Goal: Information Seeking & Learning: Learn about a topic

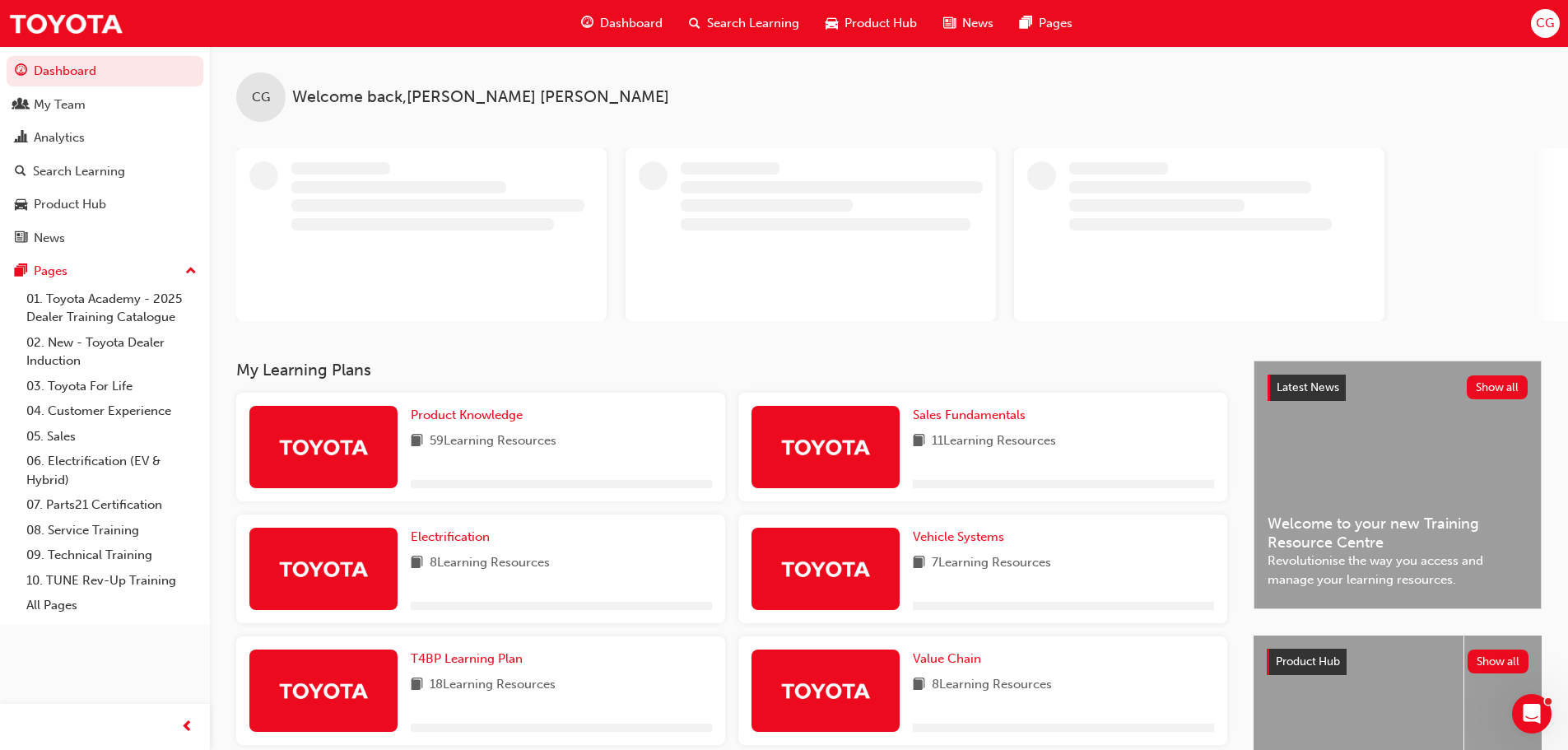
click at [687, 15] on div "Search Learning" at bounding box center [744, 23] width 136 height 34
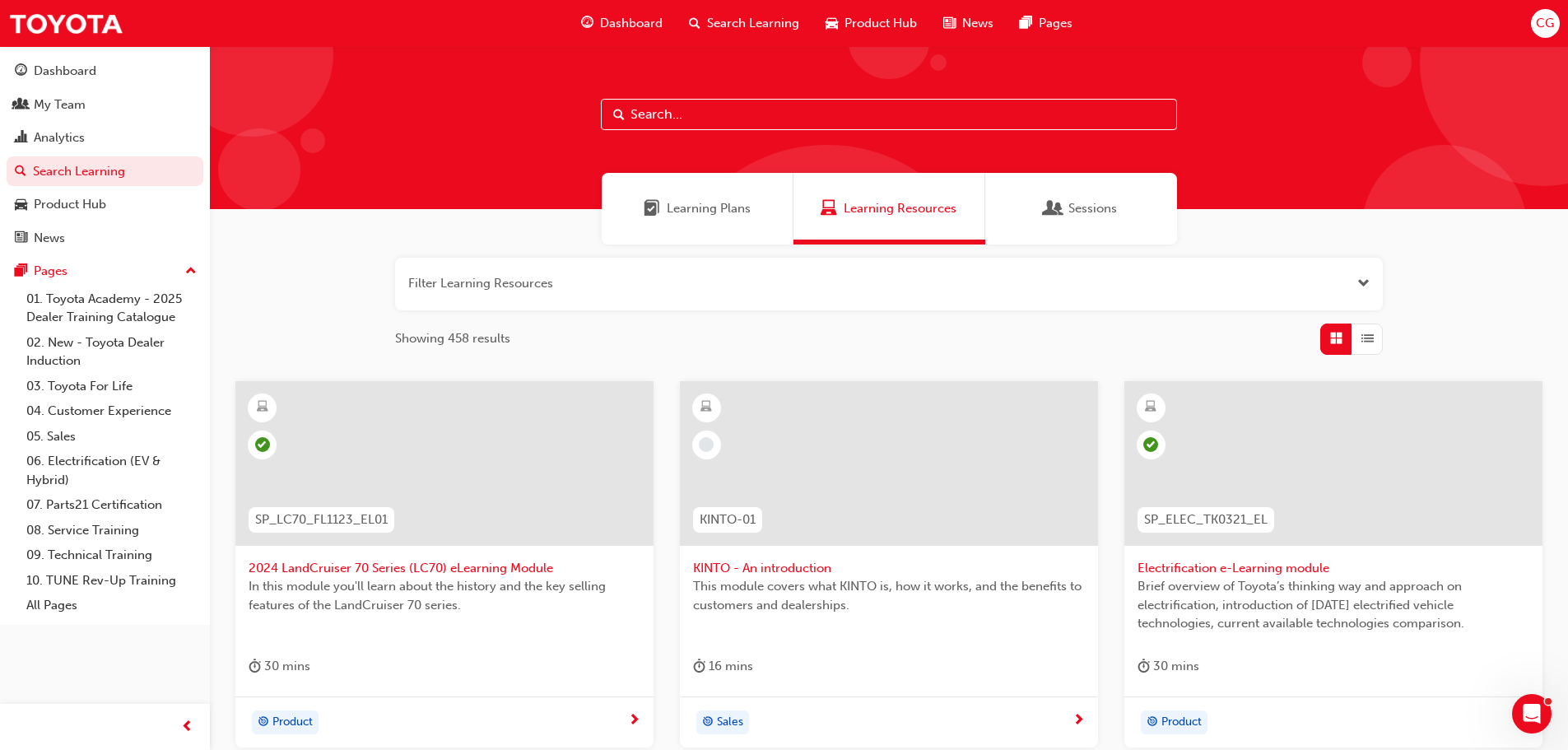
click at [678, 115] on input "text" at bounding box center [889, 115] width 576 height 31
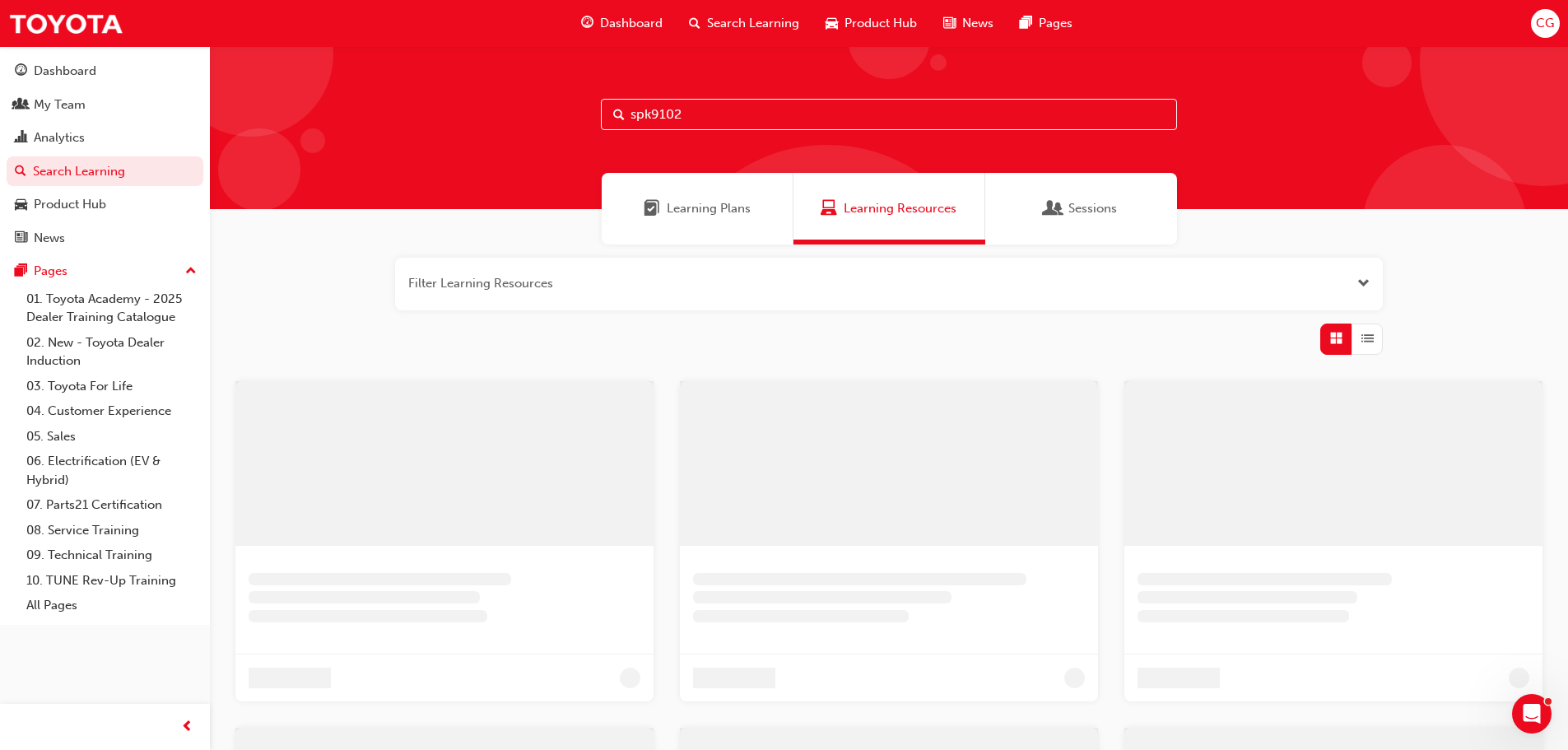
type input "spk9102"
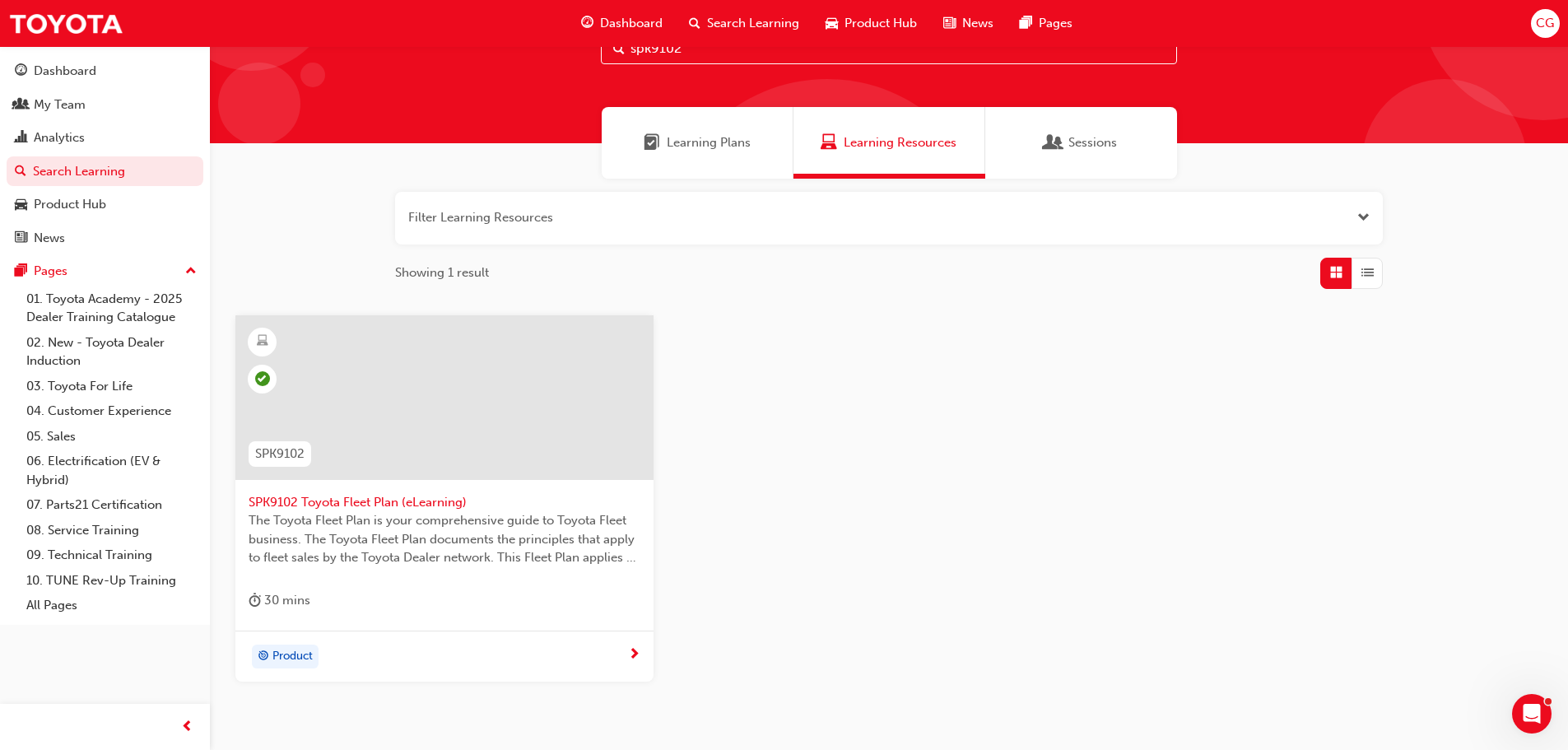
scroll to position [157, 0]
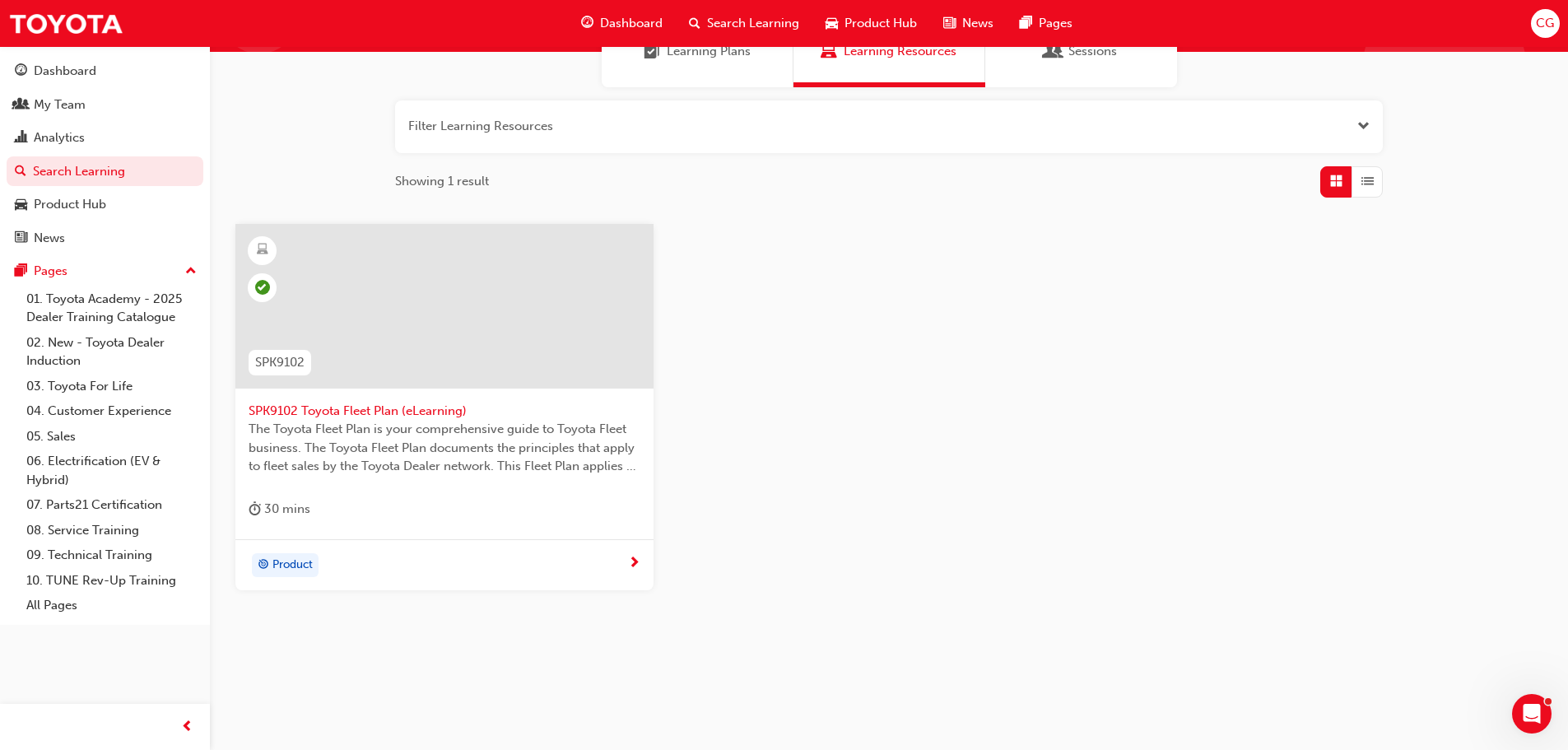
click at [365, 406] on span "SPK9102 Toyota Fleet Plan (eLearning)" at bounding box center [443, 411] width 391 height 19
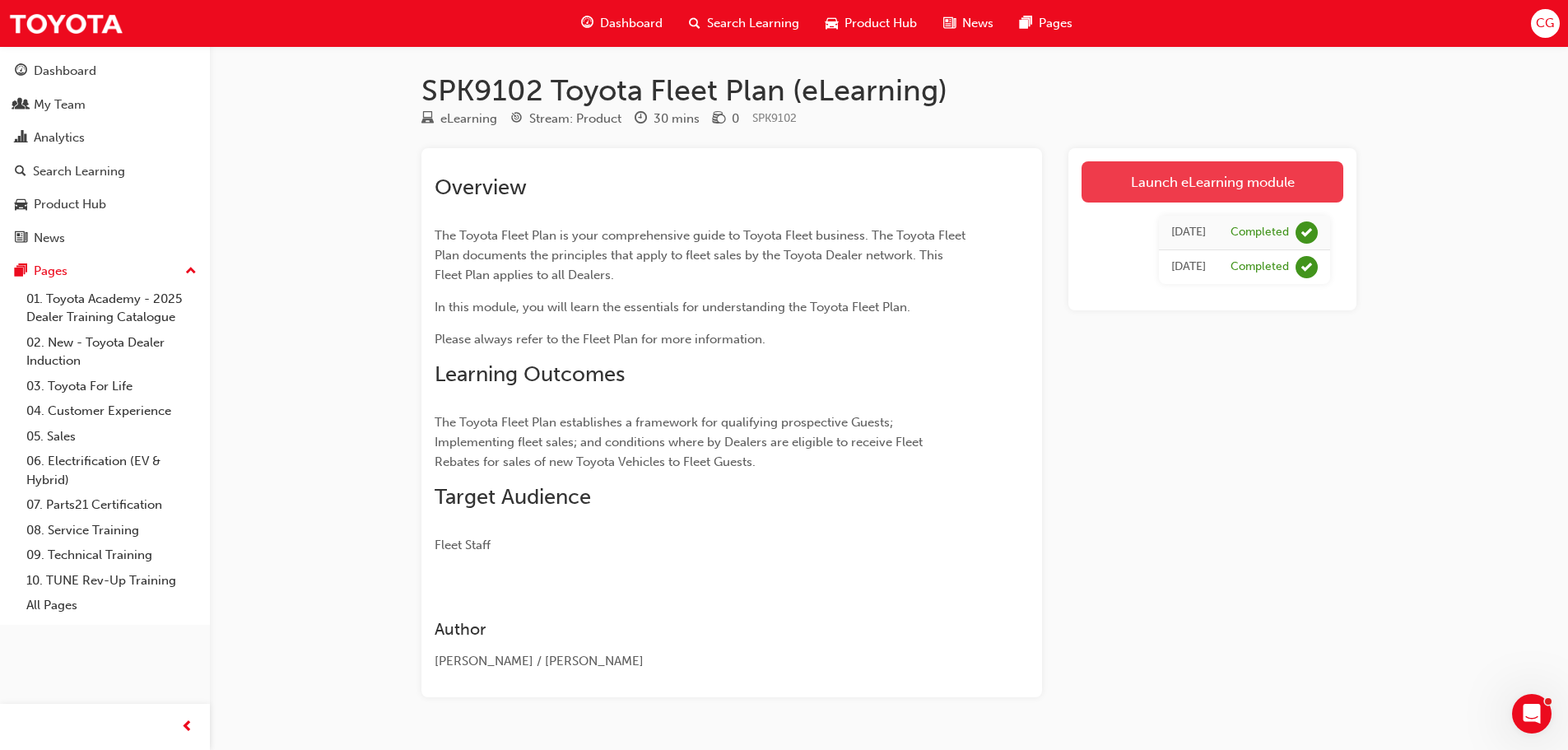
click at [1210, 177] on link "Launch eLearning module" at bounding box center [1212, 181] width 262 height 41
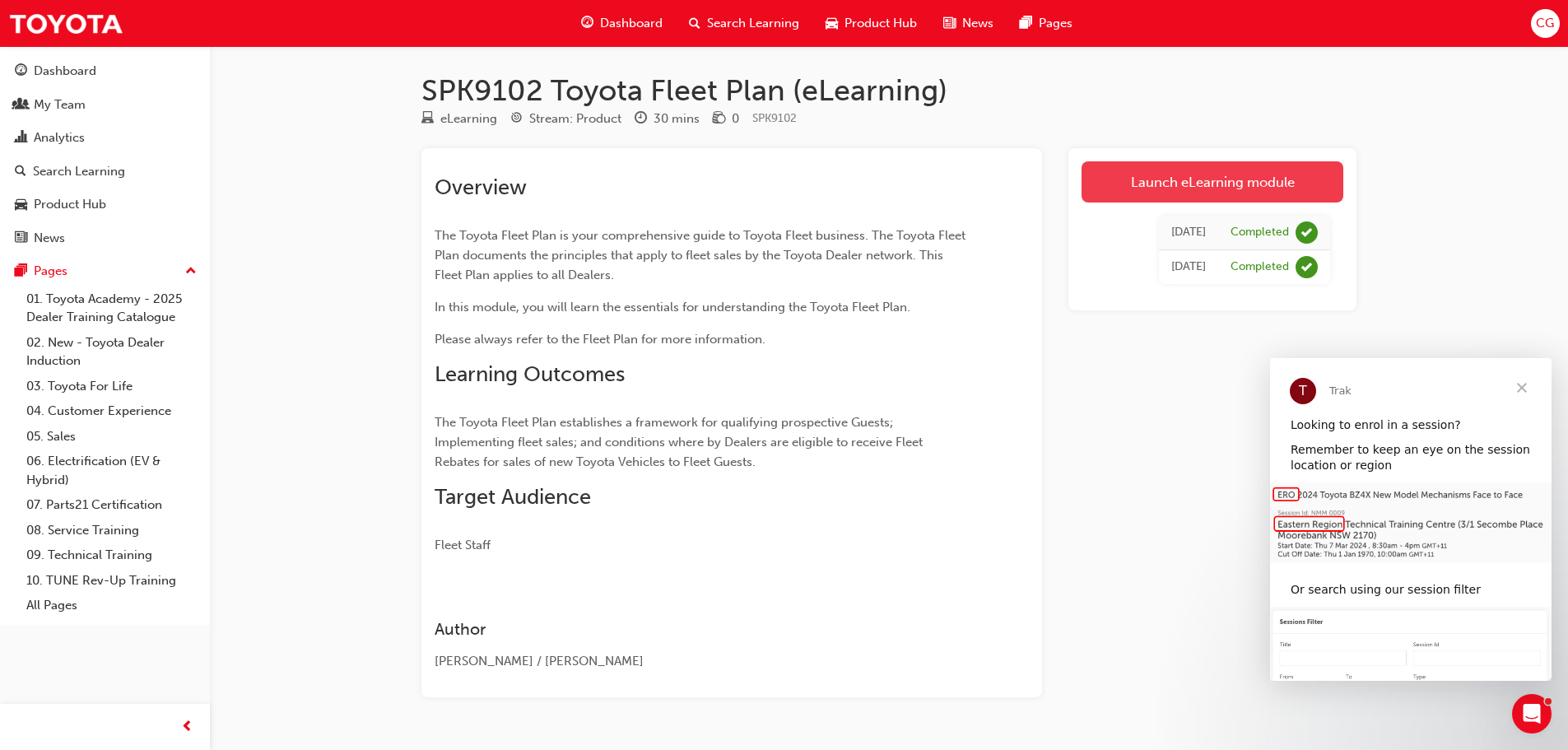
click at [1214, 177] on link "Launch eLearning module" at bounding box center [1212, 181] width 262 height 41
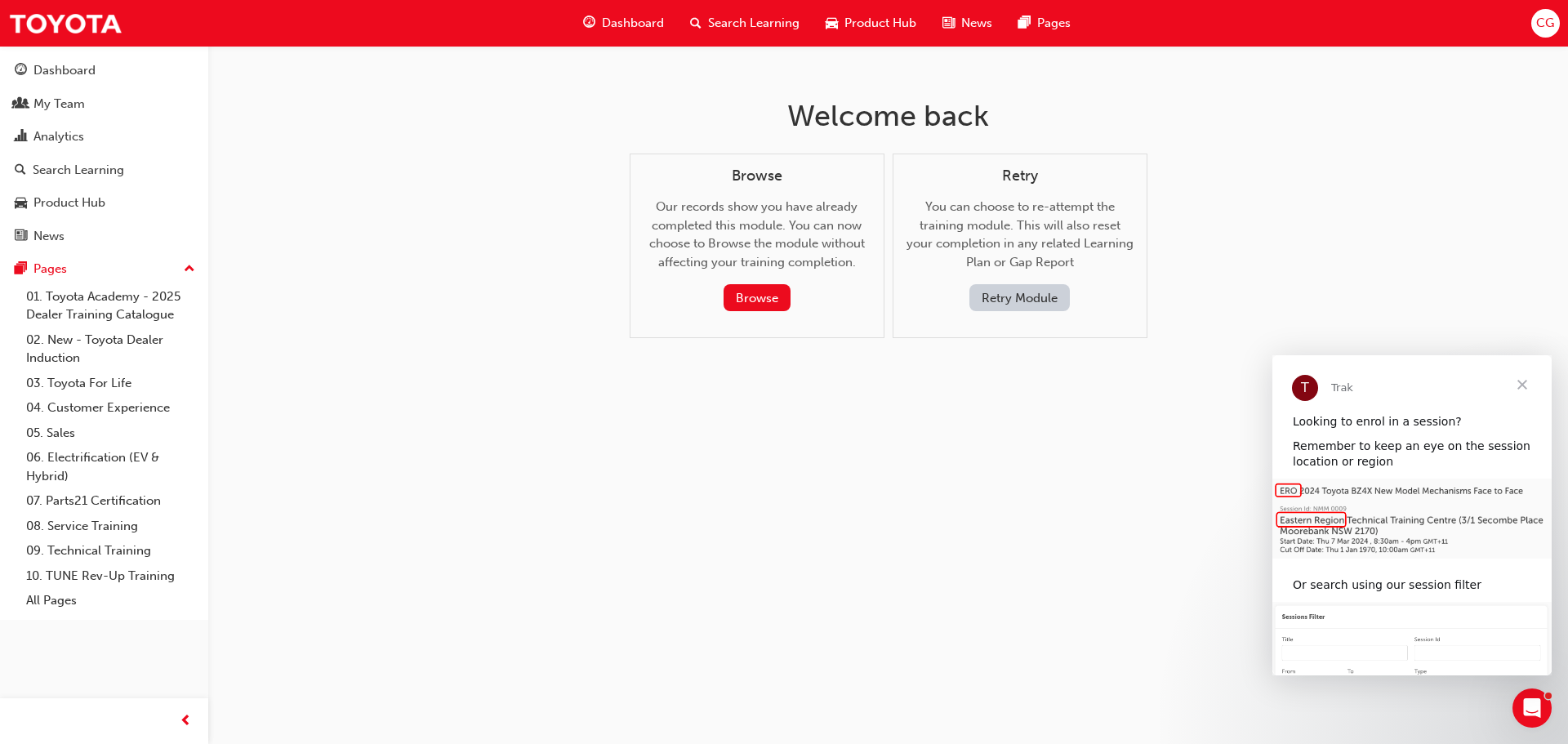
click at [1021, 300] on button "Retry Module" at bounding box center [1020, 297] width 101 height 27
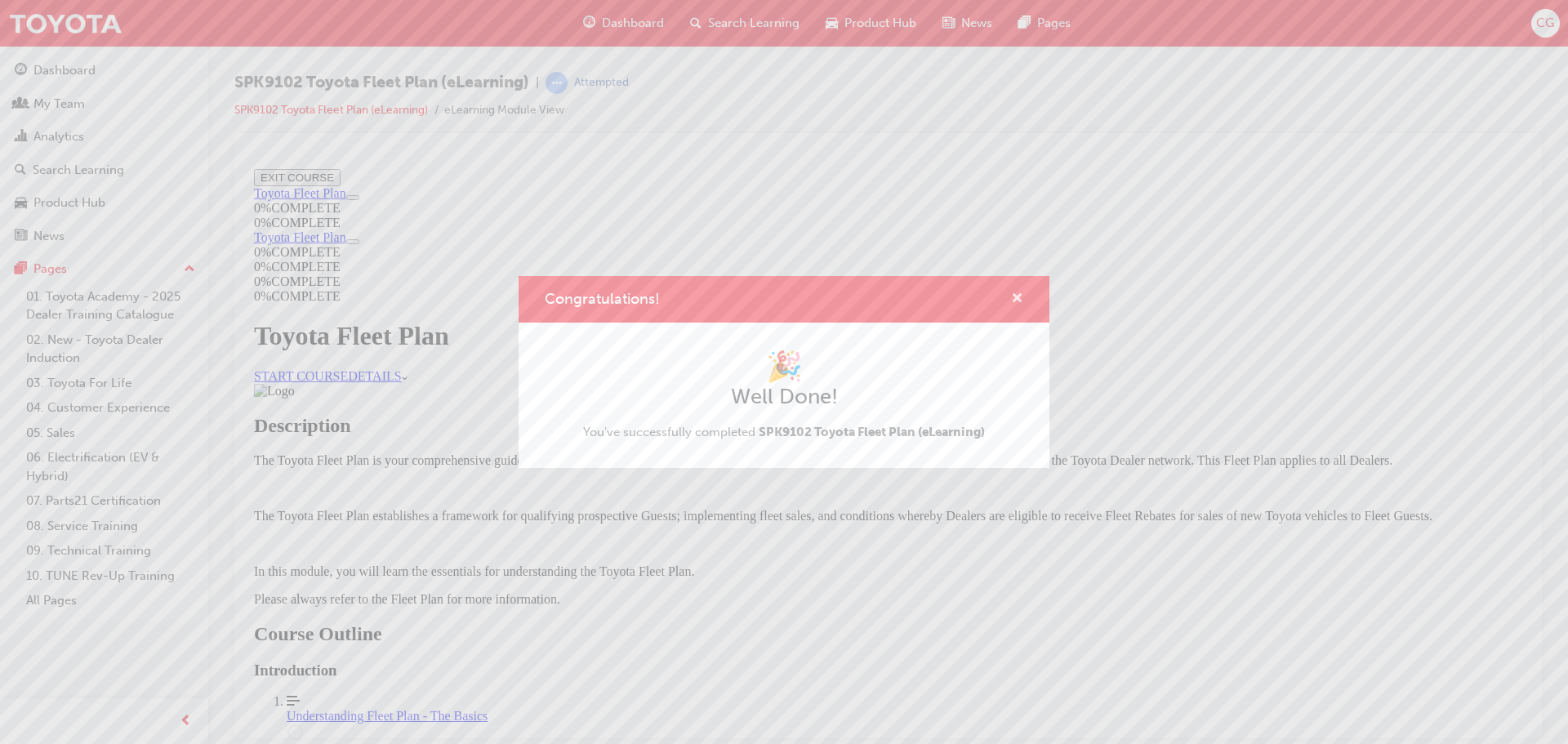
click at [1020, 295] on span "cross-icon" at bounding box center [1017, 299] width 12 height 15
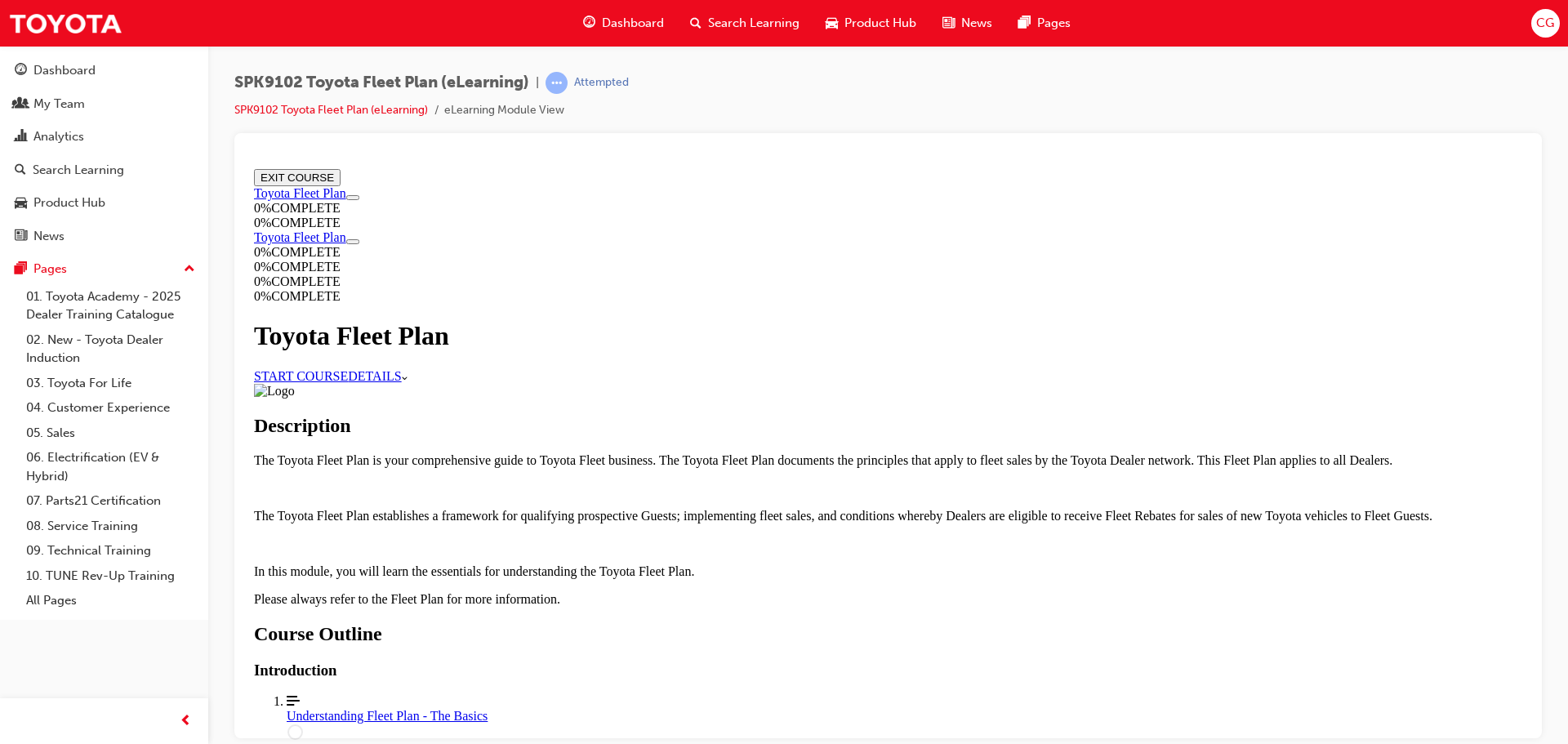
scroll to position [816, 0]
click at [302, 724] on circle "Course Details" at bounding box center [295, 731] width 14 height 14
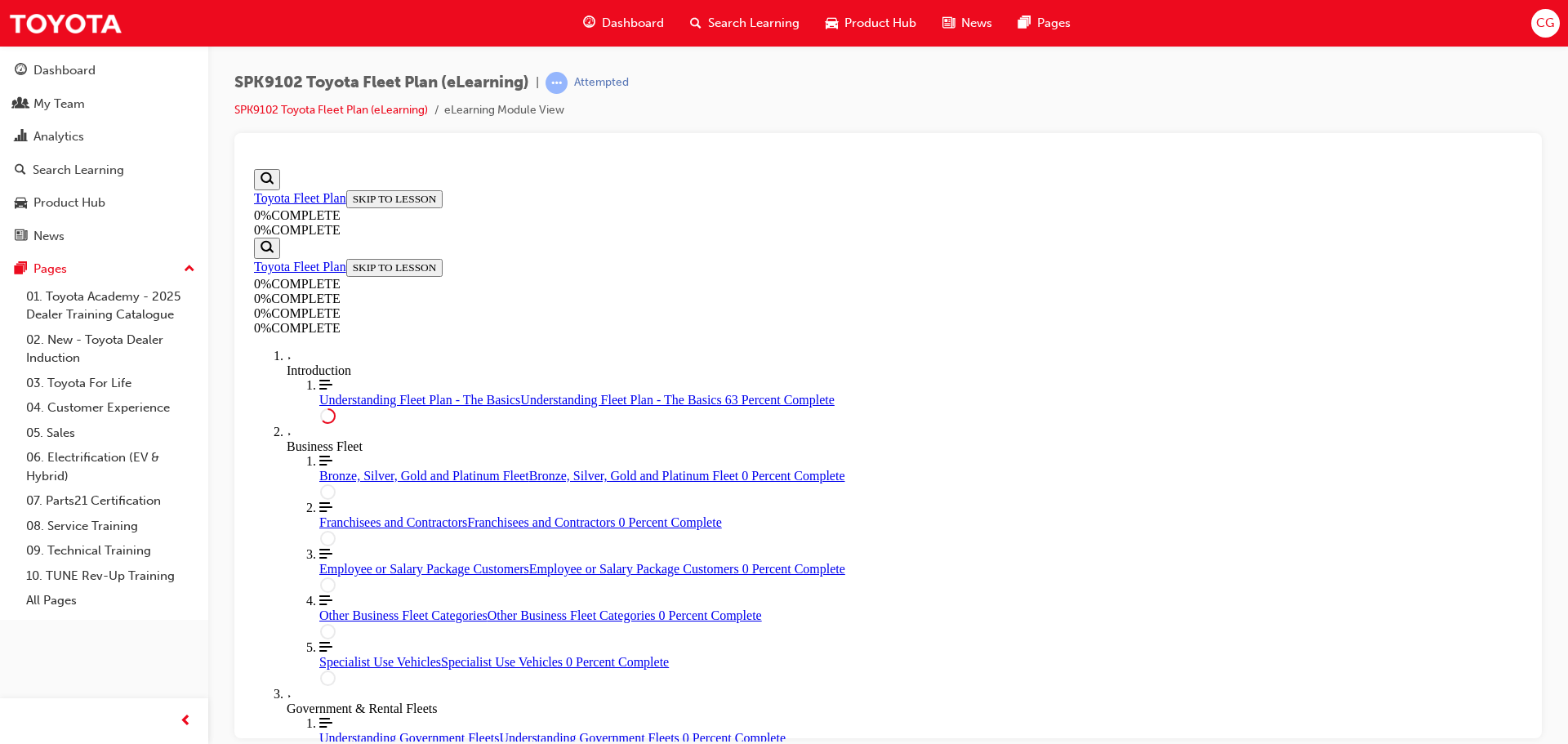
scroll to position [2751, 0]
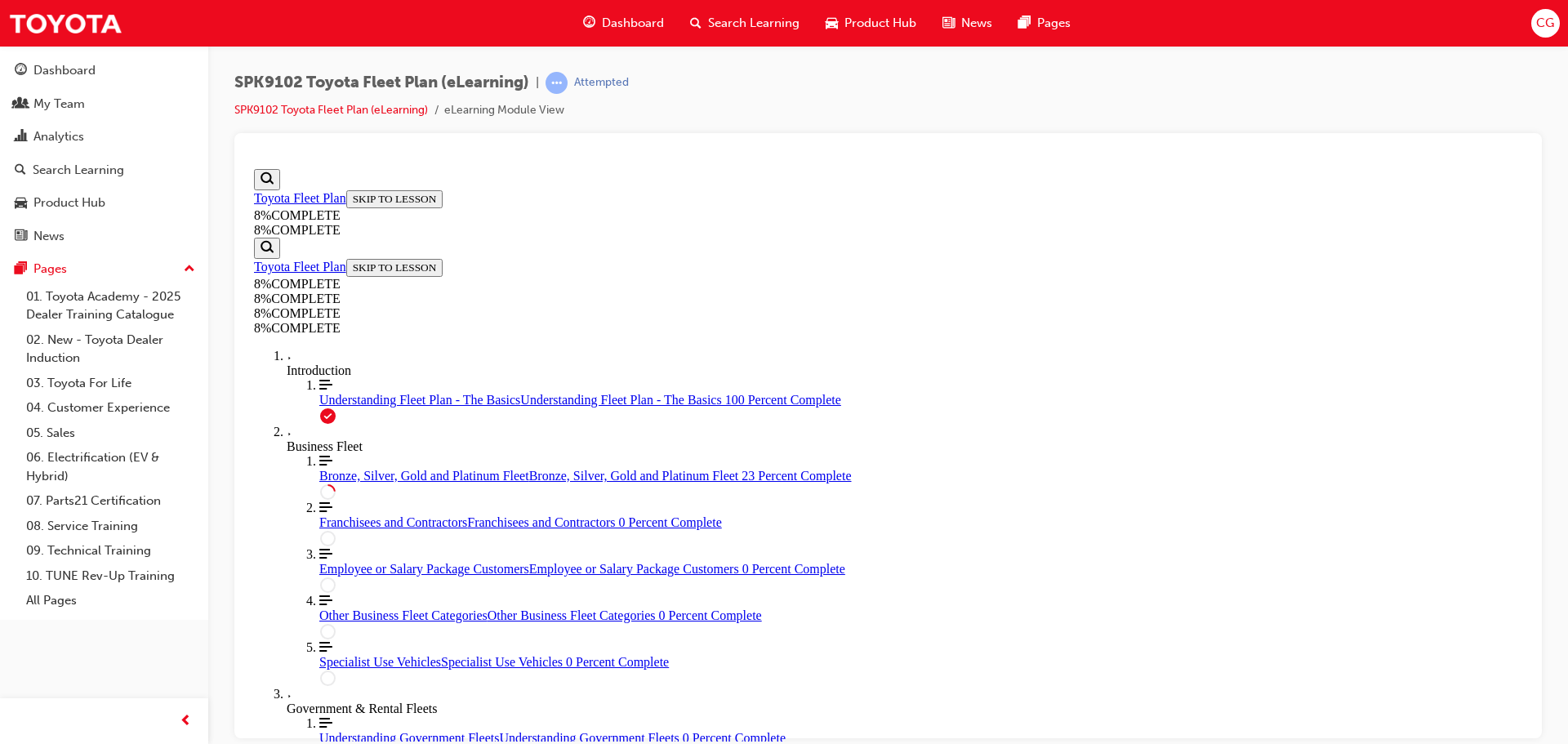
scroll to position [1526, 0]
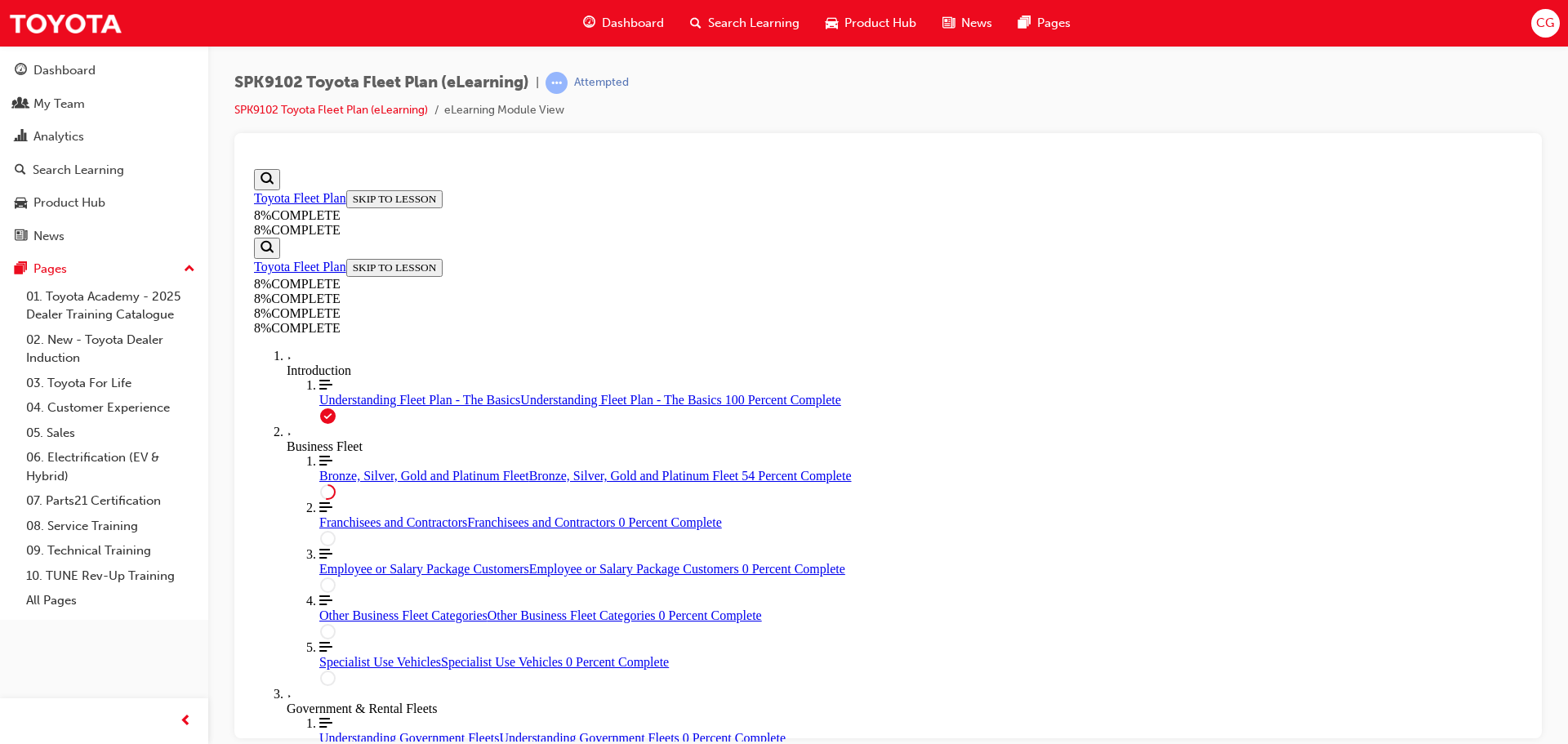
drag, startPoint x: 924, startPoint y: 330, endPoint x: 970, endPoint y: 423, distance: 103.8
drag, startPoint x: 892, startPoint y: 316, endPoint x: 968, endPoint y: 589, distance: 283.4
drag, startPoint x: 913, startPoint y: 499, endPoint x: 947, endPoint y: 493, distance: 34.5
drag, startPoint x: 933, startPoint y: 499, endPoint x: 984, endPoint y: 499, distance: 51.0
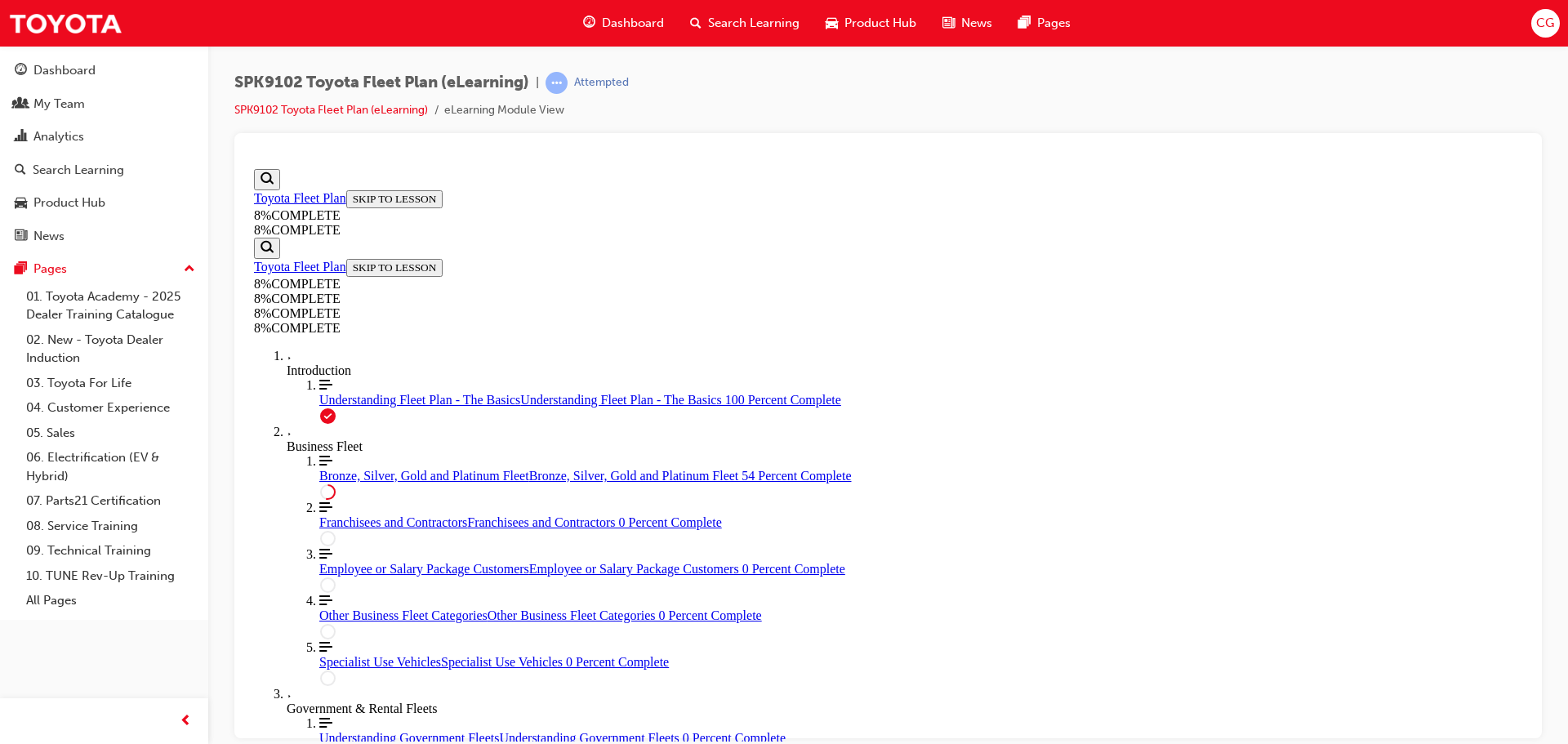
drag, startPoint x: 936, startPoint y: 310, endPoint x: 981, endPoint y: 307, distance: 45.1
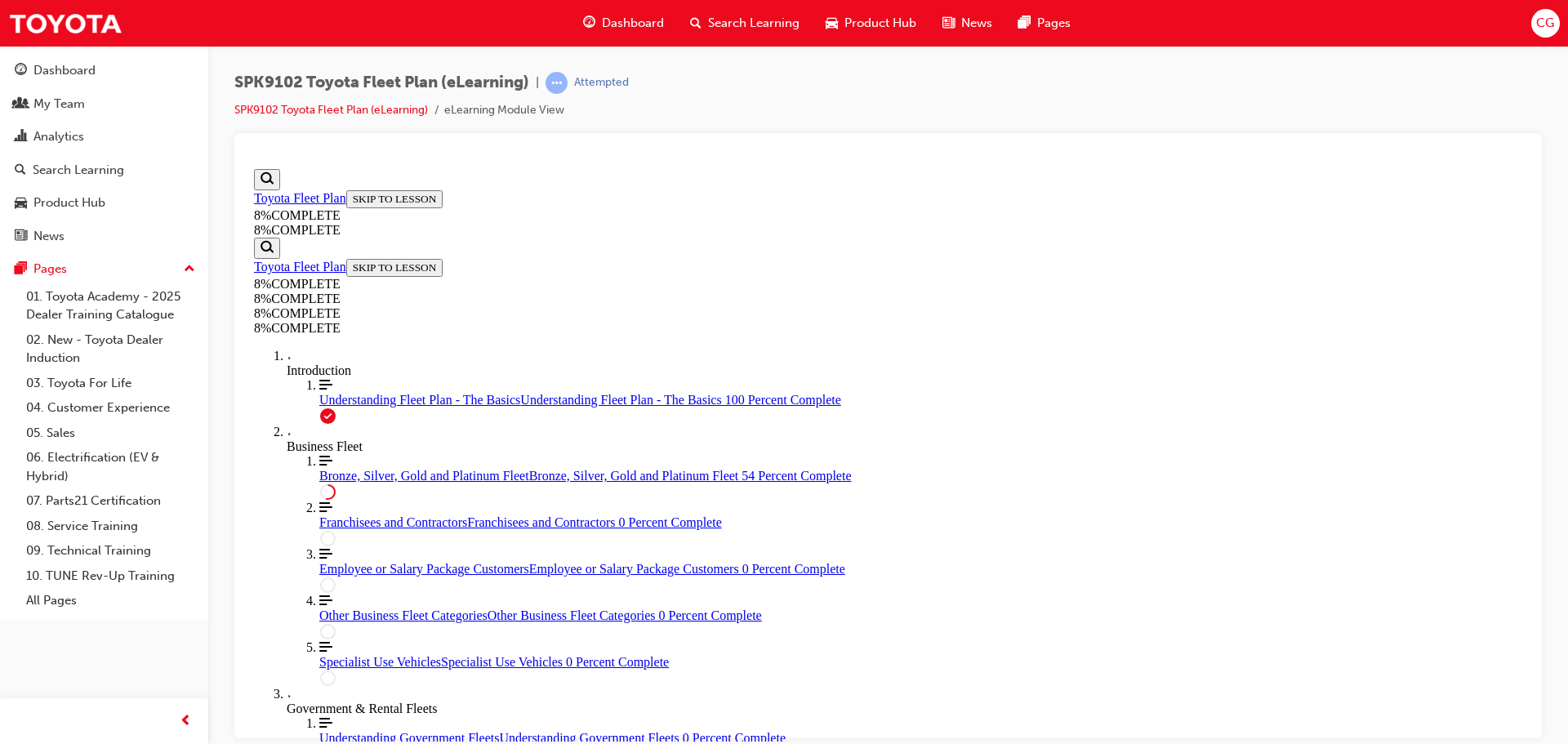
drag, startPoint x: 896, startPoint y: 320, endPoint x: 951, endPoint y: 593, distance: 278.5
drag, startPoint x: 846, startPoint y: 293, endPoint x: 886, endPoint y: 285, distance: 40.8
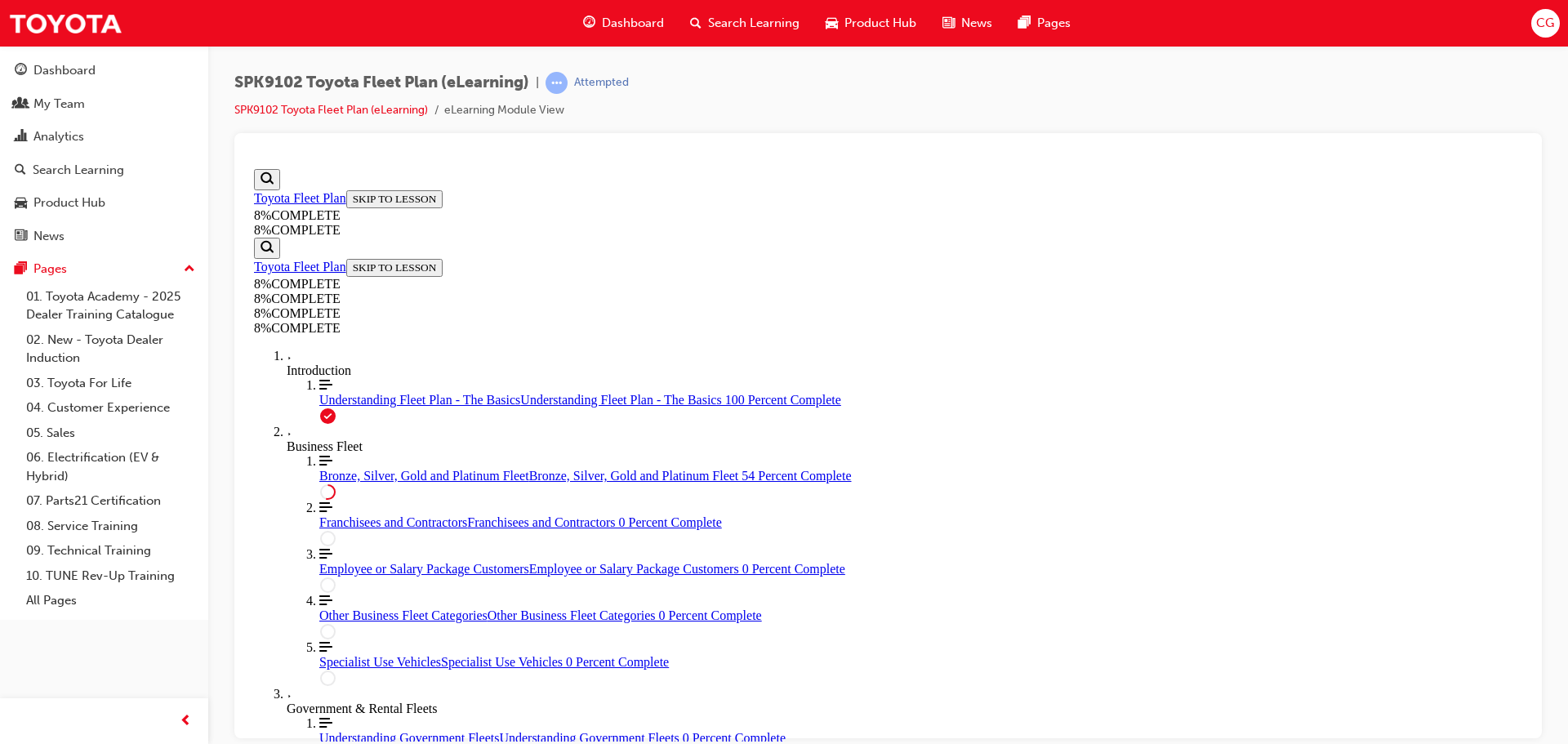
drag, startPoint x: 907, startPoint y: 403, endPoint x: 952, endPoint y: 498, distance: 105.1
drag, startPoint x: 918, startPoint y: 393, endPoint x: 929, endPoint y: 392, distance: 11.0
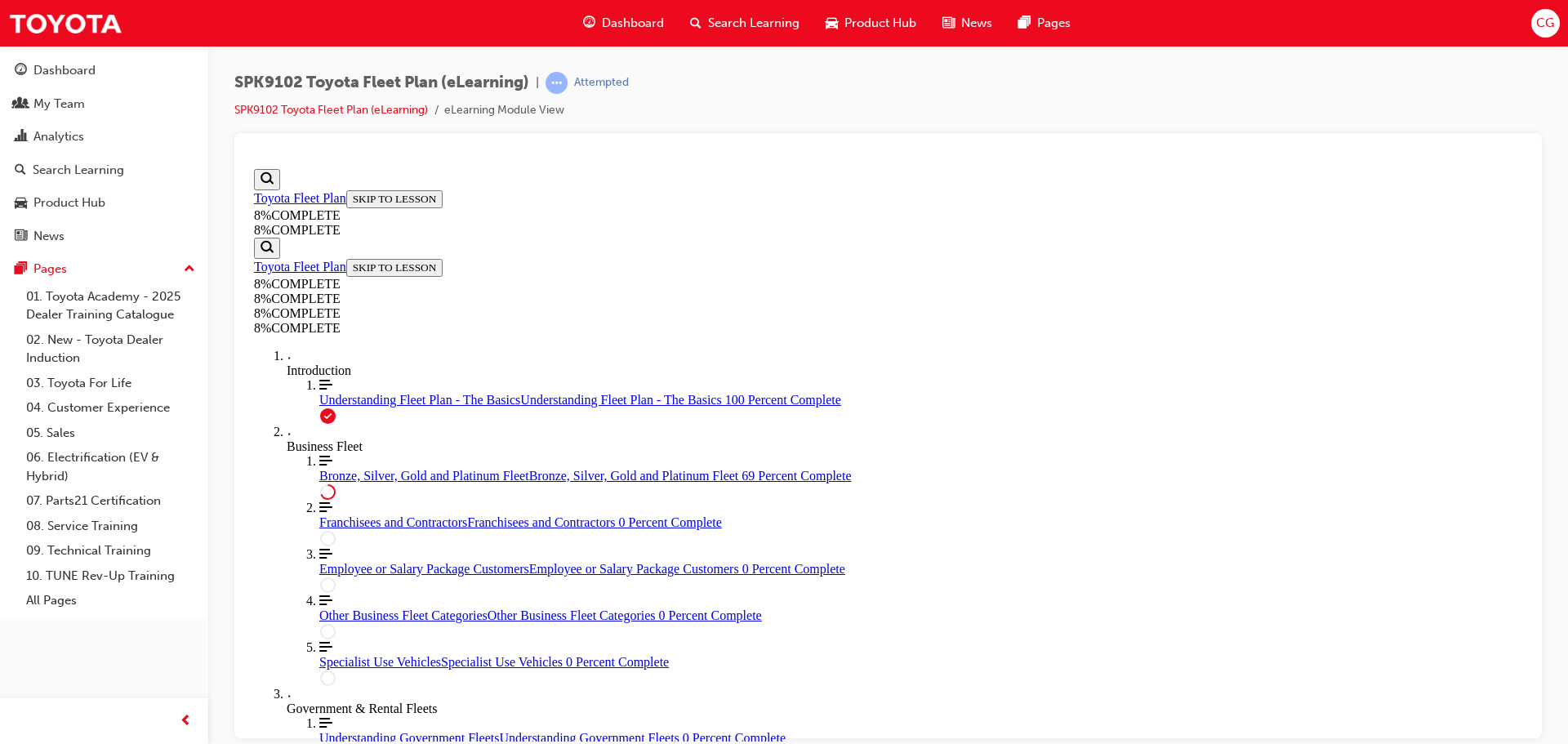
drag, startPoint x: 872, startPoint y: 493, endPoint x: 920, endPoint y: 493, distance: 48.0
drag, startPoint x: 840, startPoint y: 415, endPoint x: 877, endPoint y: 489, distance: 82.7
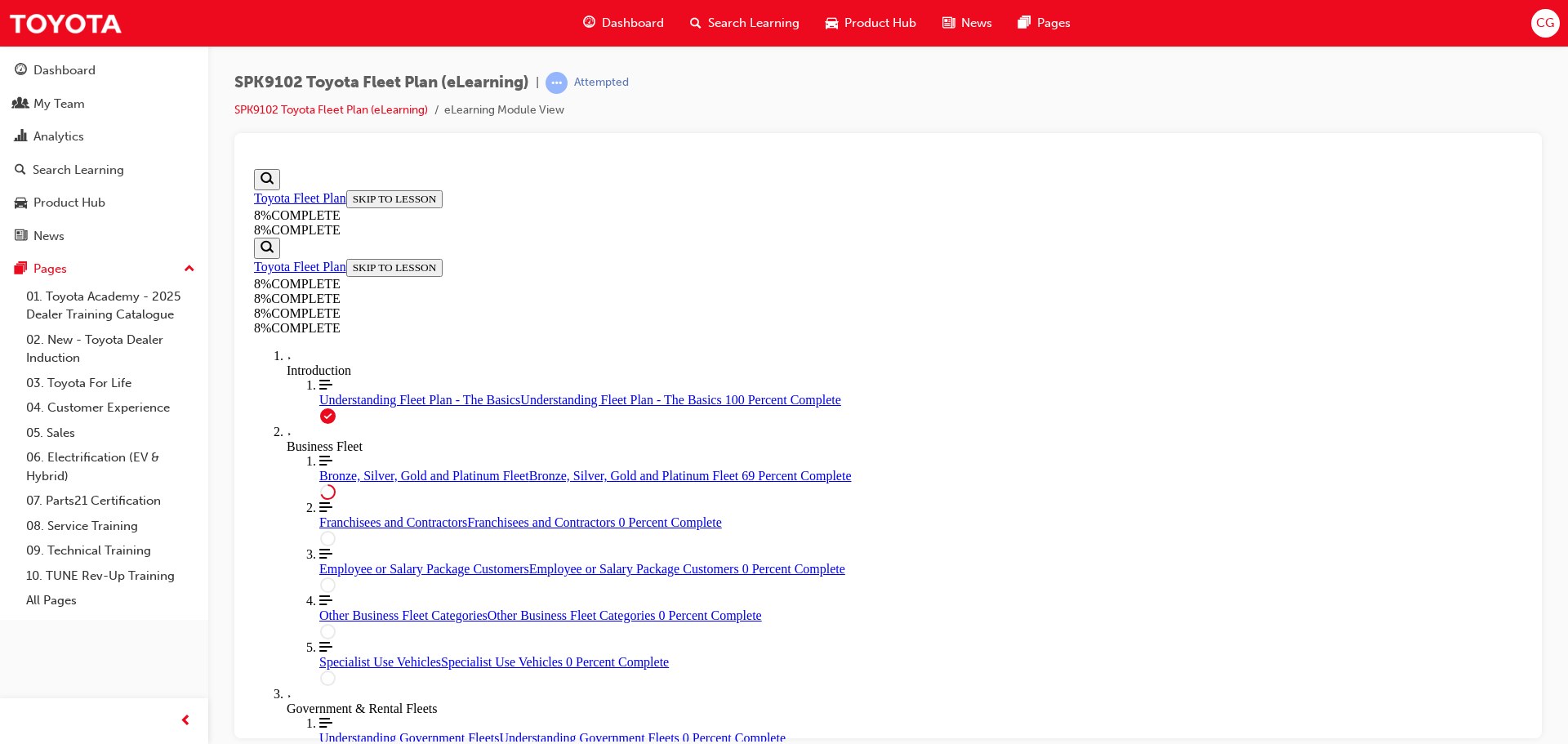
drag, startPoint x: 861, startPoint y: 441, endPoint x: 908, endPoint y: 502, distance: 77.0
drag, startPoint x: 848, startPoint y: 410, endPoint x: 893, endPoint y: 567, distance: 163.3
drag, startPoint x: 855, startPoint y: 412, endPoint x: 899, endPoint y: 412, distance: 44.0
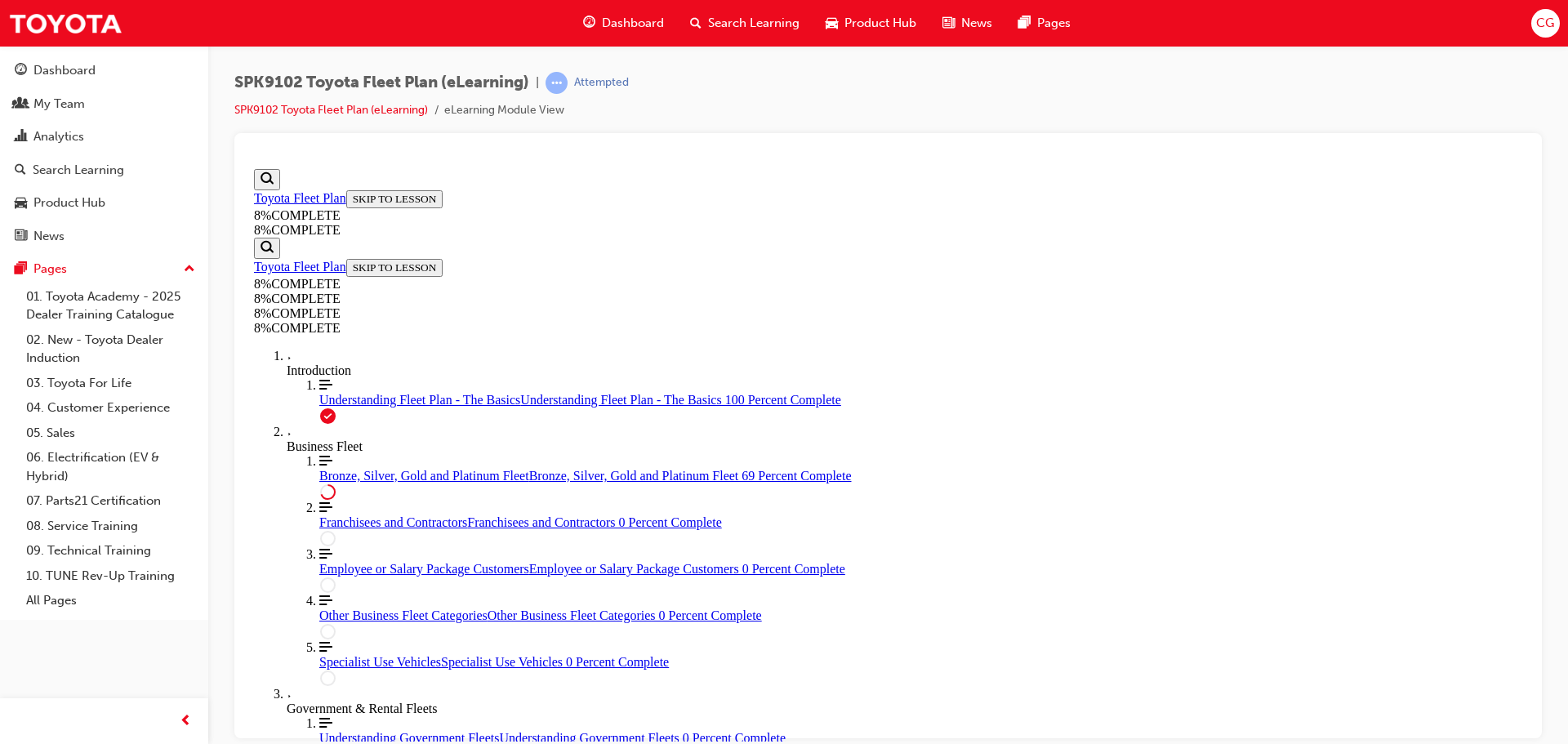
drag, startPoint x: 849, startPoint y: 483, endPoint x: 851, endPoint y: 418, distance: 65.0
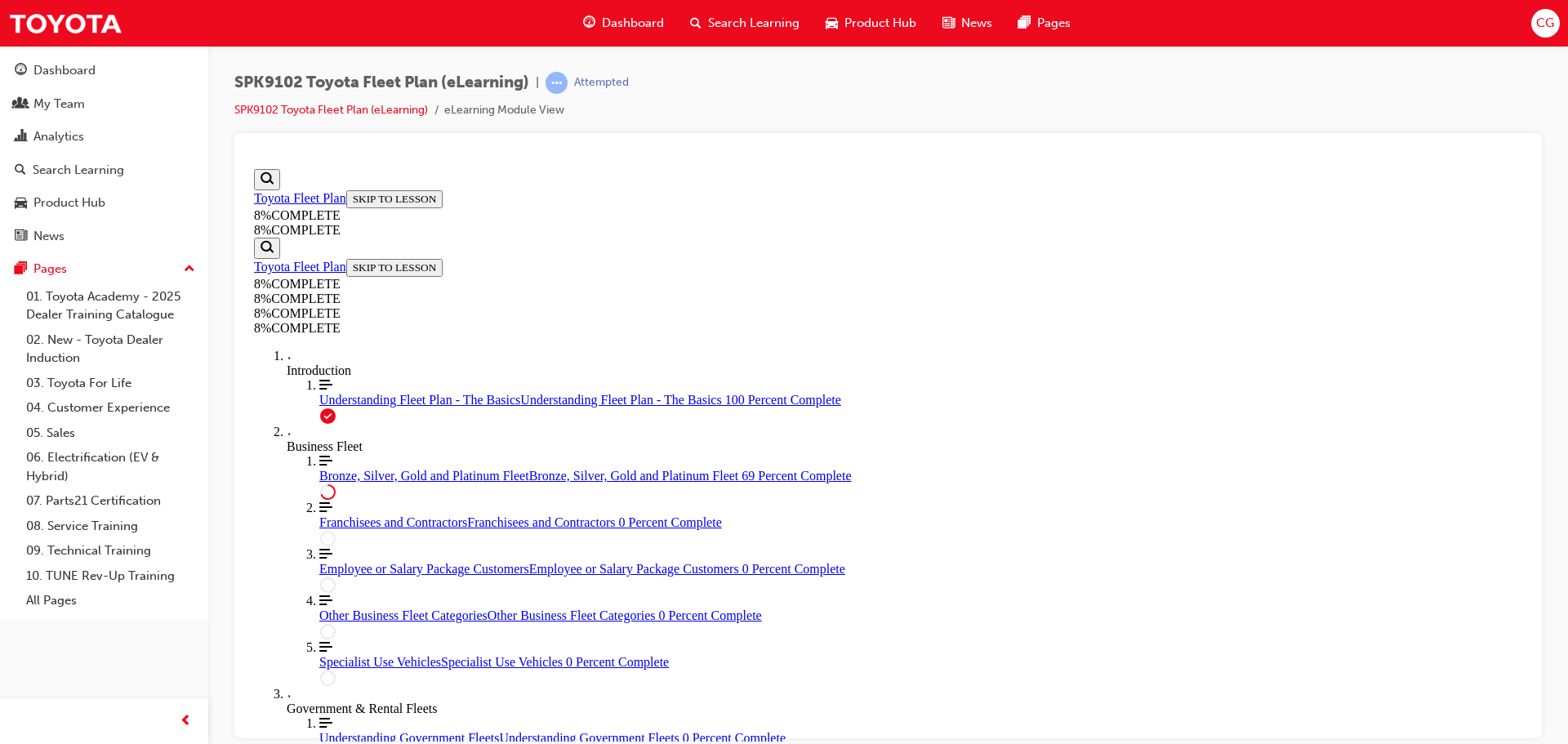
drag, startPoint x: 883, startPoint y: 299, endPoint x: 929, endPoint y: 300, distance: 46.0
drag, startPoint x: 885, startPoint y: 373, endPoint x: 928, endPoint y: 444, distance: 83.0
drag, startPoint x: 874, startPoint y: 382, endPoint x: 919, endPoint y: 382, distance: 45.0
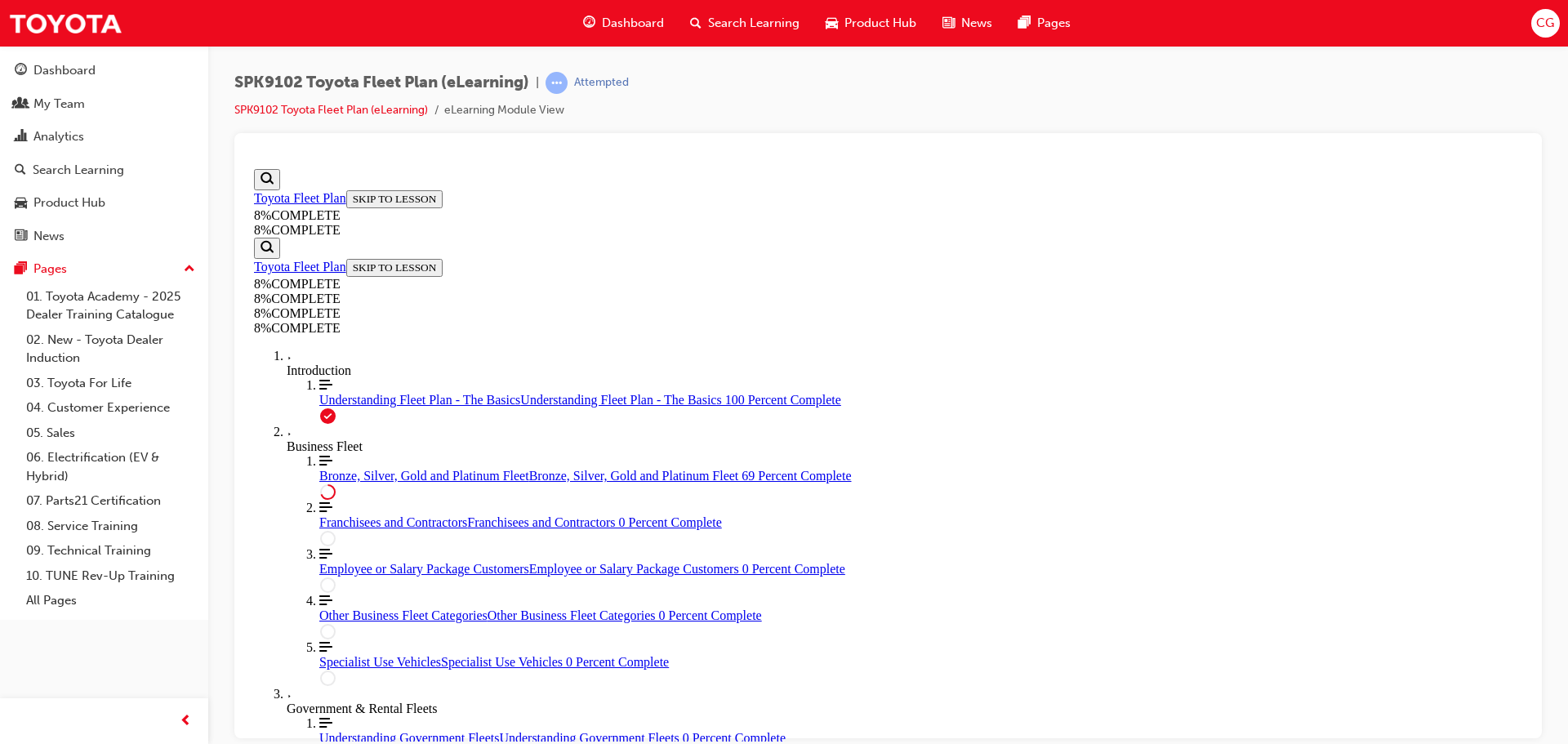
drag, startPoint x: 918, startPoint y: 544, endPoint x: 942, endPoint y: 545, distance: 24.0
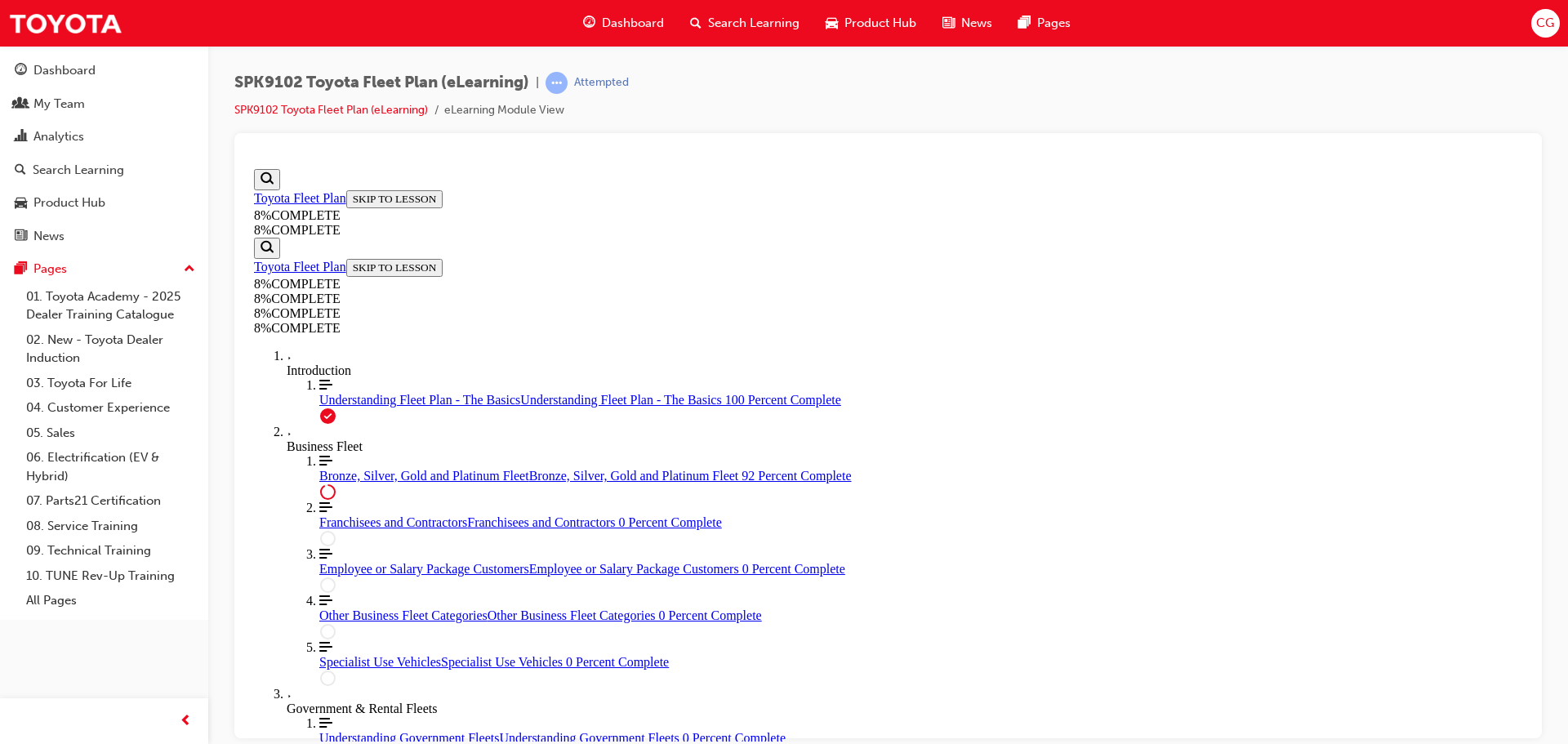
drag, startPoint x: 840, startPoint y: 632, endPoint x: 883, endPoint y: 551, distance: 91.7
drag, startPoint x: 900, startPoint y: 401, endPoint x: 941, endPoint y: 557, distance: 161.3
drag, startPoint x: 901, startPoint y: 413, endPoint x: 945, endPoint y: 414, distance: 44.0
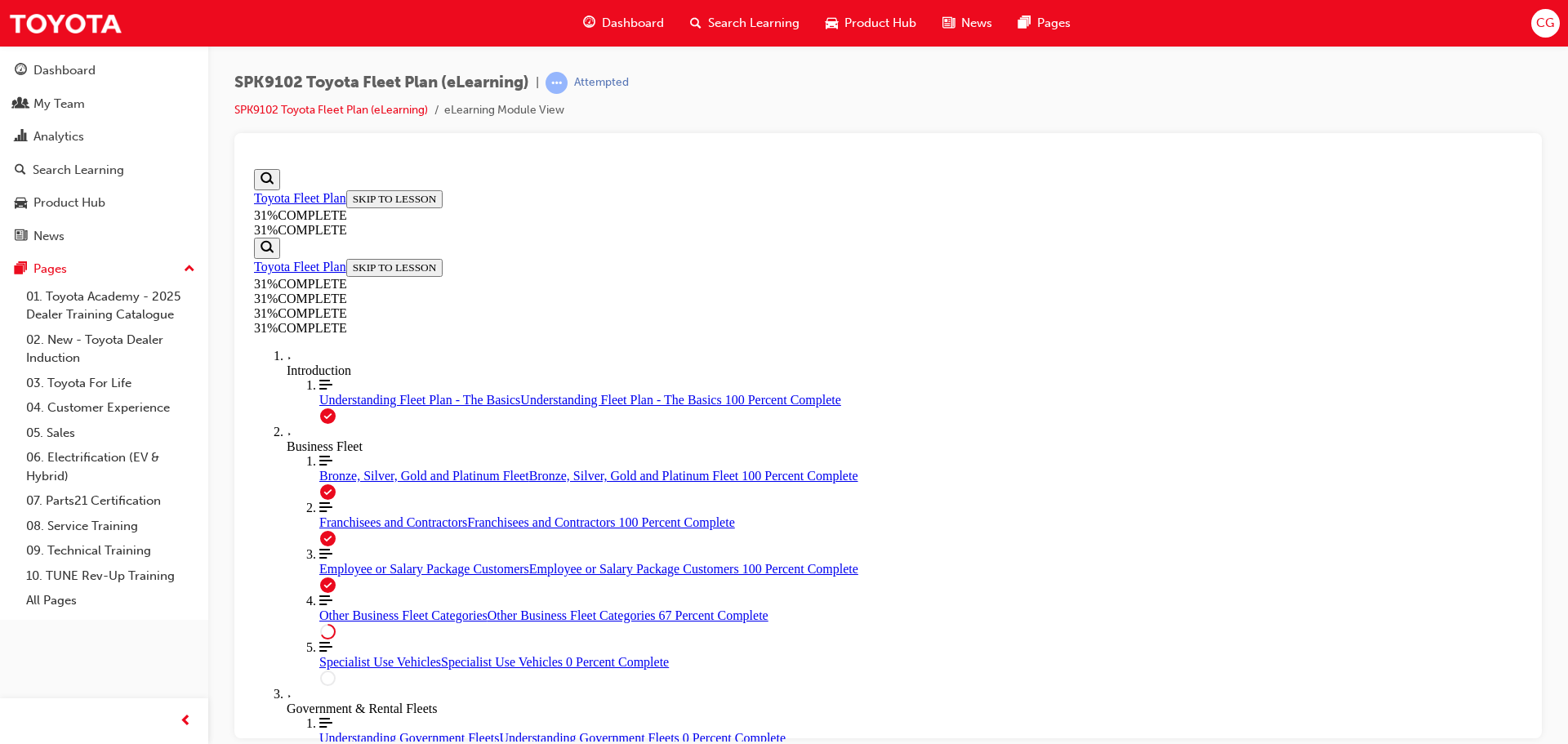
scroll to position [1178, 0]
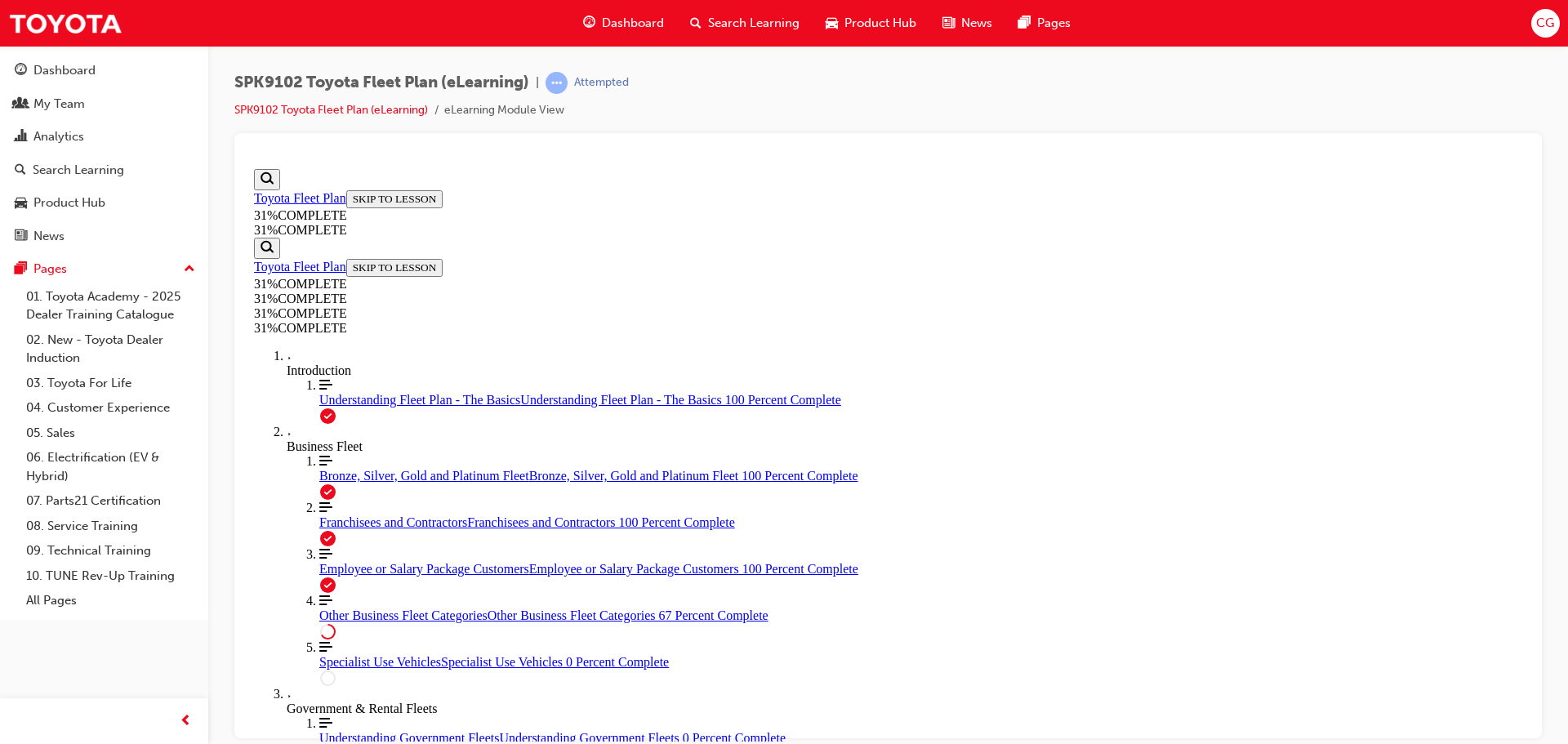
scroll to position [4201, 0]
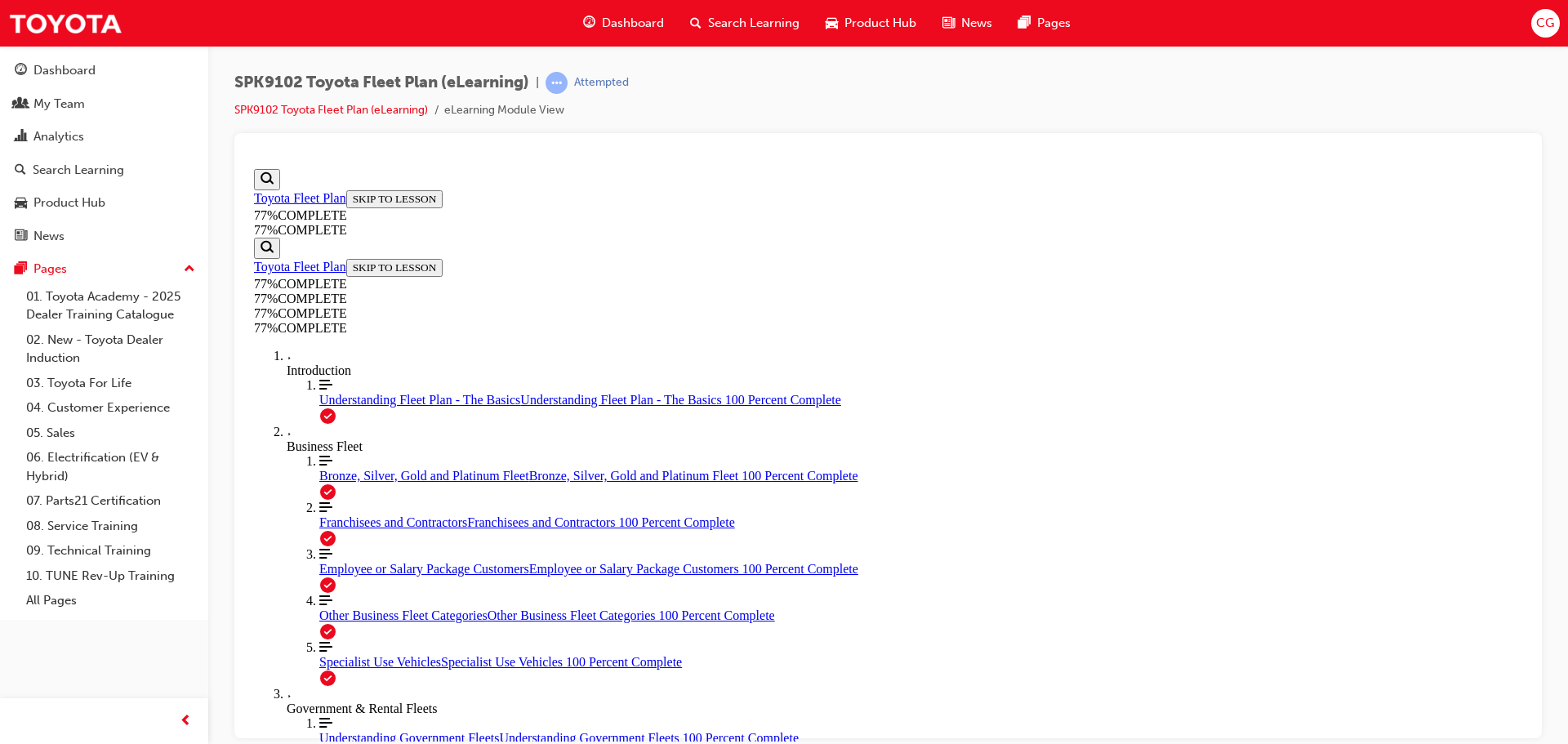
scroll to position [1690, 0]
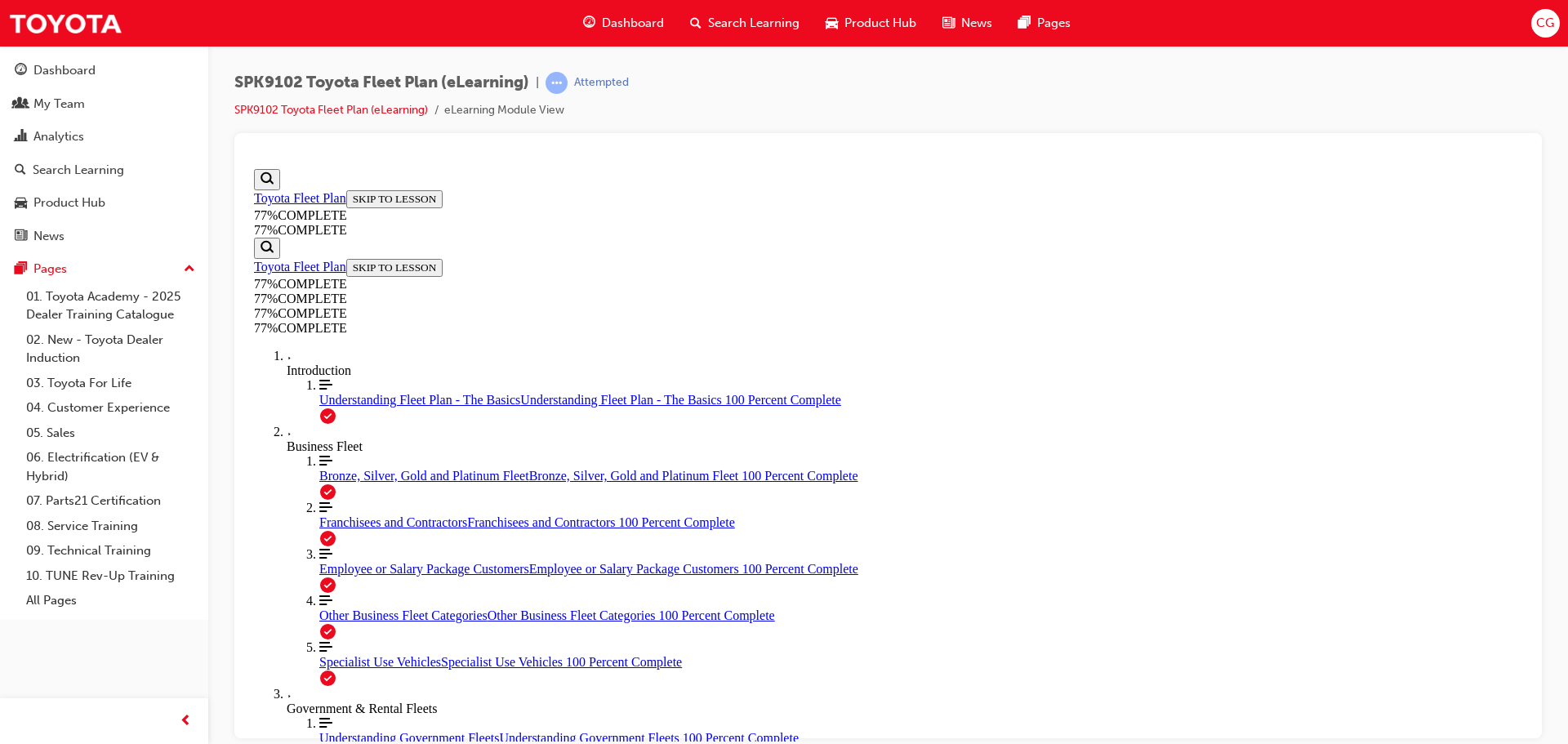
scroll to position [3293, 0]
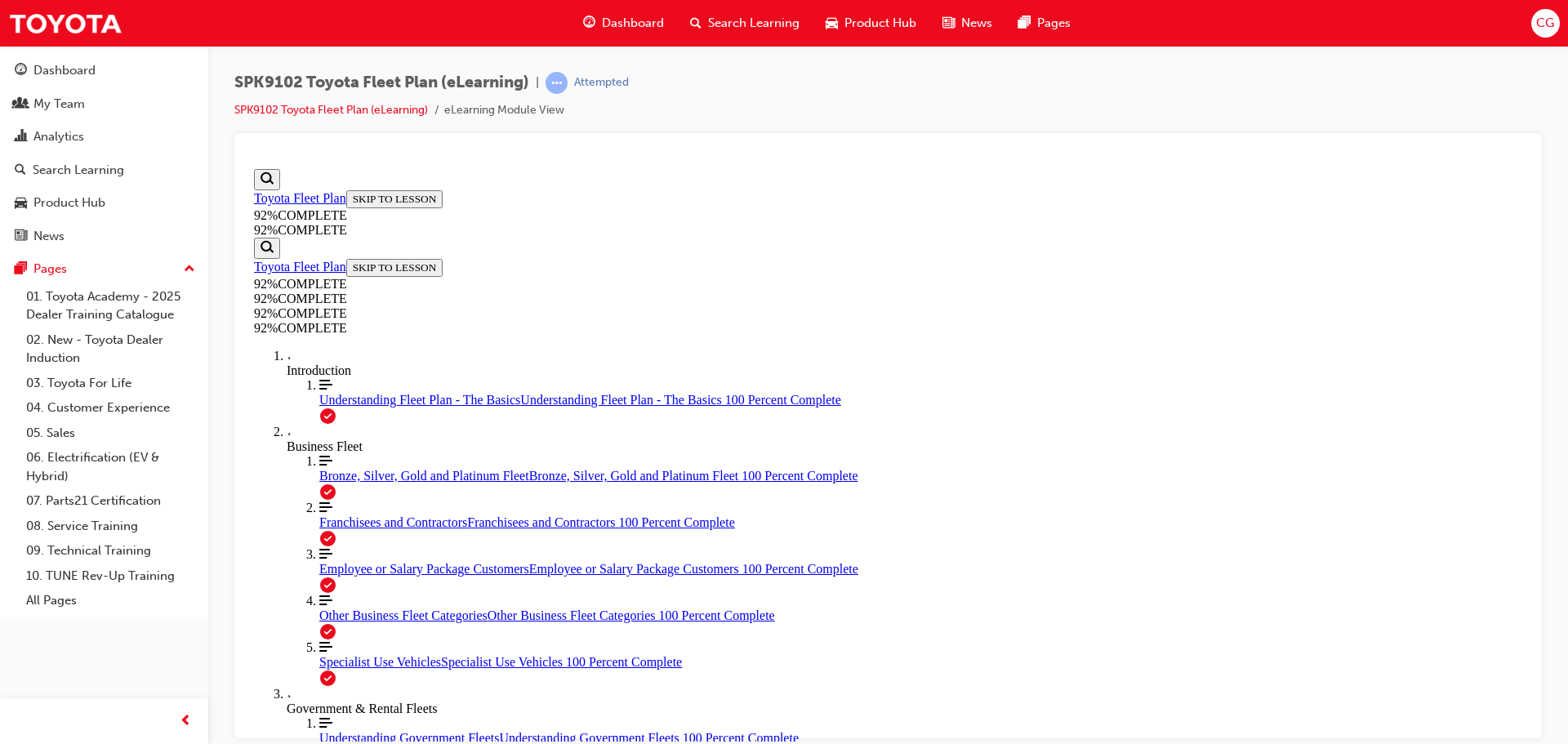
drag, startPoint x: 1006, startPoint y: 677, endPoint x: 988, endPoint y: 666, distance: 21.1
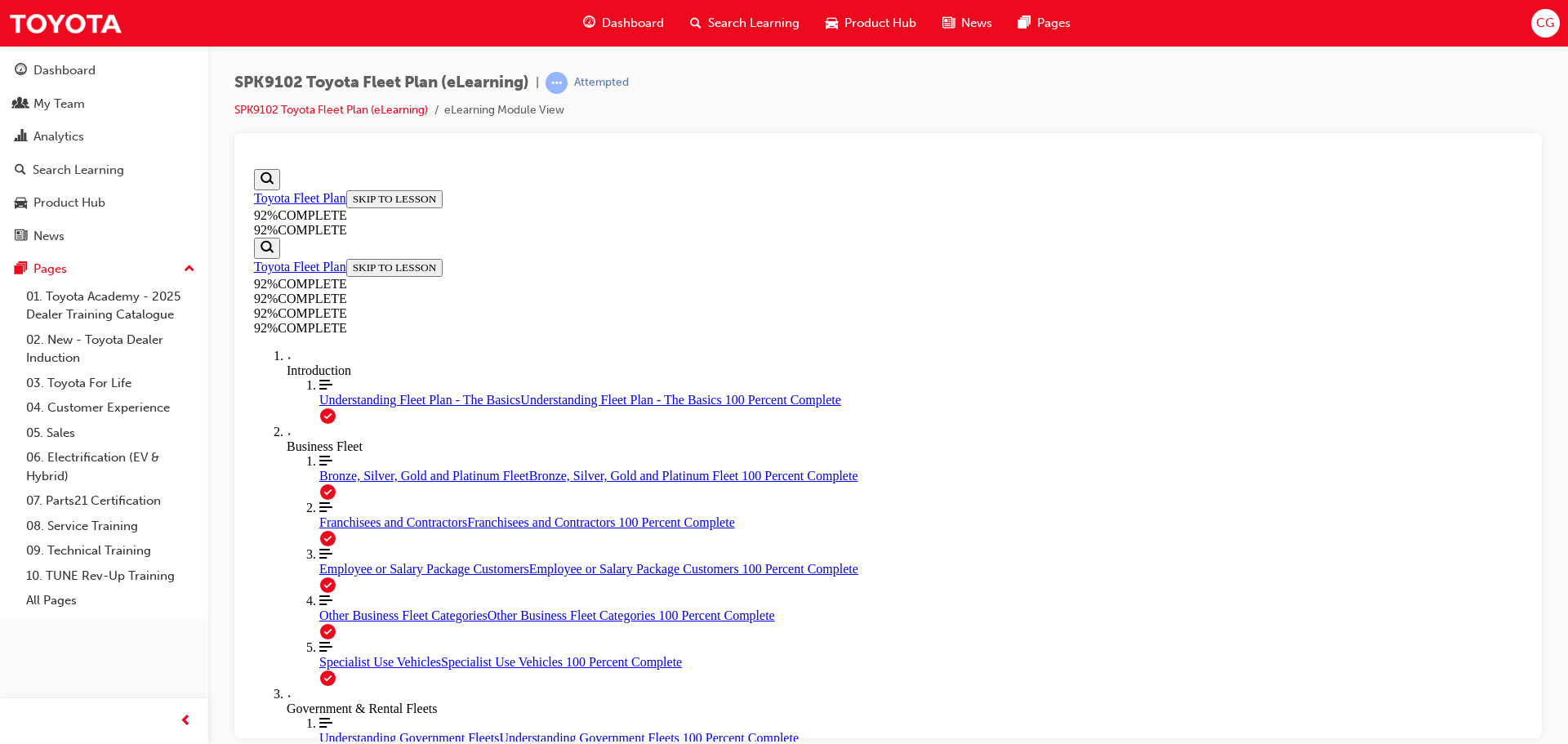
drag, startPoint x: 837, startPoint y: 515, endPoint x: 888, endPoint y: 595, distance: 94.9
drag, startPoint x: 868, startPoint y: 450, endPoint x: 899, endPoint y: 507, distance: 64.9
drag, startPoint x: 931, startPoint y: 488, endPoint x: 956, endPoint y: 512, distance: 34.7
drag, startPoint x: 906, startPoint y: 462, endPoint x: 958, endPoint y: 460, distance: 52.0
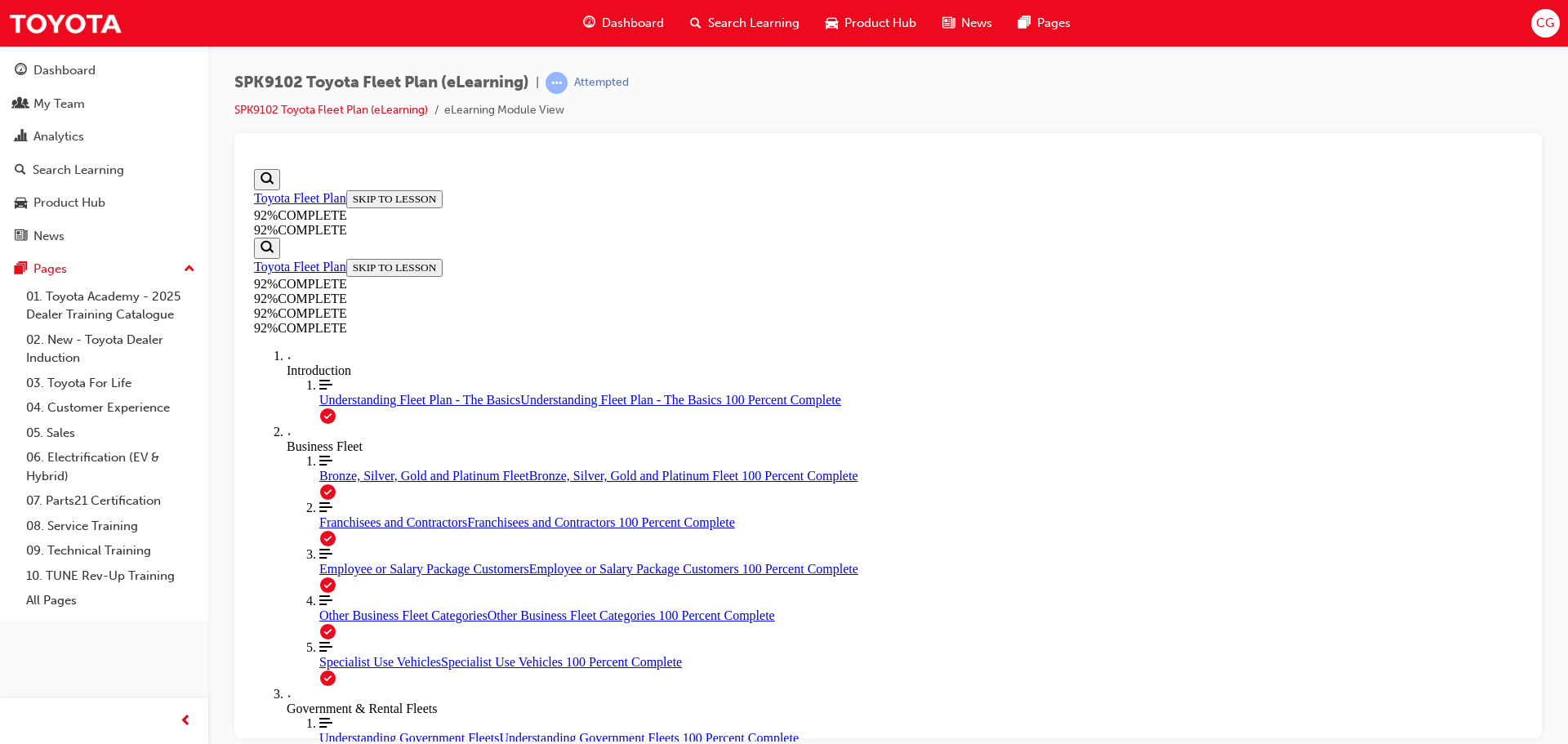
scroll to position [59, 0]
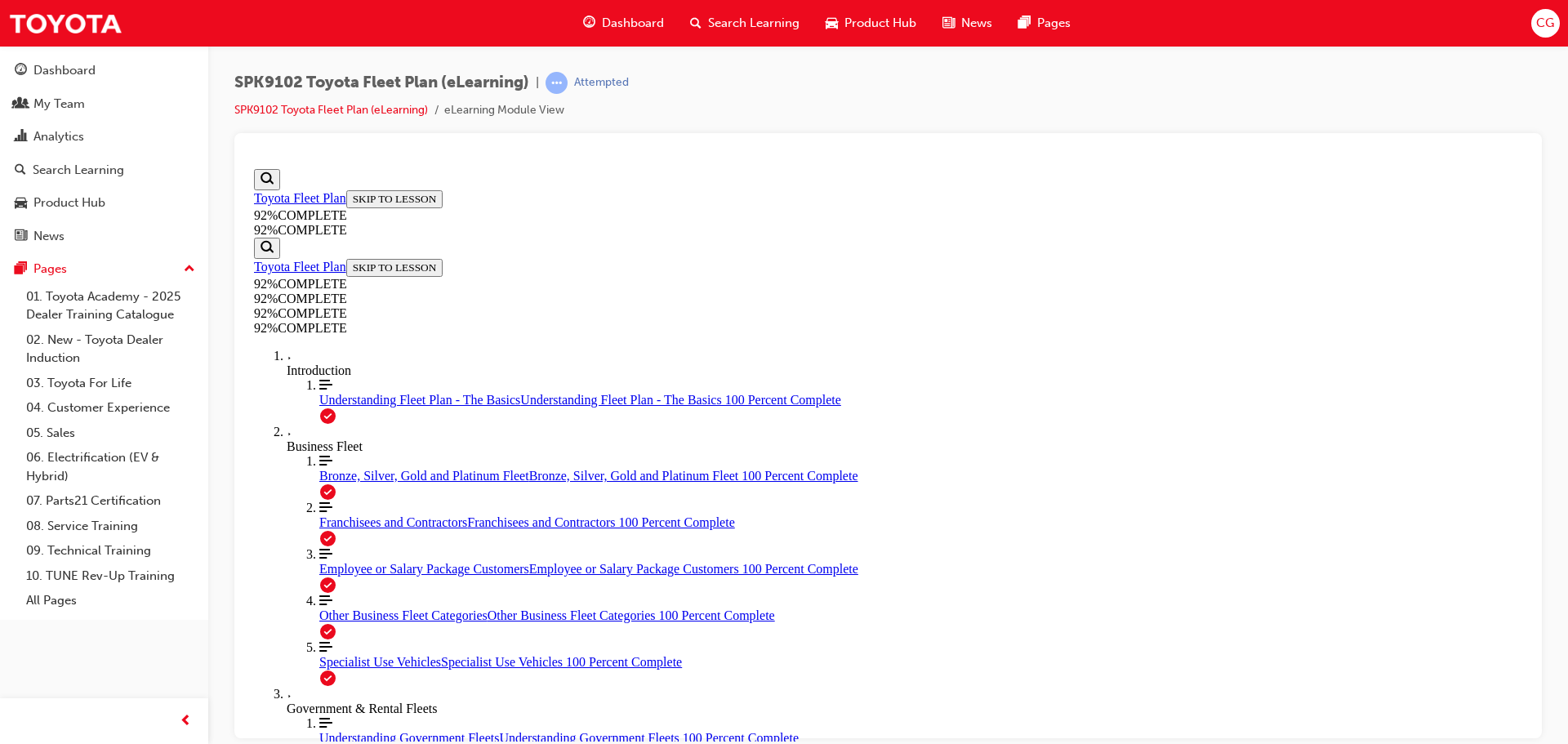
scroll to position [378, 0]
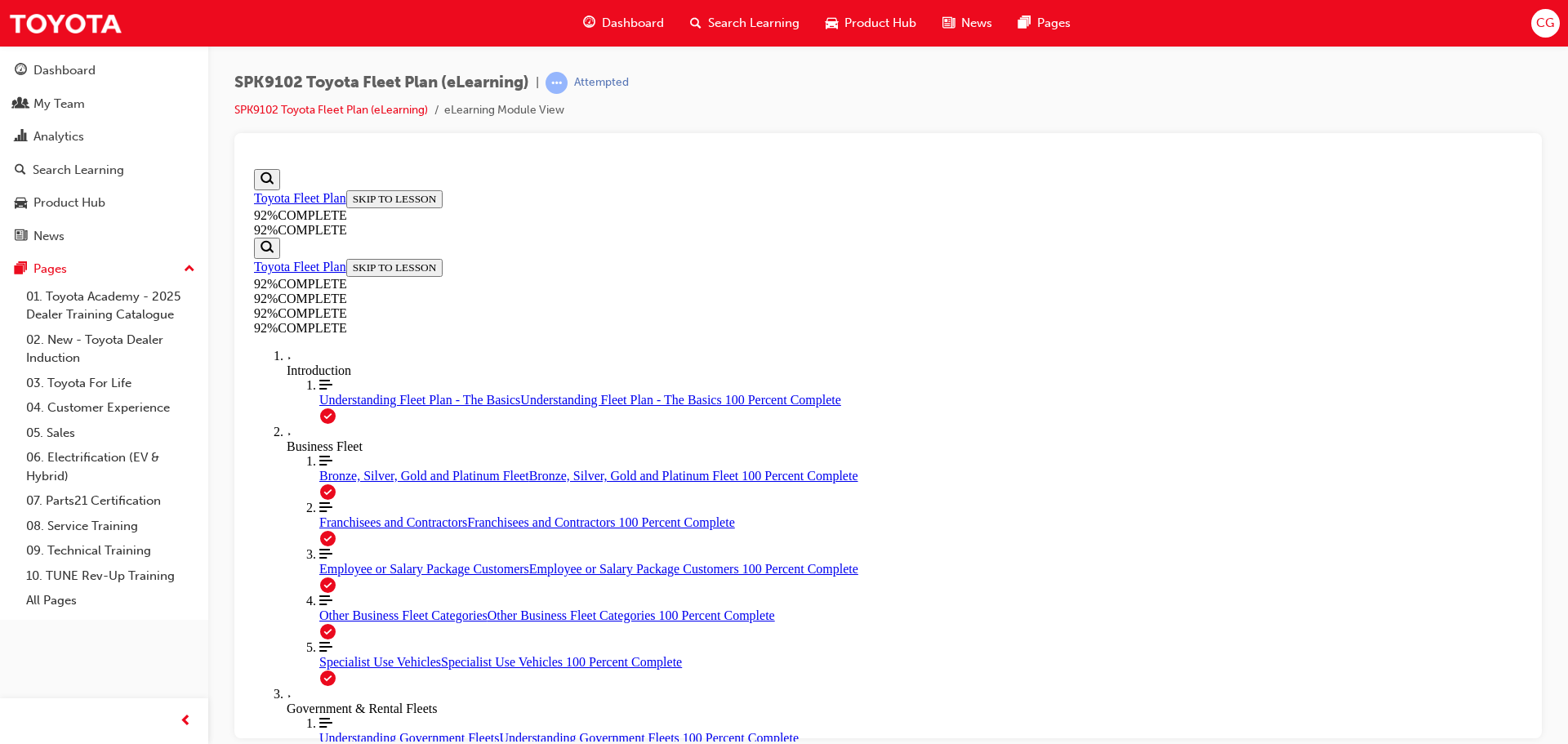
drag, startPoint x: 1033, startPoint y: 682, endPoint x: 1020, endPoint y: 678, distance: 13.6
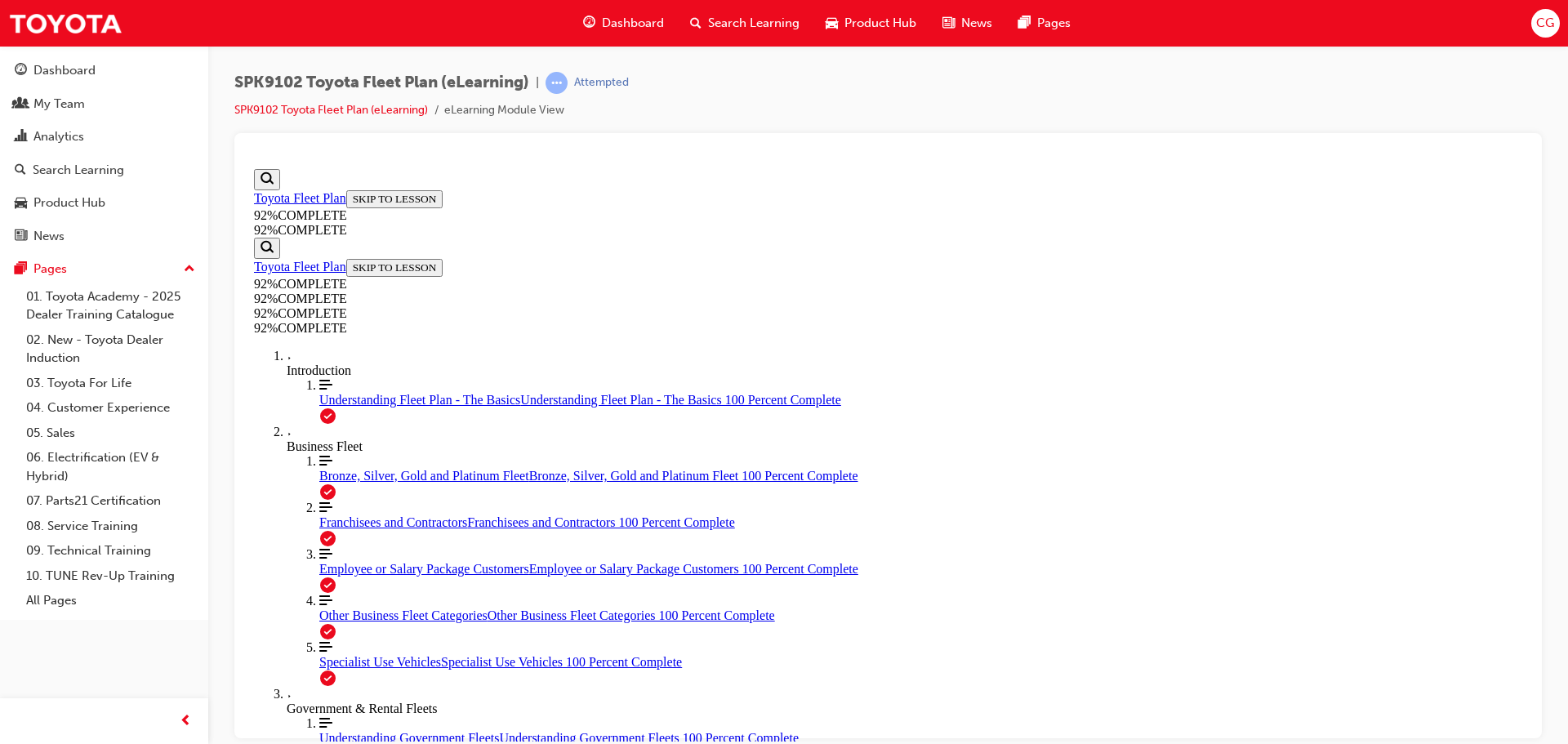
scroll to position [265, 0]
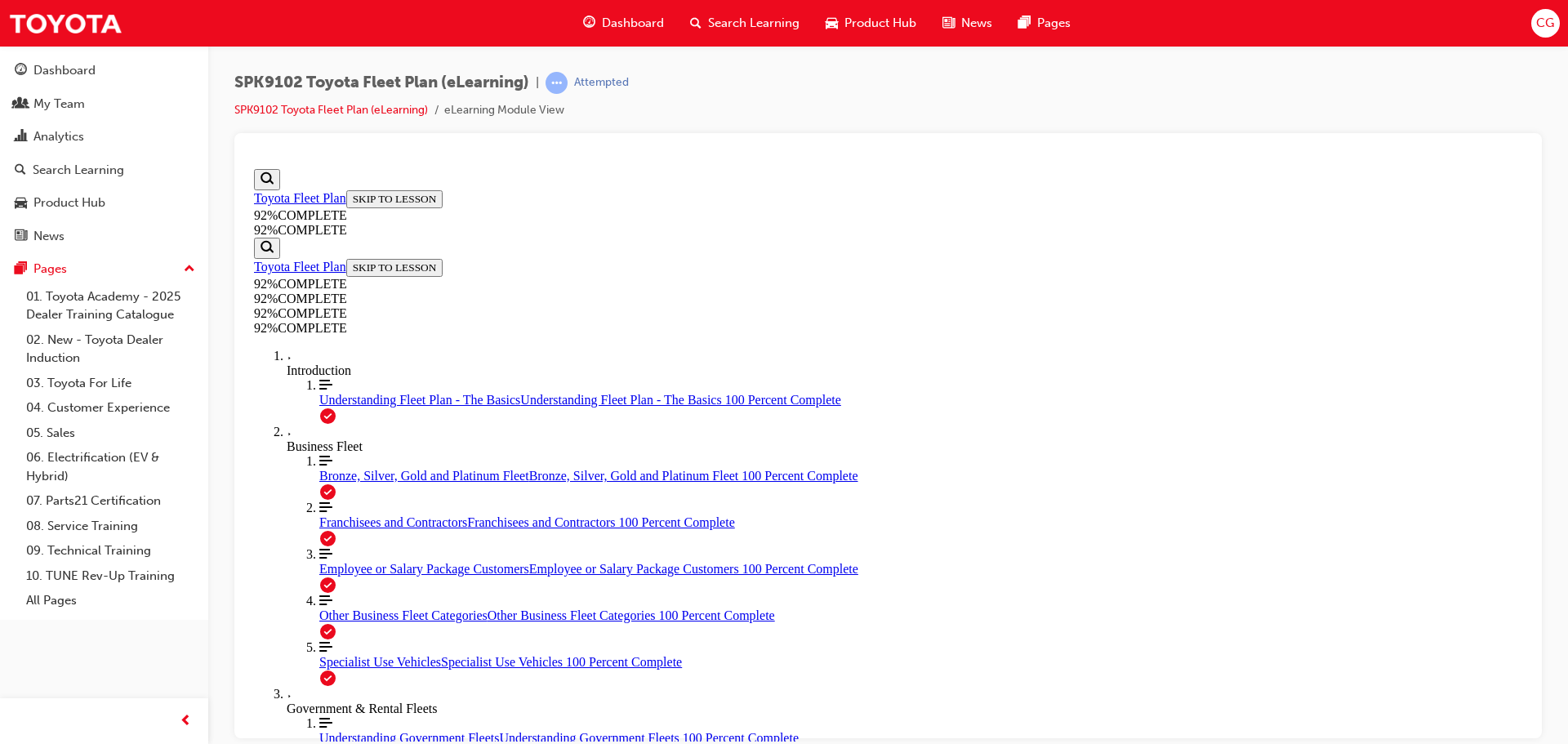
drag, startPoint x: 840, startPoint y: 475, endPoint x: 892, endPoint y: 542, distance: 84.8
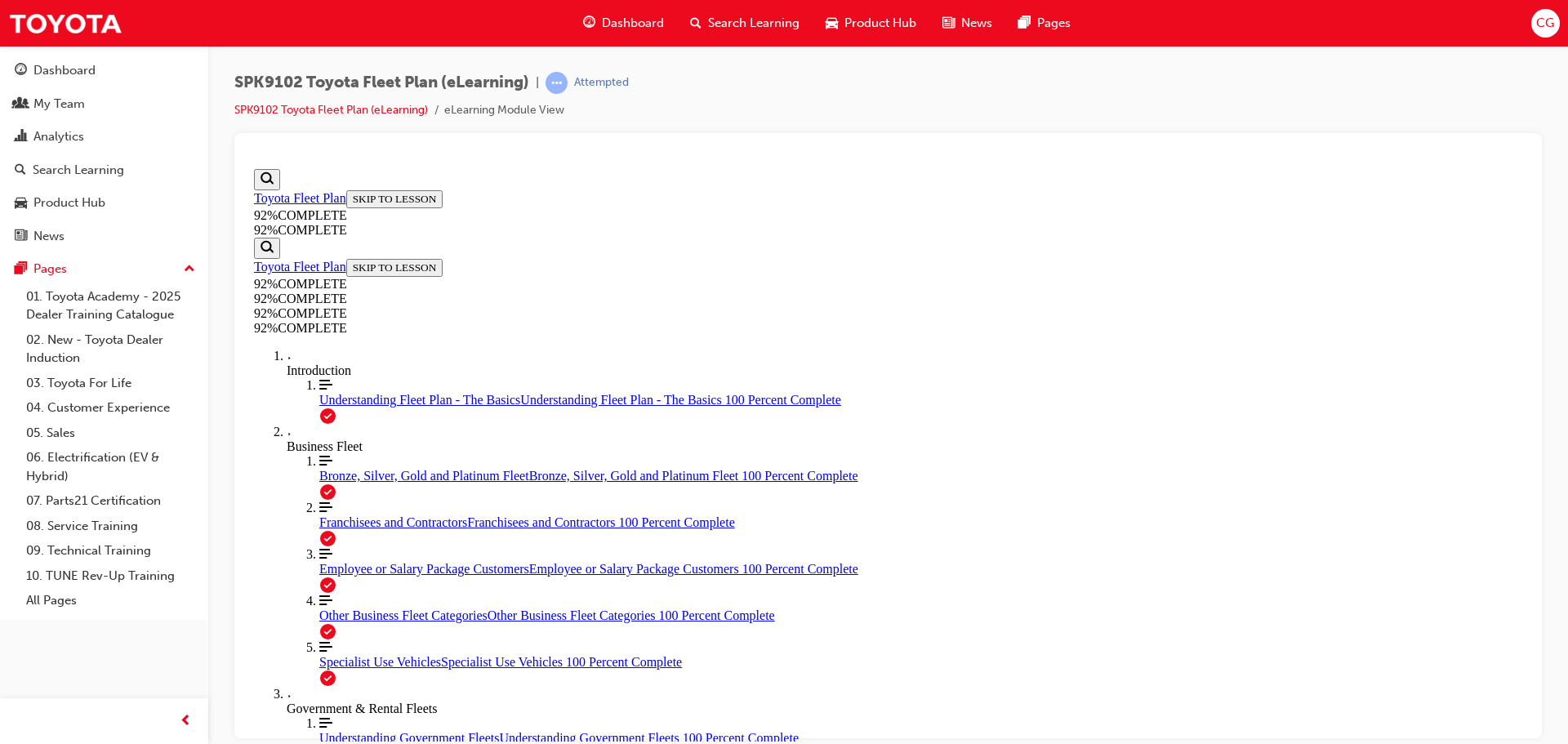
drag, startPoint x: 858, startPoint y: 414, endPoint x: 904, endPoint y: 476, distance: 77.2
drag, startPoint x: 876, startPoint y: 387, endPoint x: 927, endPoint y: 375, distance: 52.4
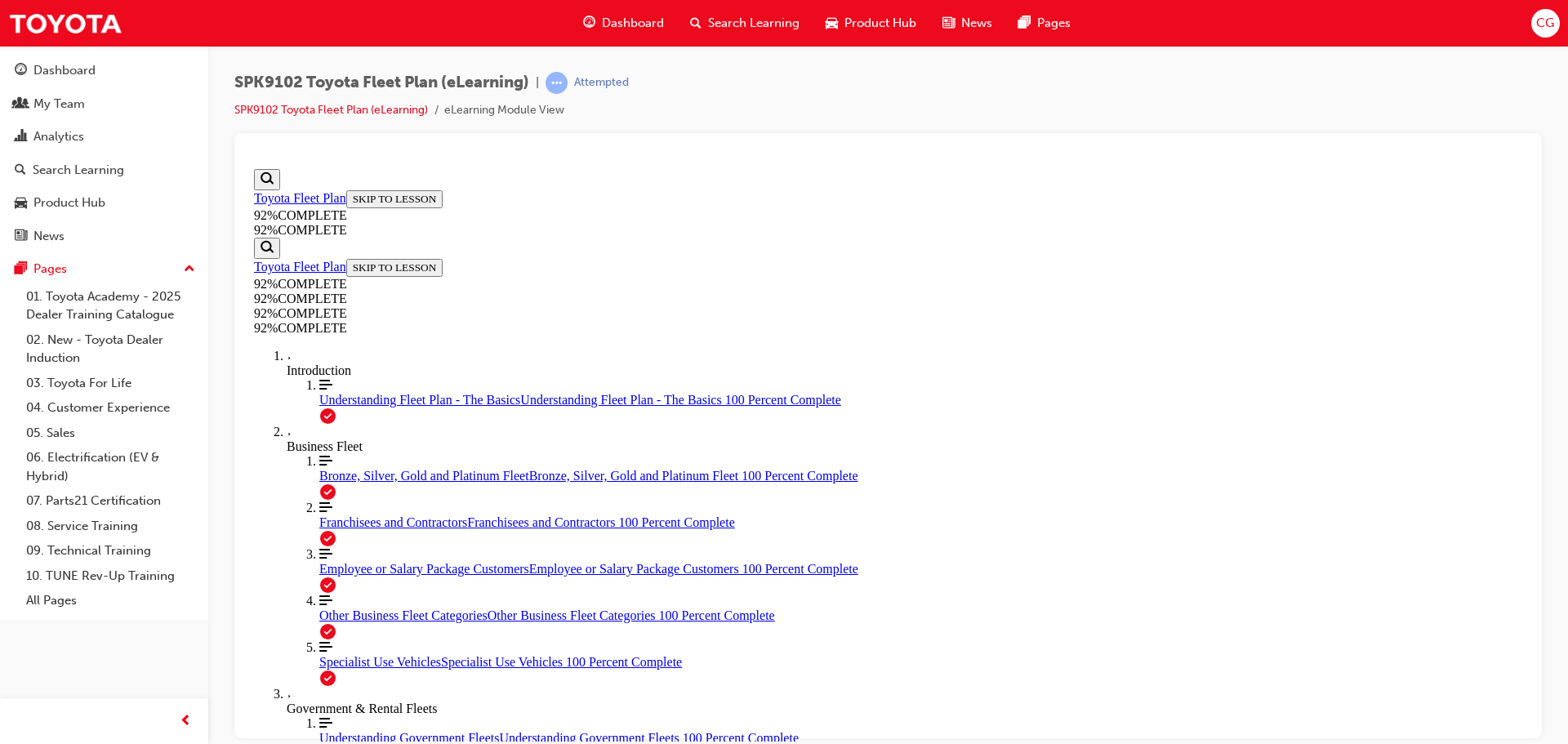
drag, startPoint x: 1004, startPoint y: 660, endPoint x: 993, endPoint y: 684, distance: 26.4
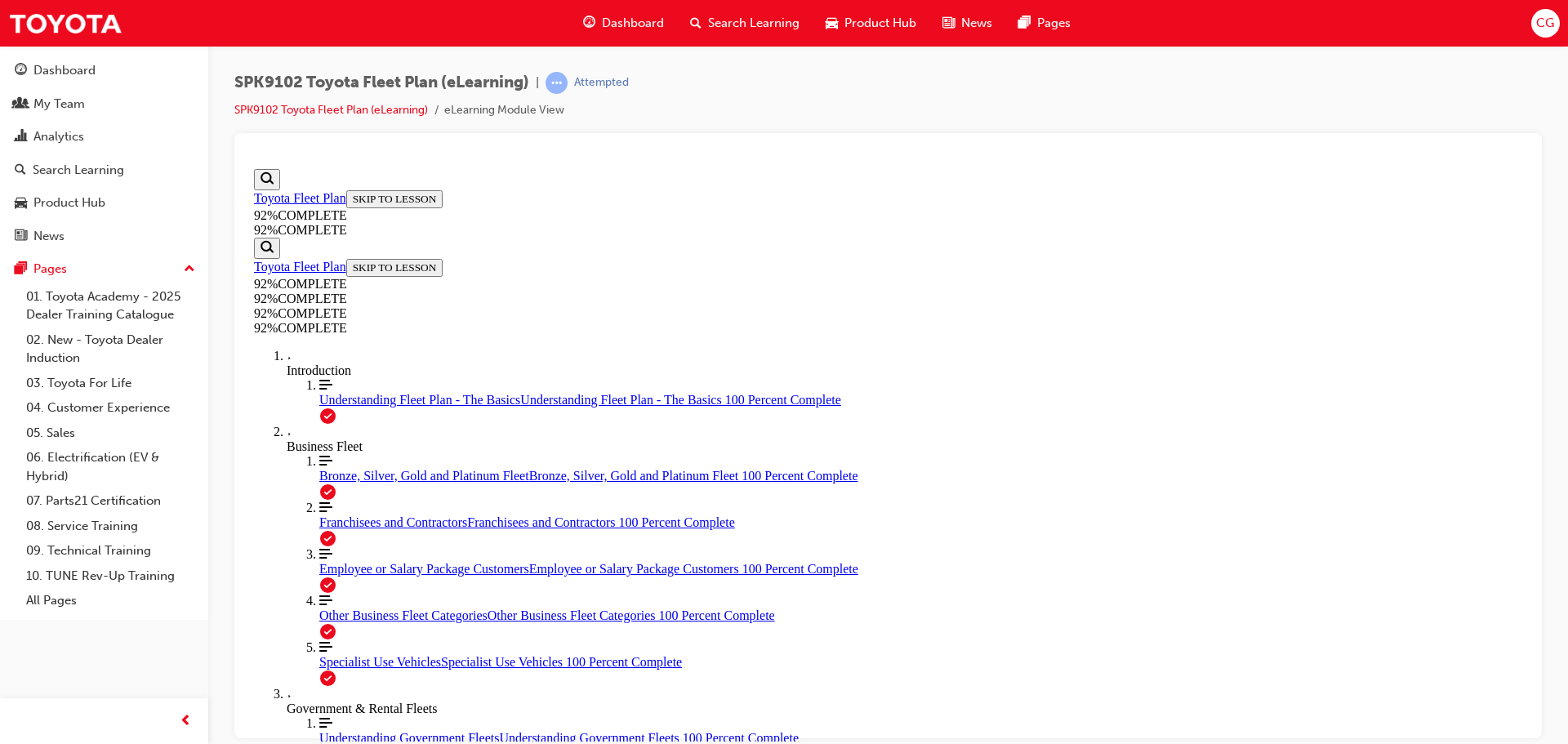
scroll to position [141, 0]
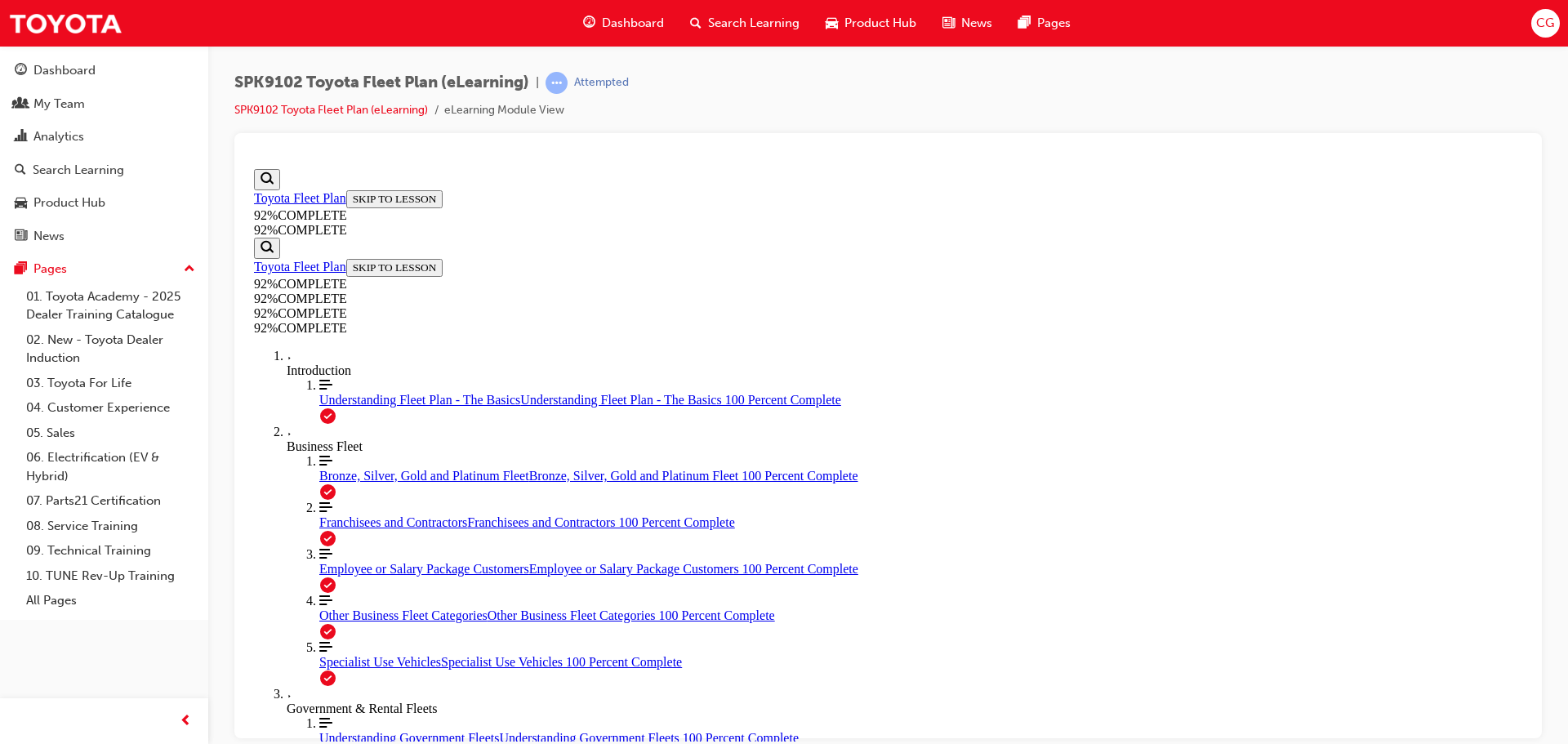
scroll to position [141, 0]
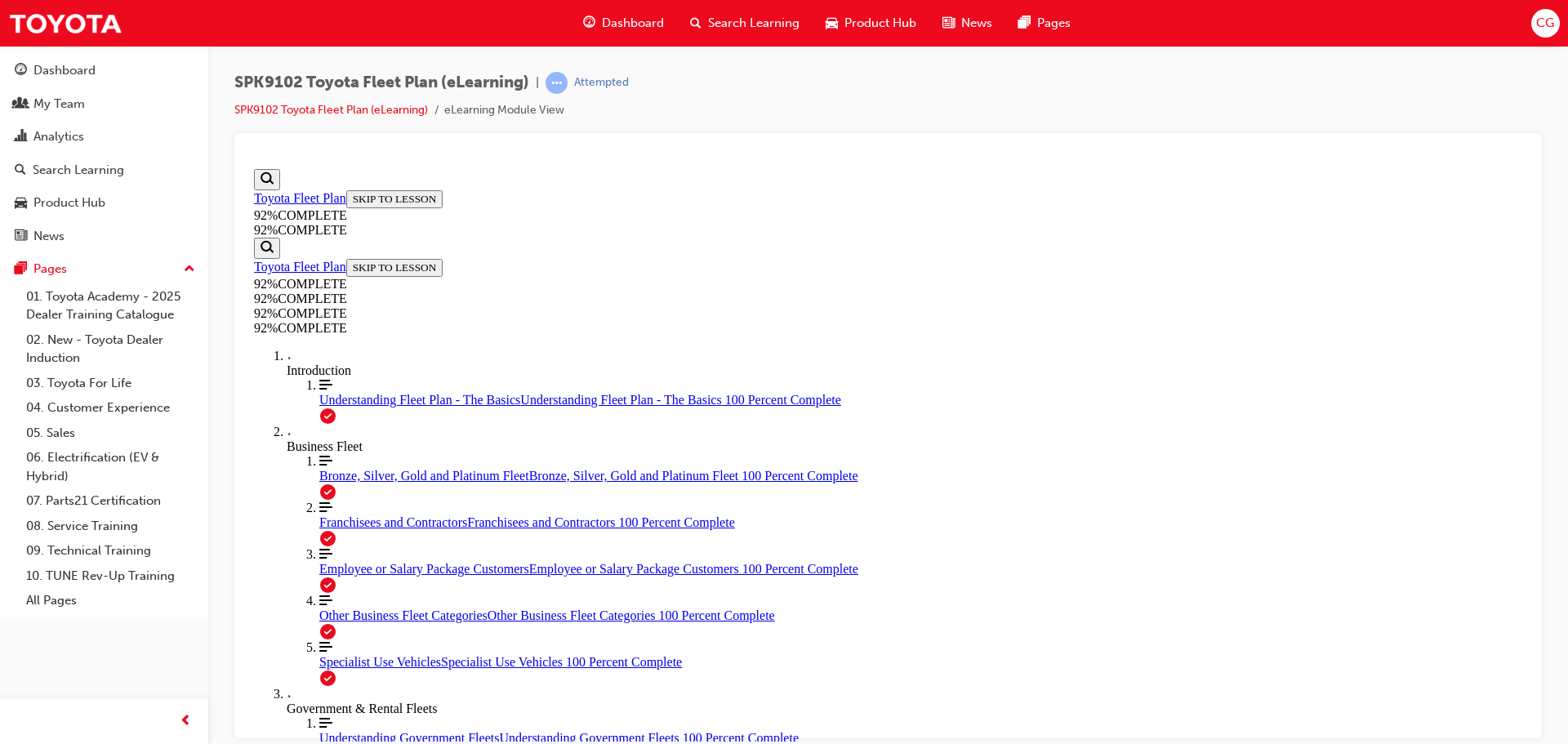
scroll to position [59, 0]
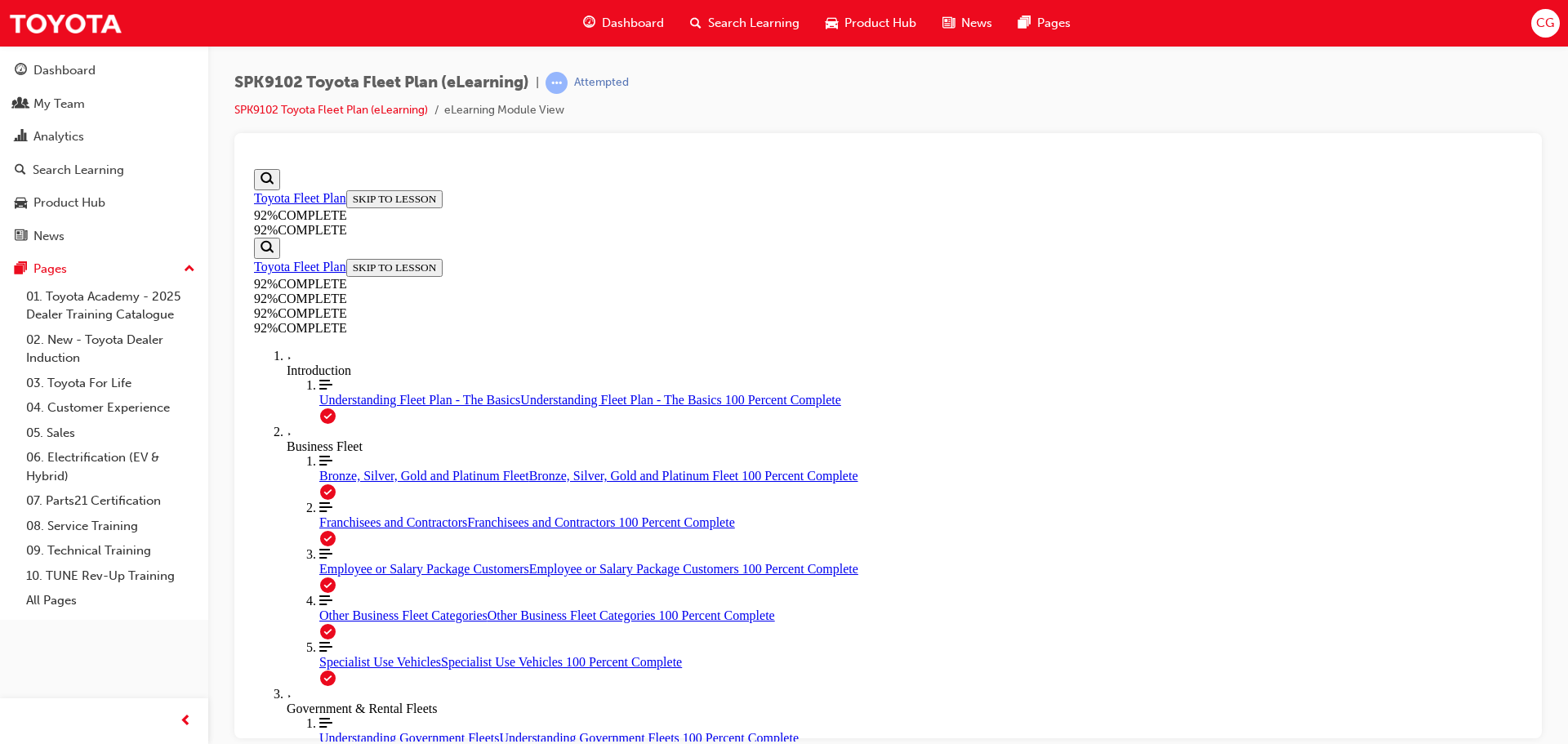
drag, startPoint x: 747, startPoint y: 412, endPoint x: 778, endPoint y: 443, distance: 43.8
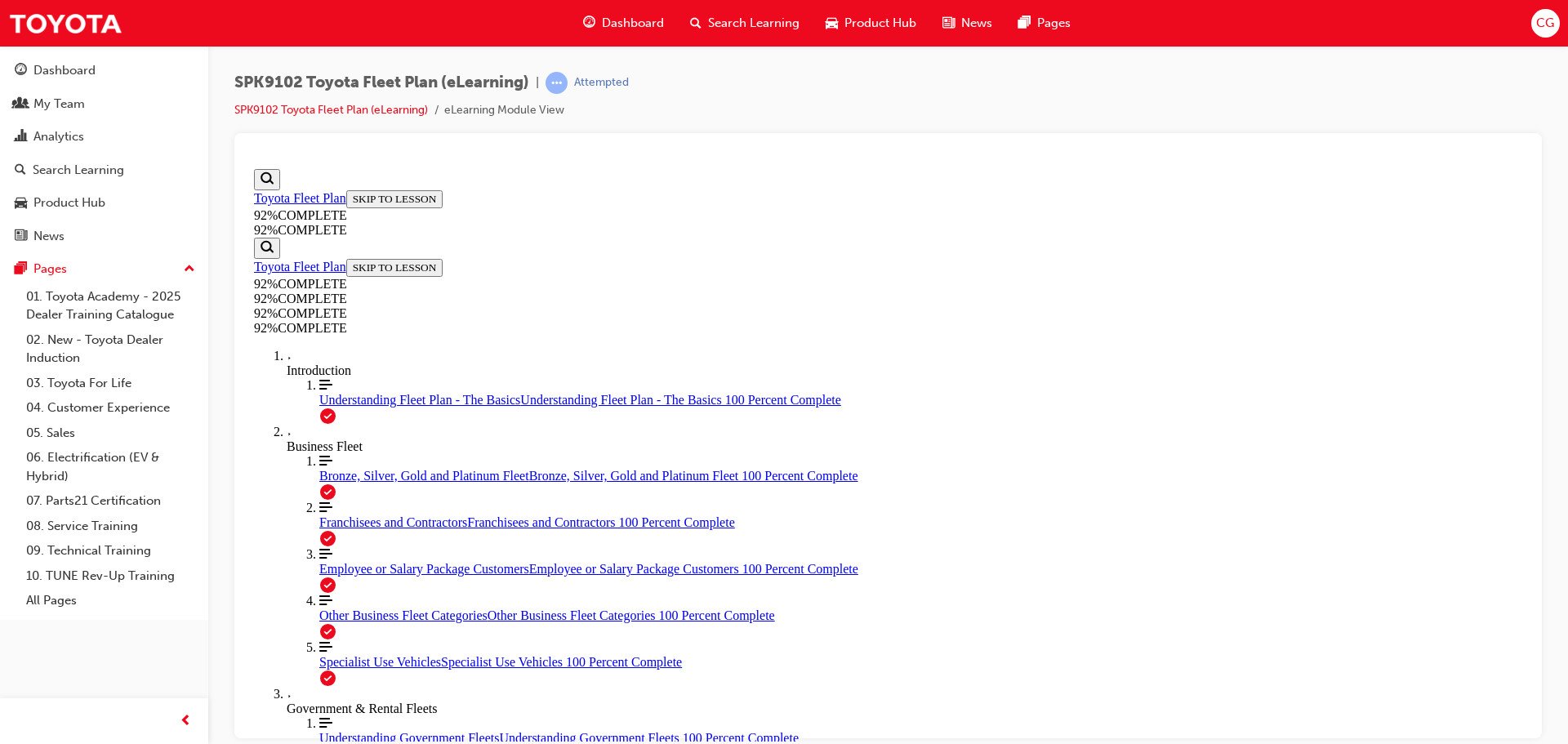
scroll to position [247, 0]
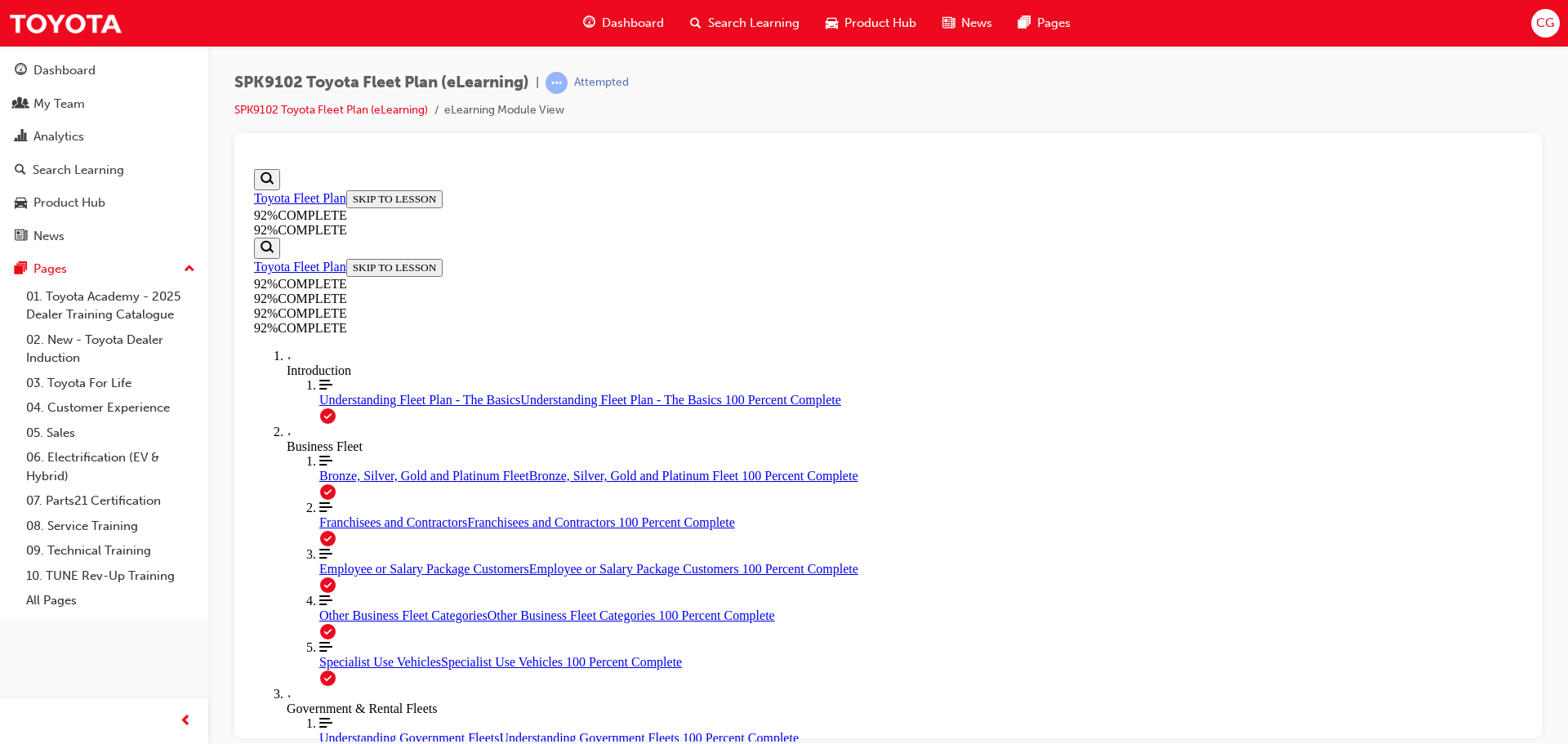
scroll to position [241, 0]
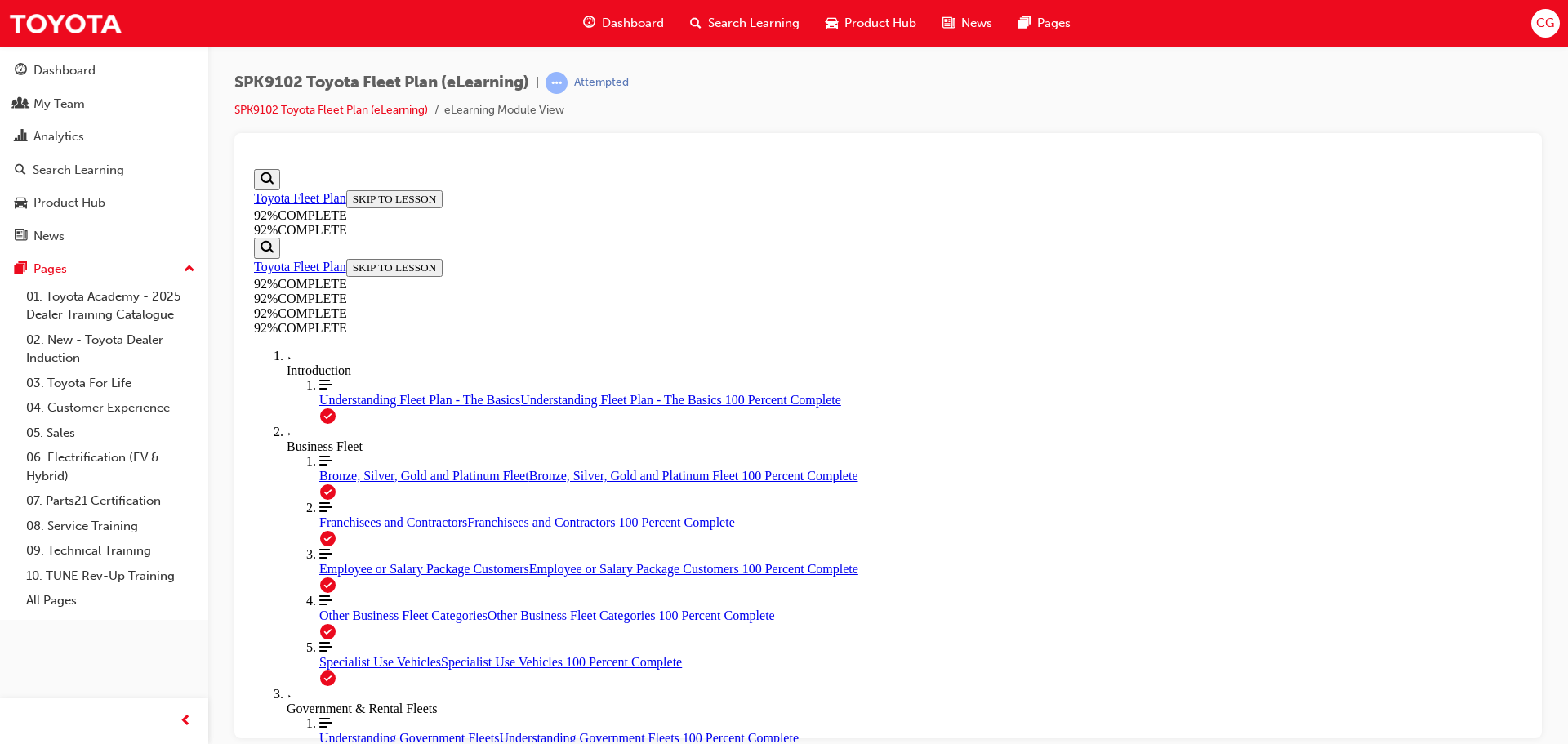
scroll to position [223, 0]
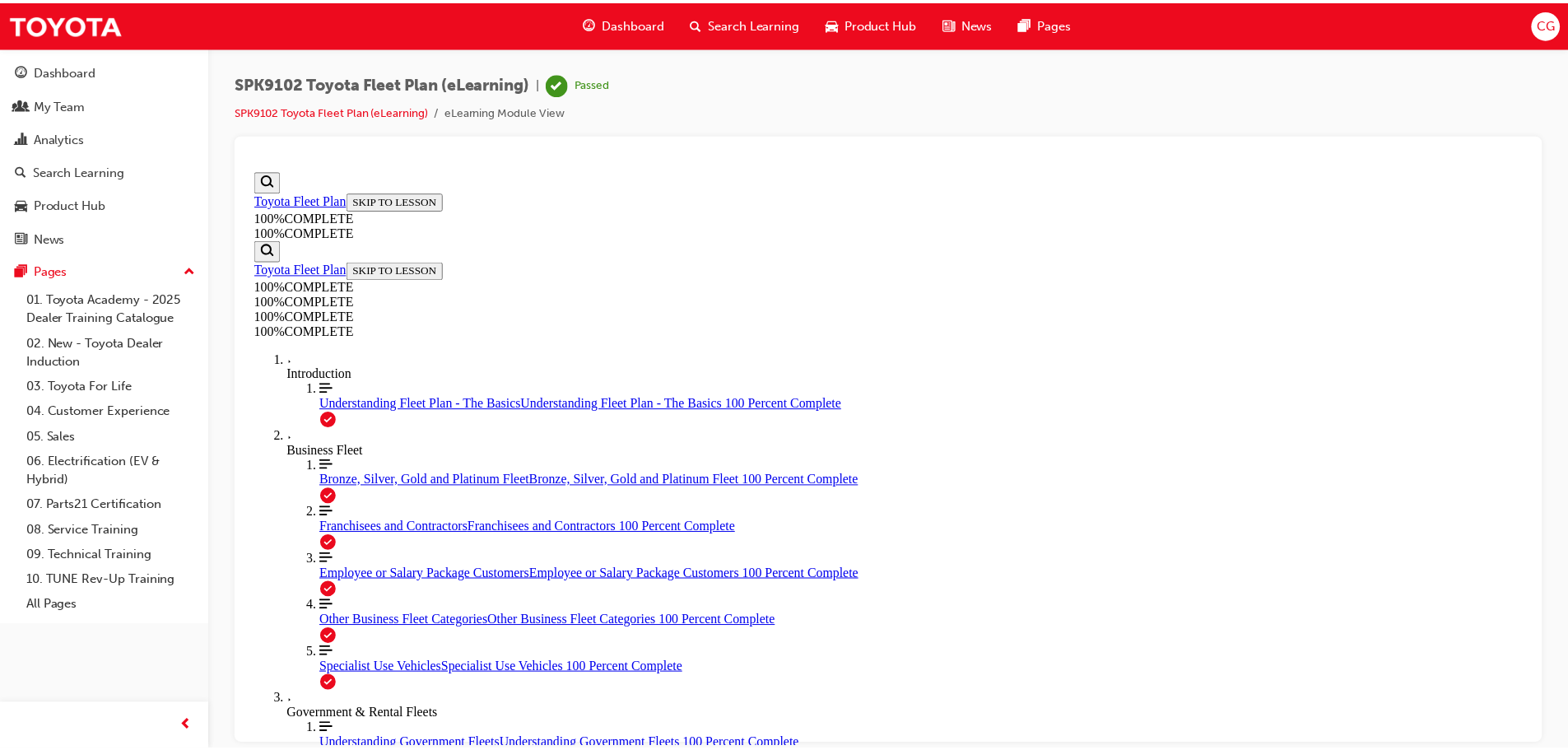
scroll to position [267, 0]
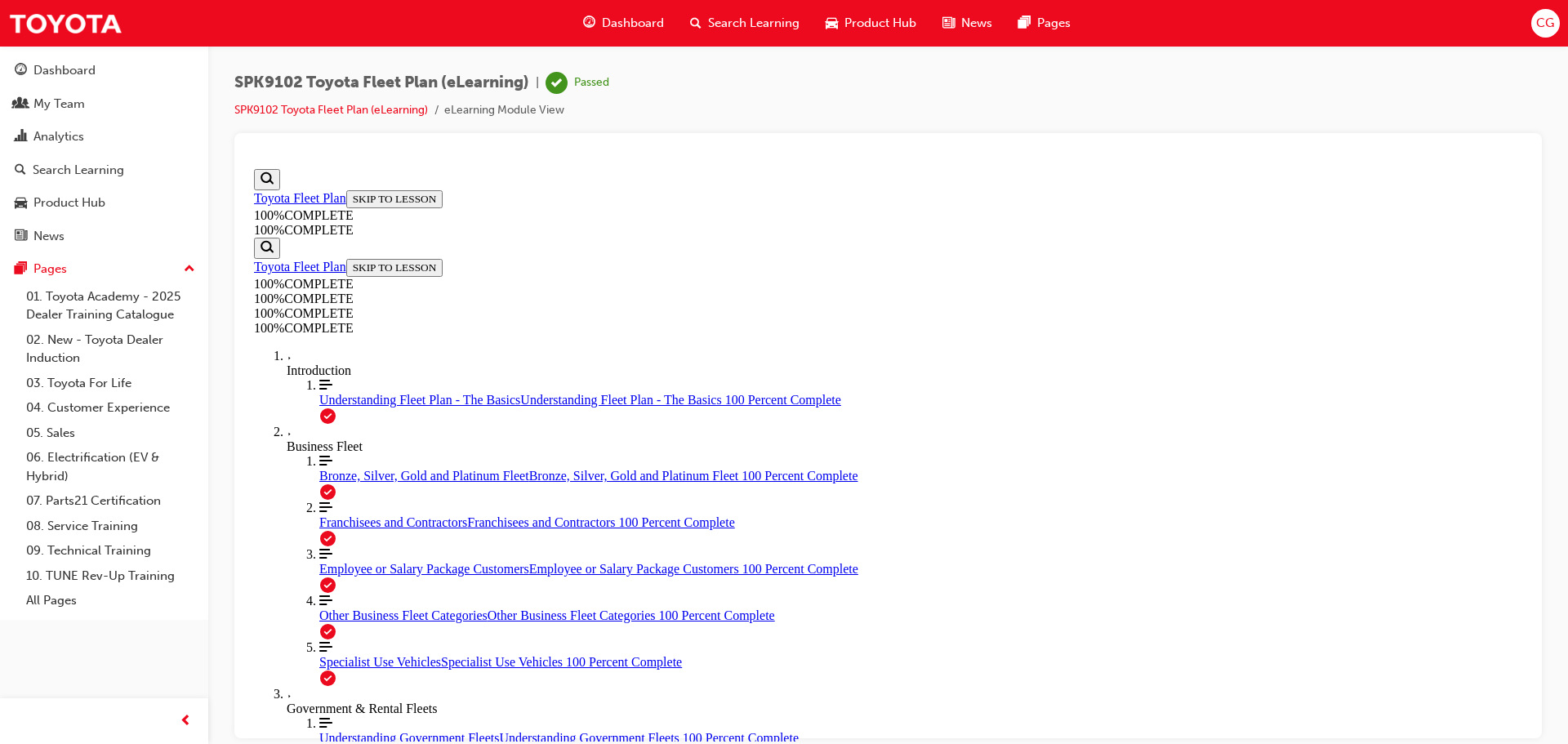
click at [724, 16] on span "Search Learning" at bounding box center [753, 23] width 91 height 19
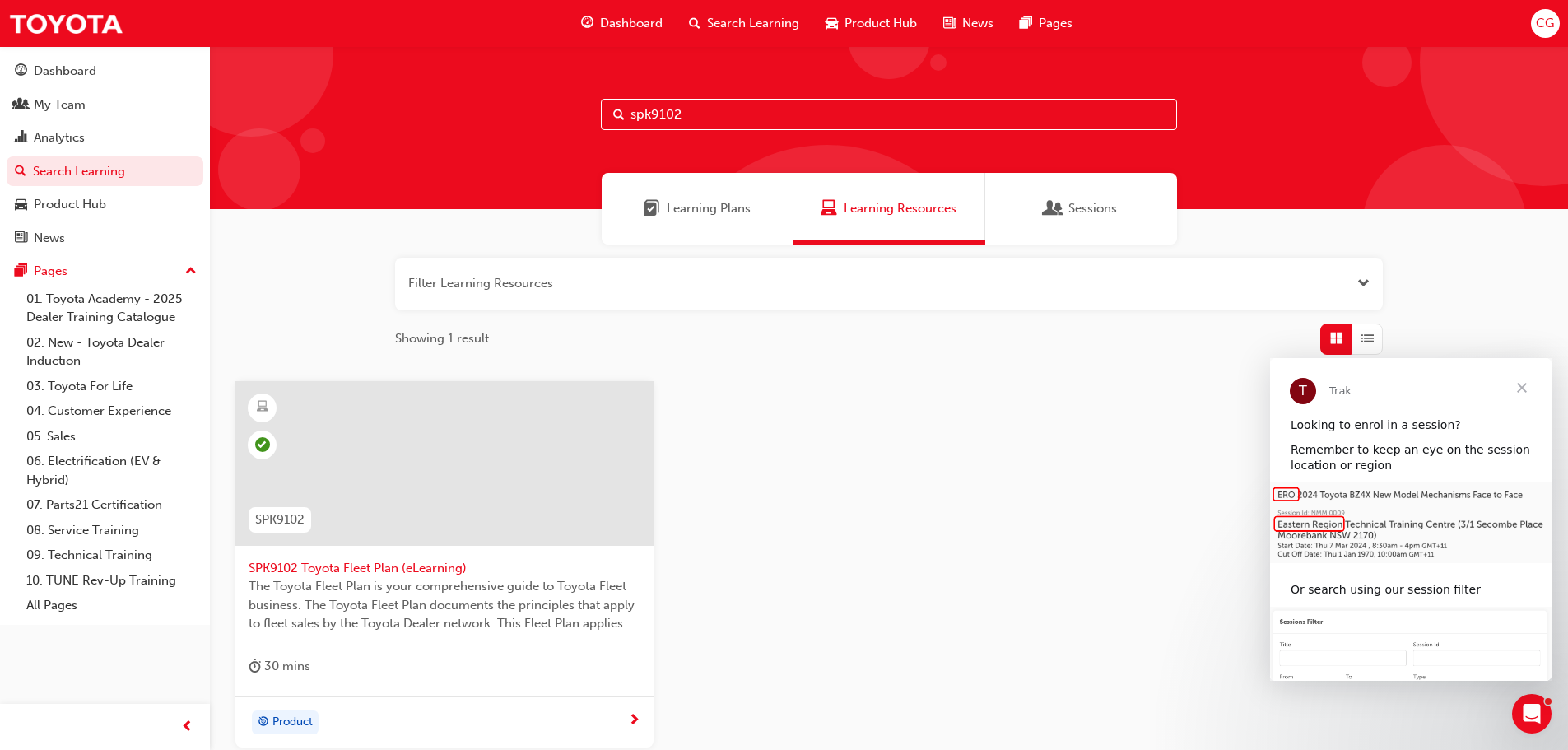
click at [712, 110] on input "spk9102" at bounding box center [889, 115] width 576 height 31
type input "spk9103"
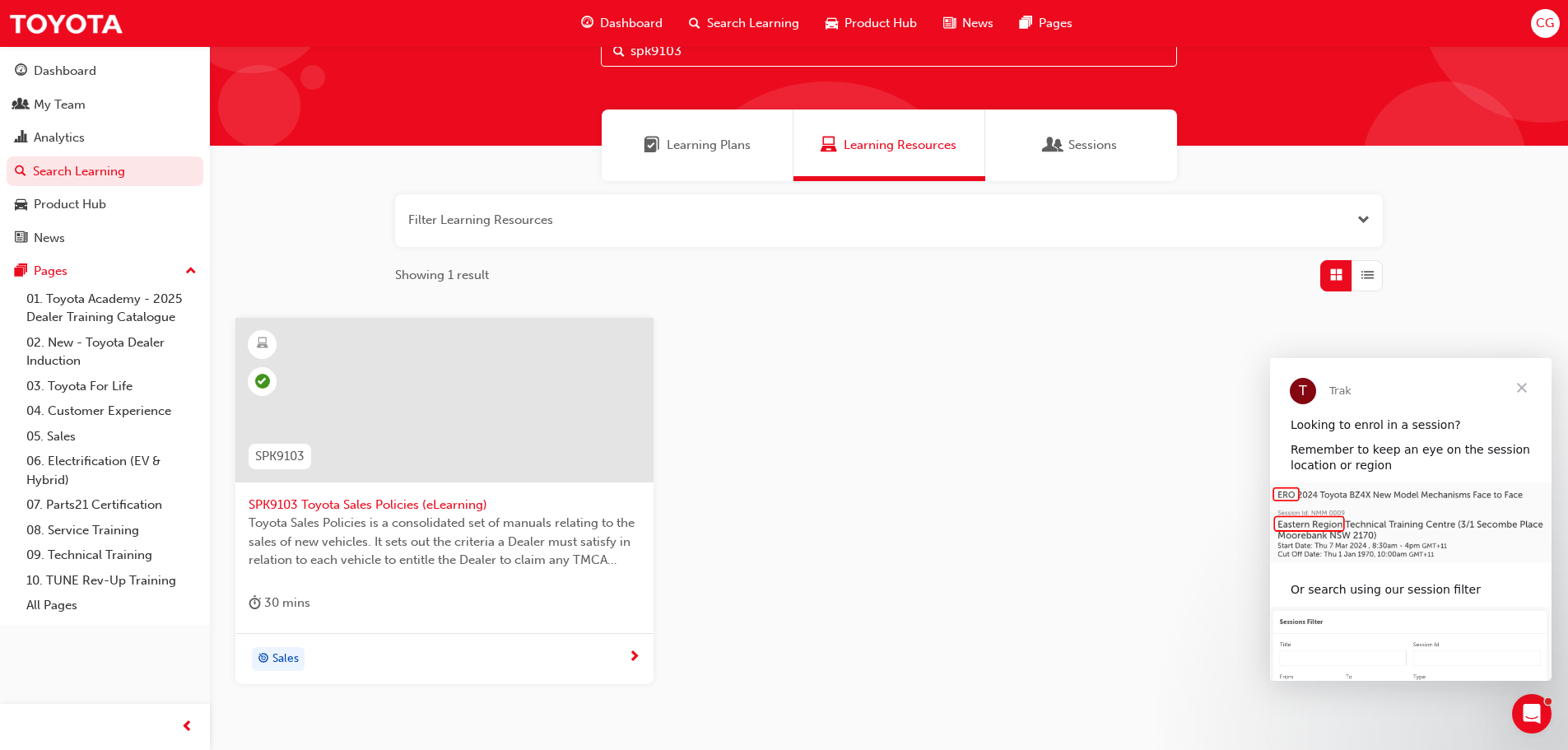
scroll to position [157, 0]
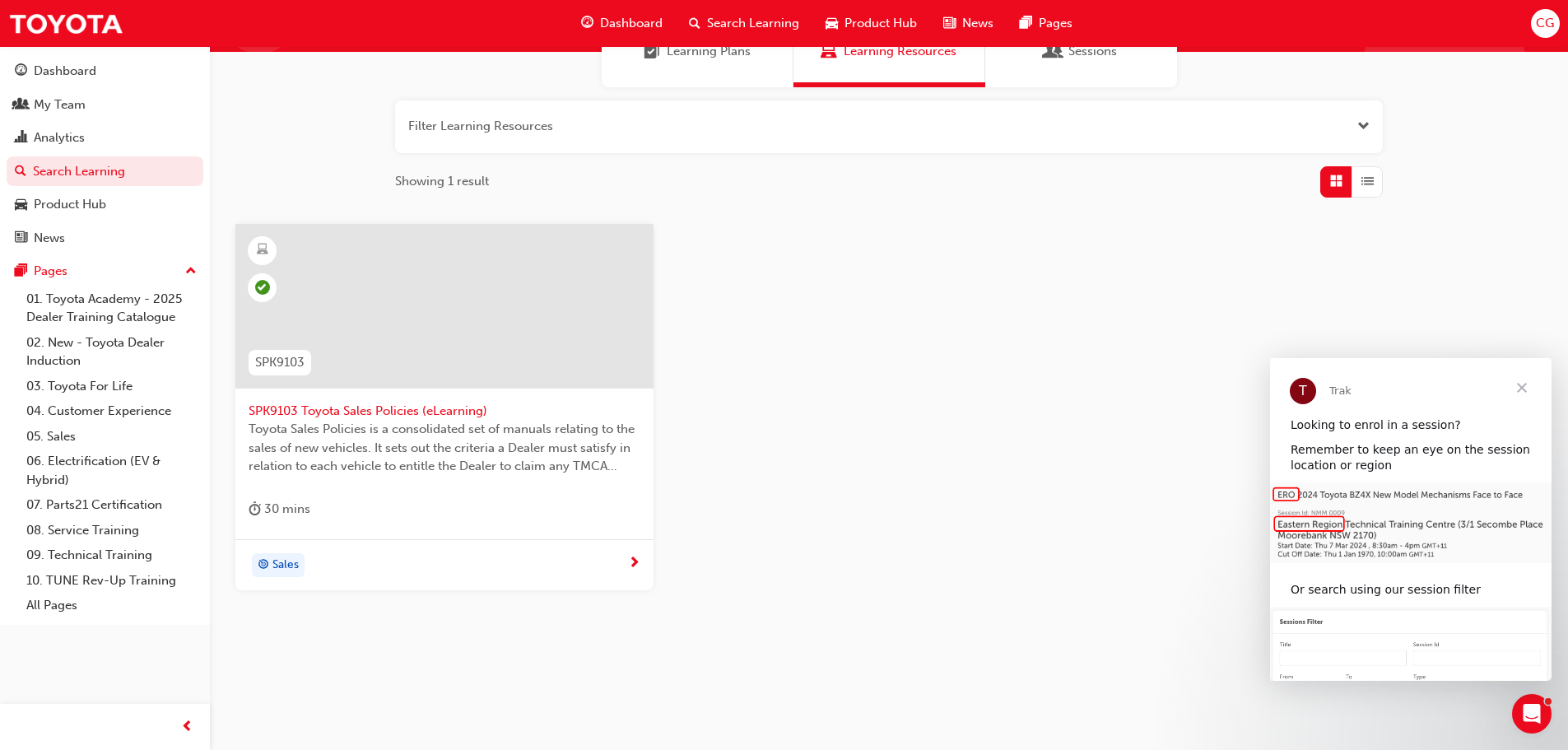
click at [634, 556] on span "next-icon" at bounding box center [634, 563] width 12 height 15
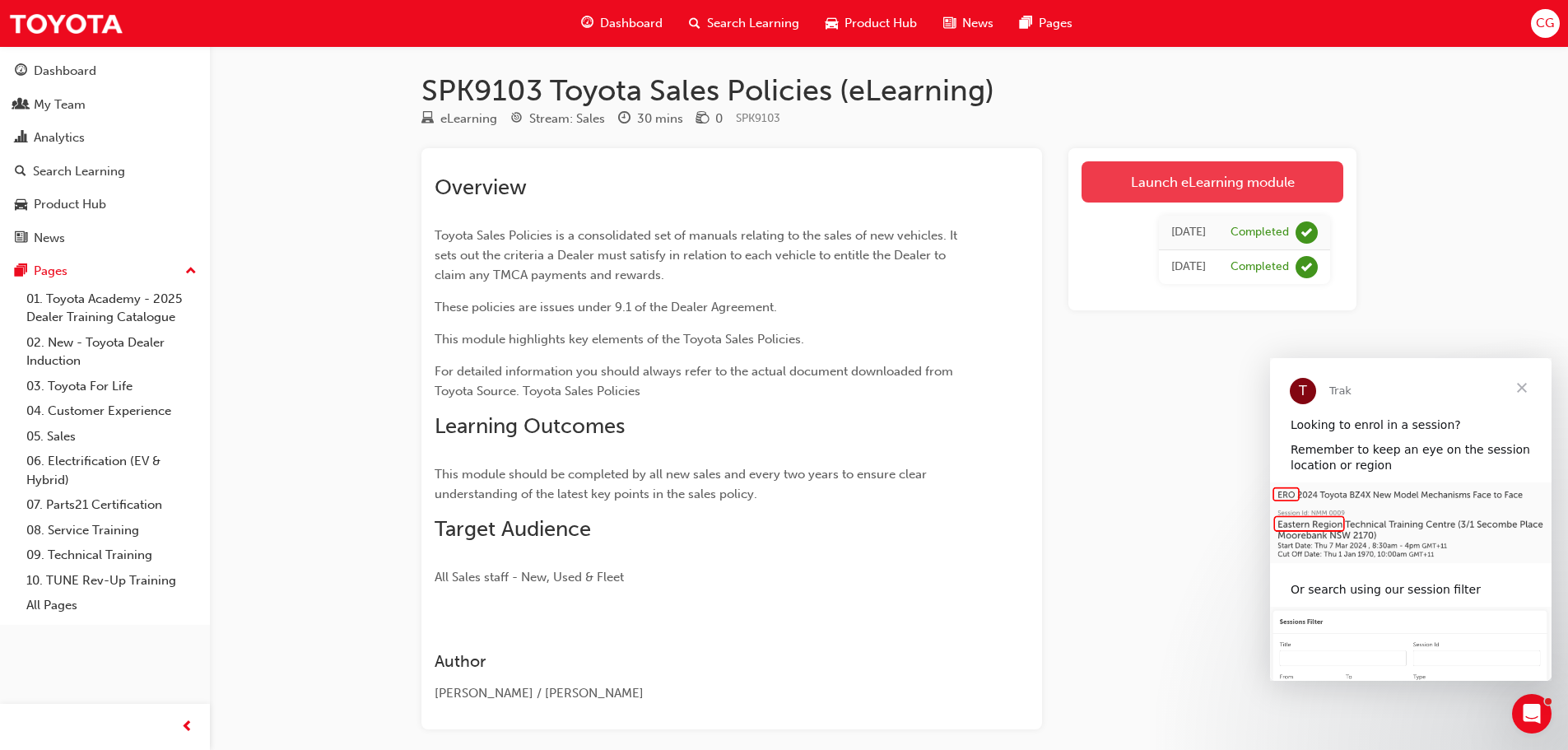
click at [1199, 182] on link "Launch eLearning module" at bounding box center [1212, 181] width 262 height 41
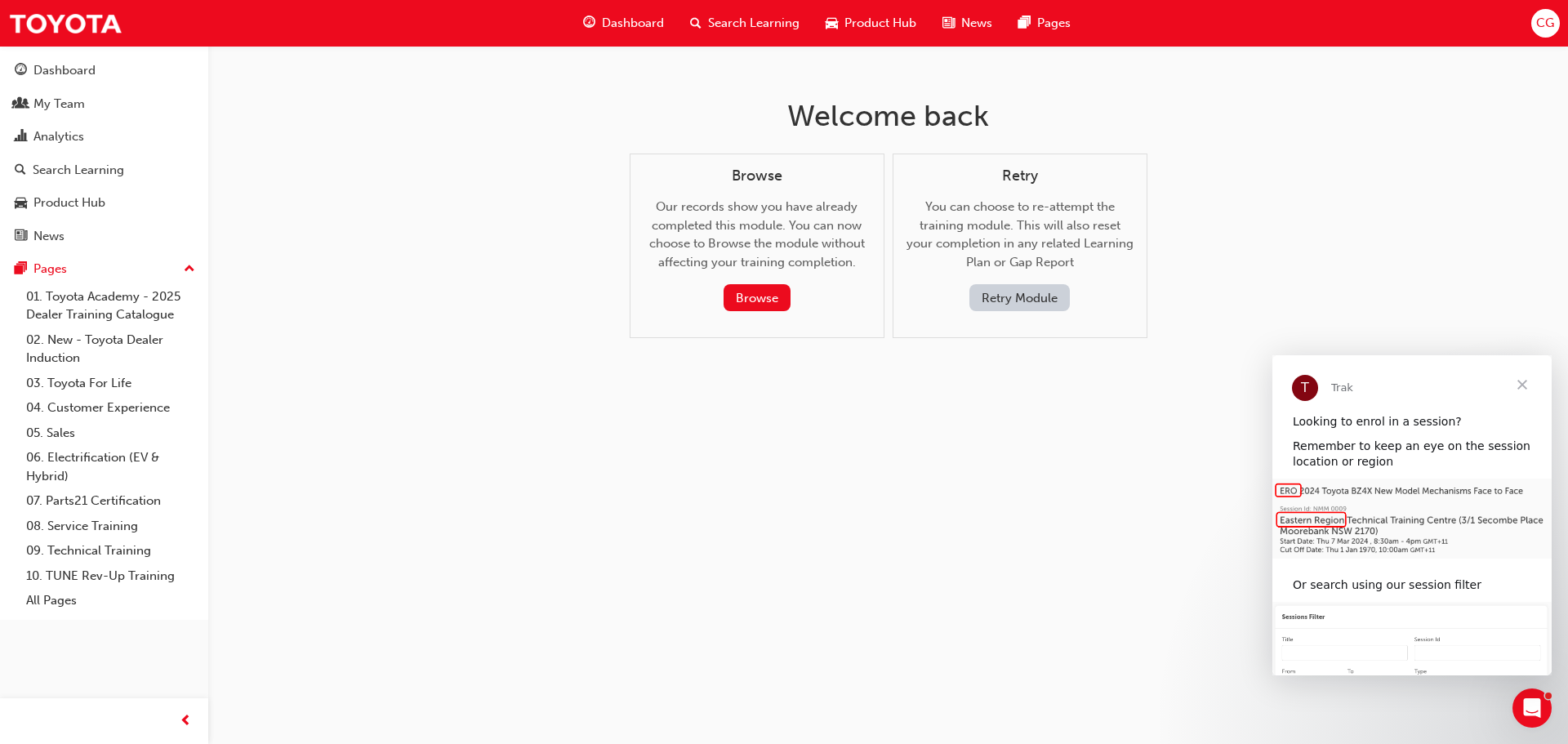
click at [1044, 296] on button "Retry Module" at bounding box center [1020, 297] width 101 height 27
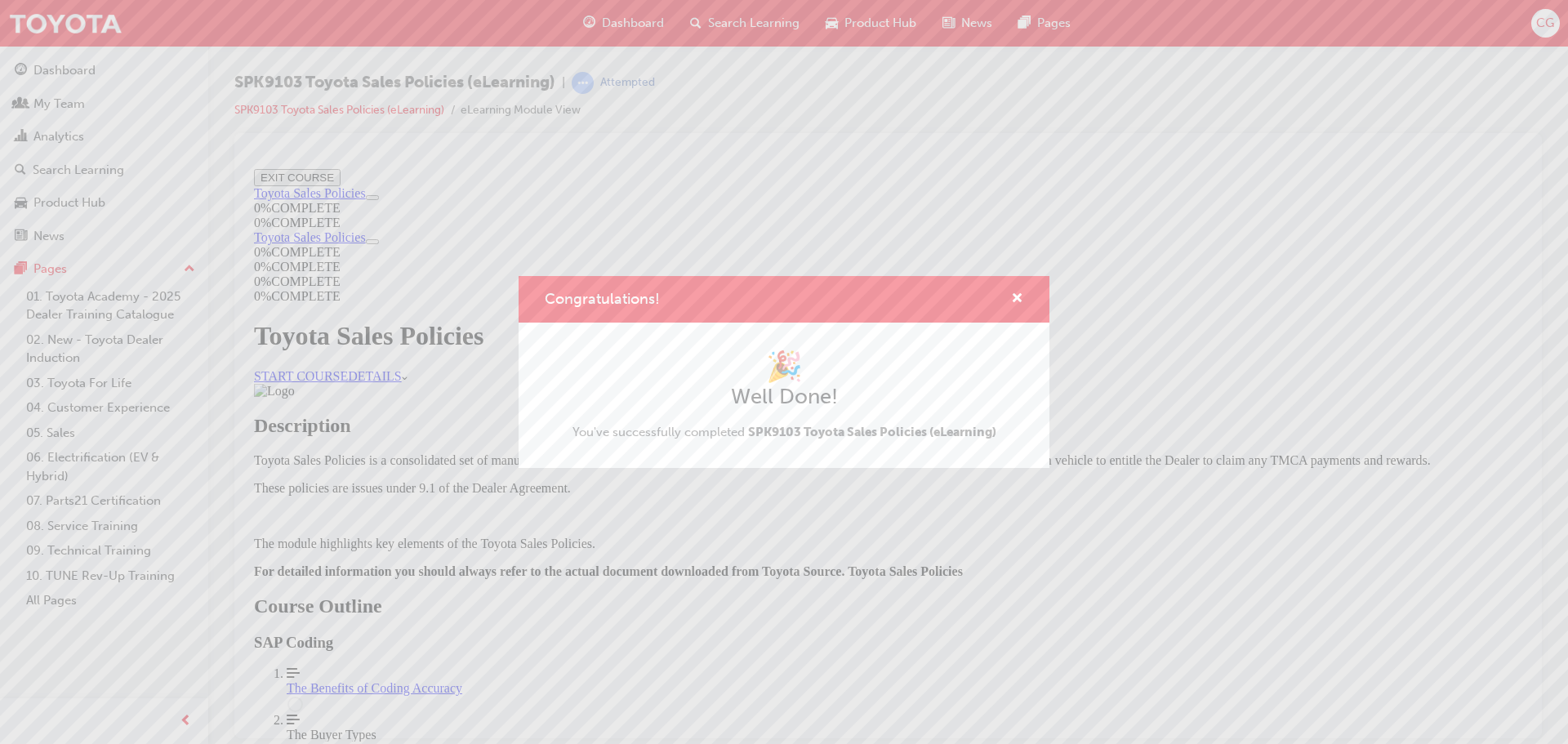
click at [1012, 286] on div "Congratulations!" at bounding box center [784, 300] width 530 height 46
click at [1012, 293] on span "cross-icon" at bounding box center [1017, 299] width 12 height 15
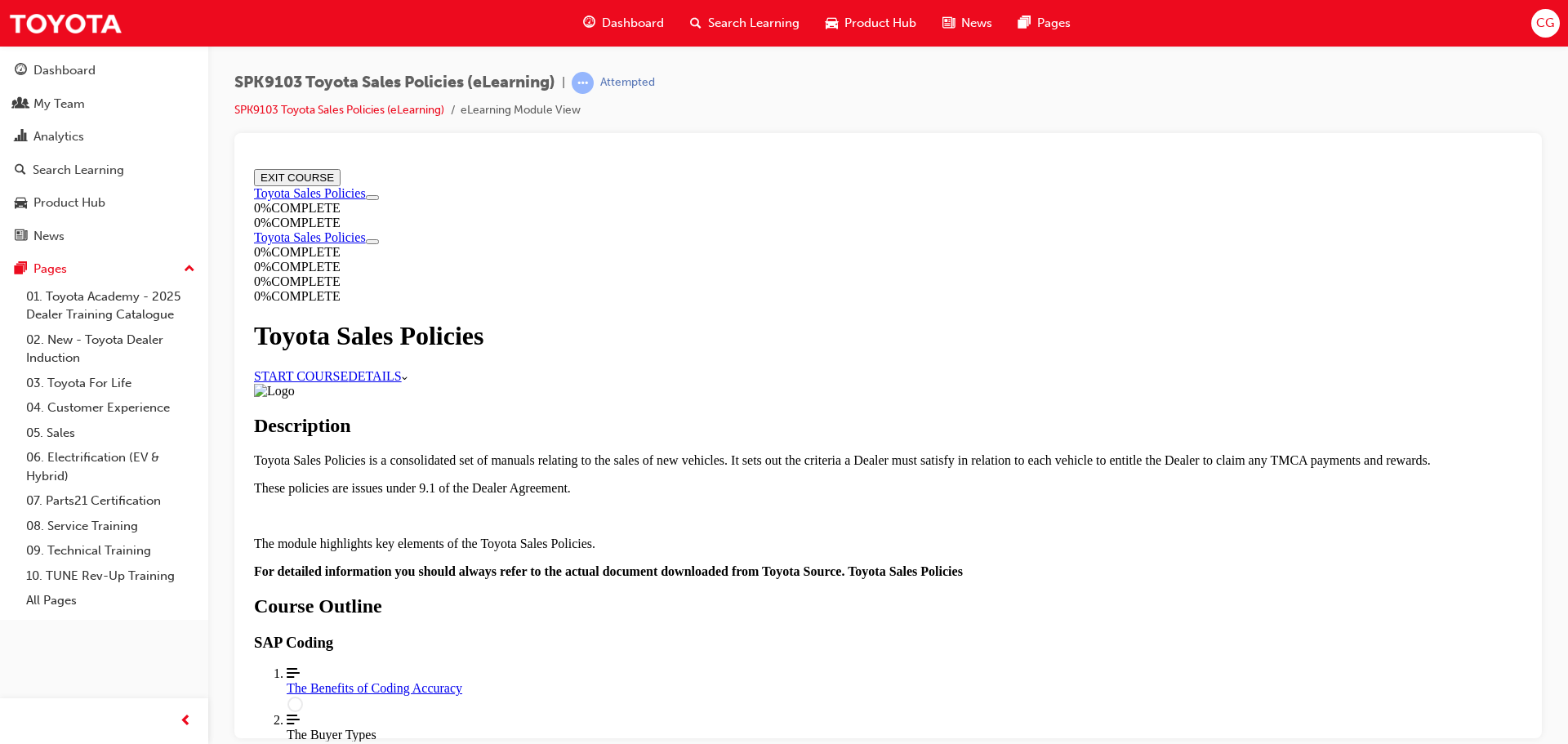
click at [348, 369] on link "START COURSE" at bounding box center [301, 375] width 94 height 14
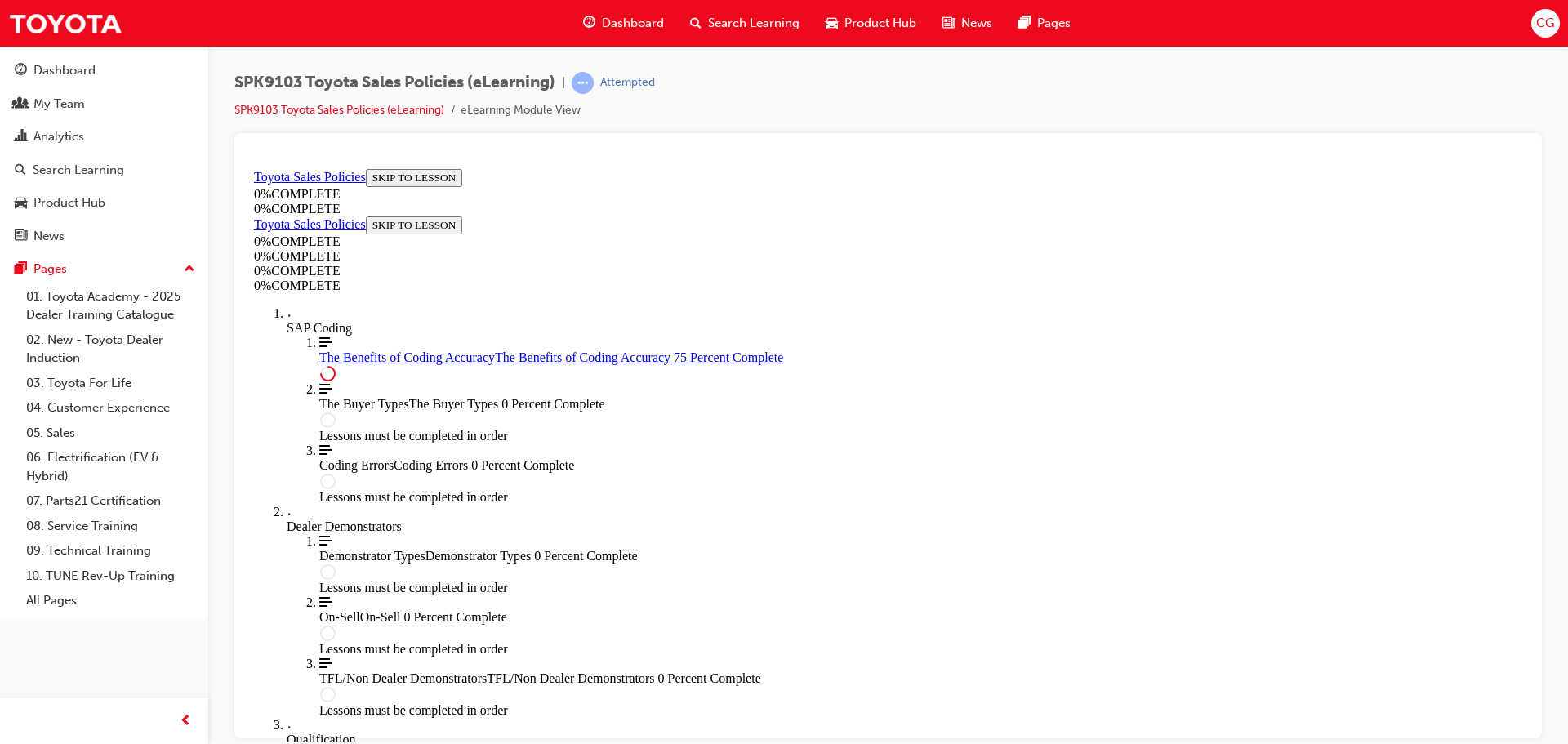
scroll to position [817, 0]
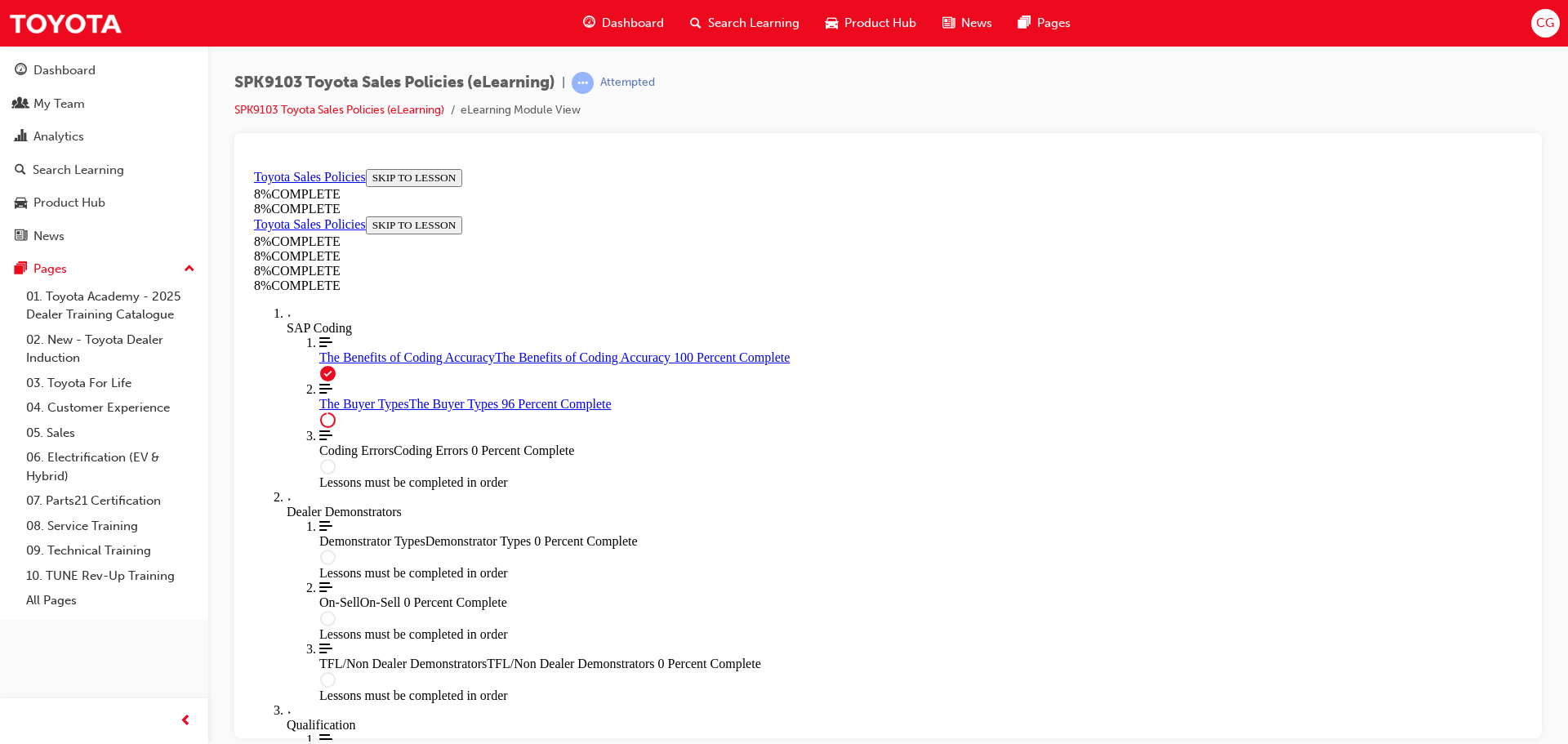
scroll to position [6716, 0]
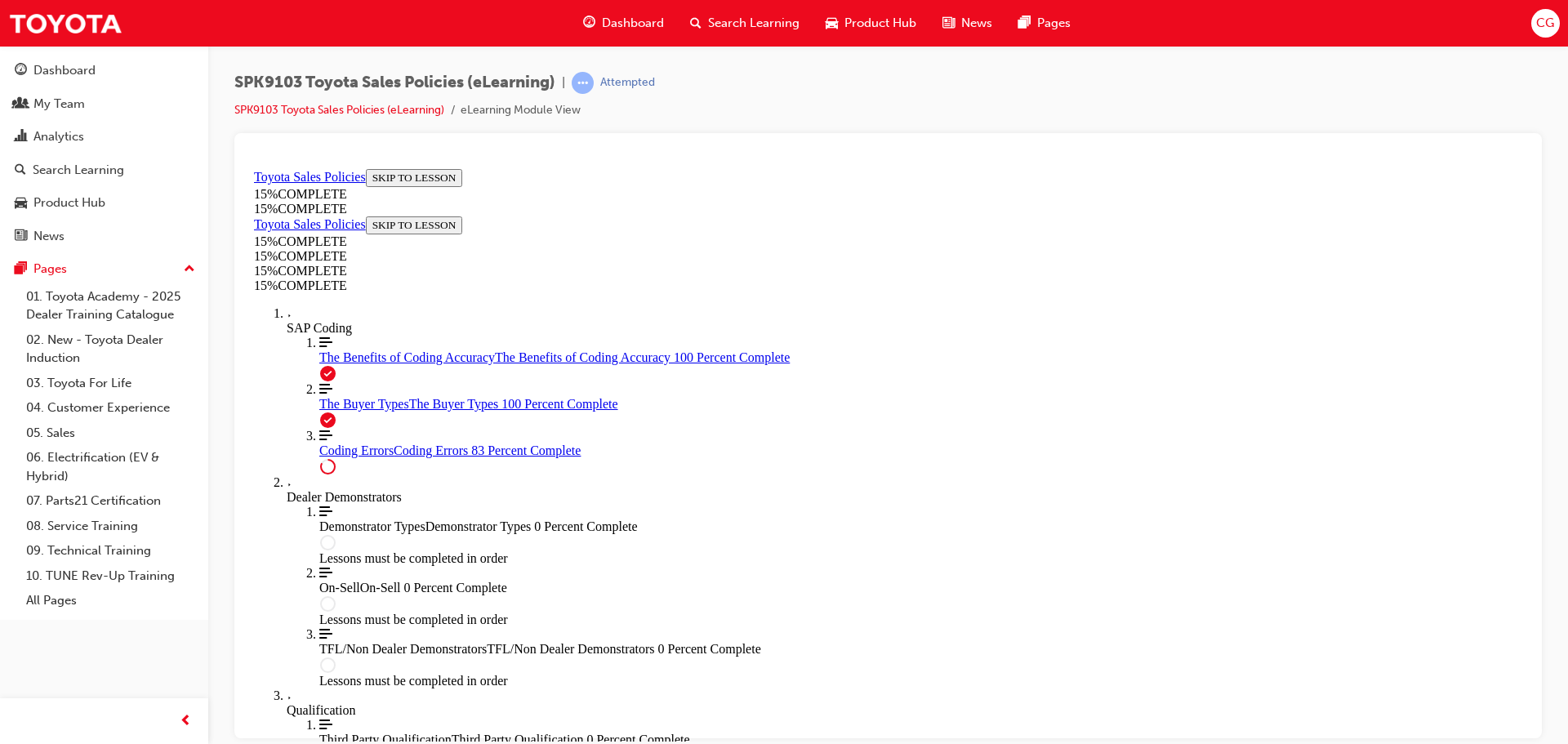
scroll to position [1321, 0]
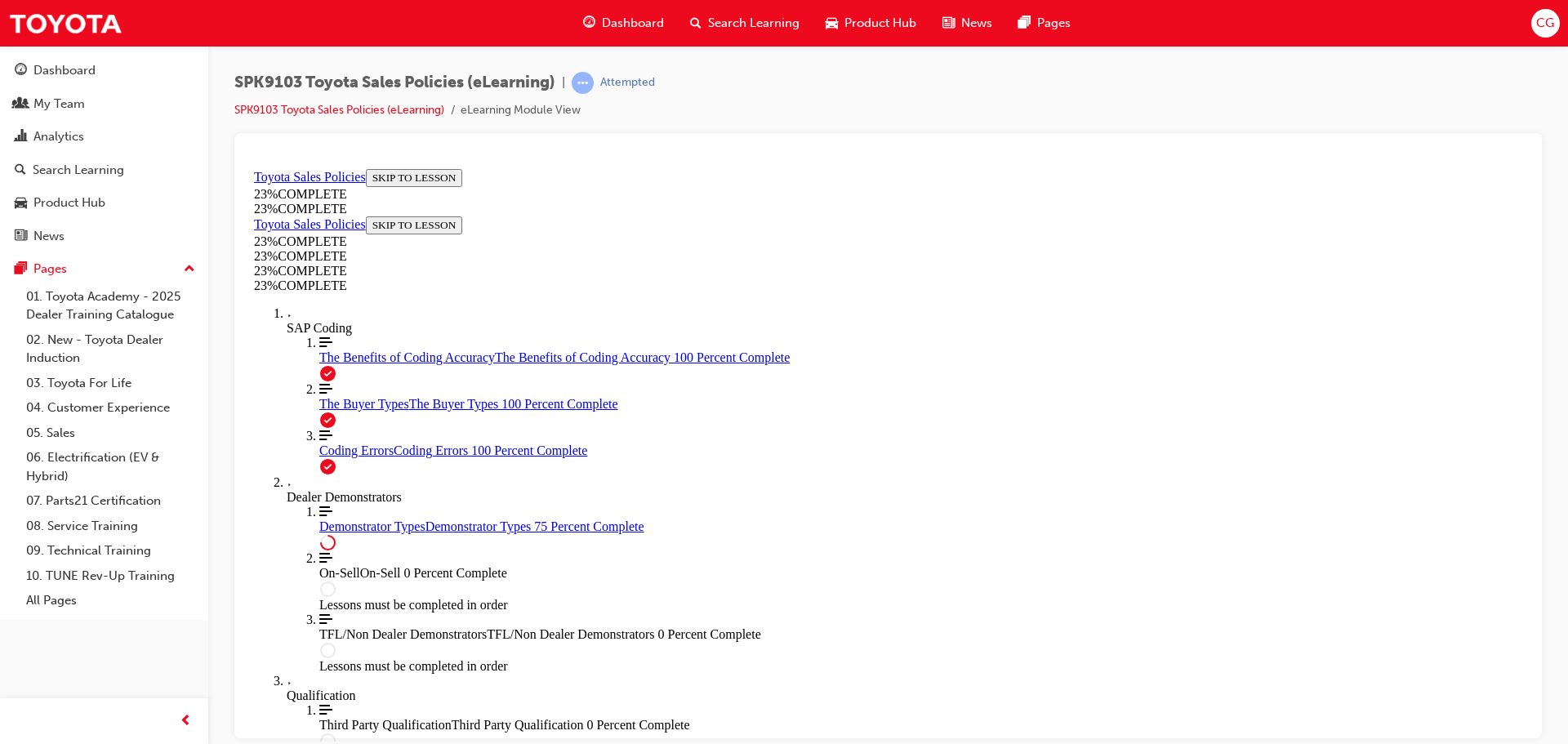
scroll to position [764, 0]
drag, startPoint x: 860, startPoint y: 406, endPoint x: 877, endPoint y: 397, distance: 19.2
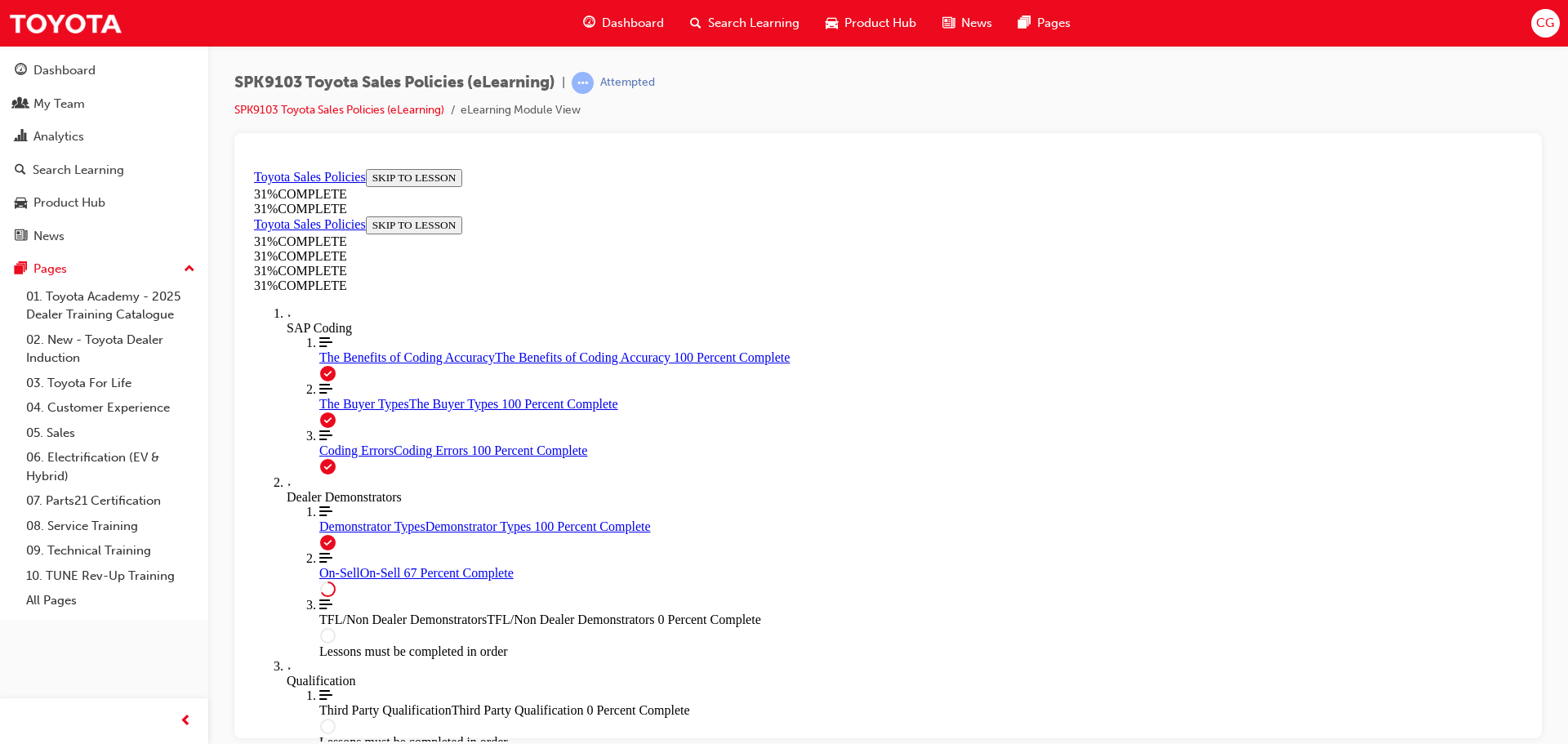
scroll to position [915, 0]
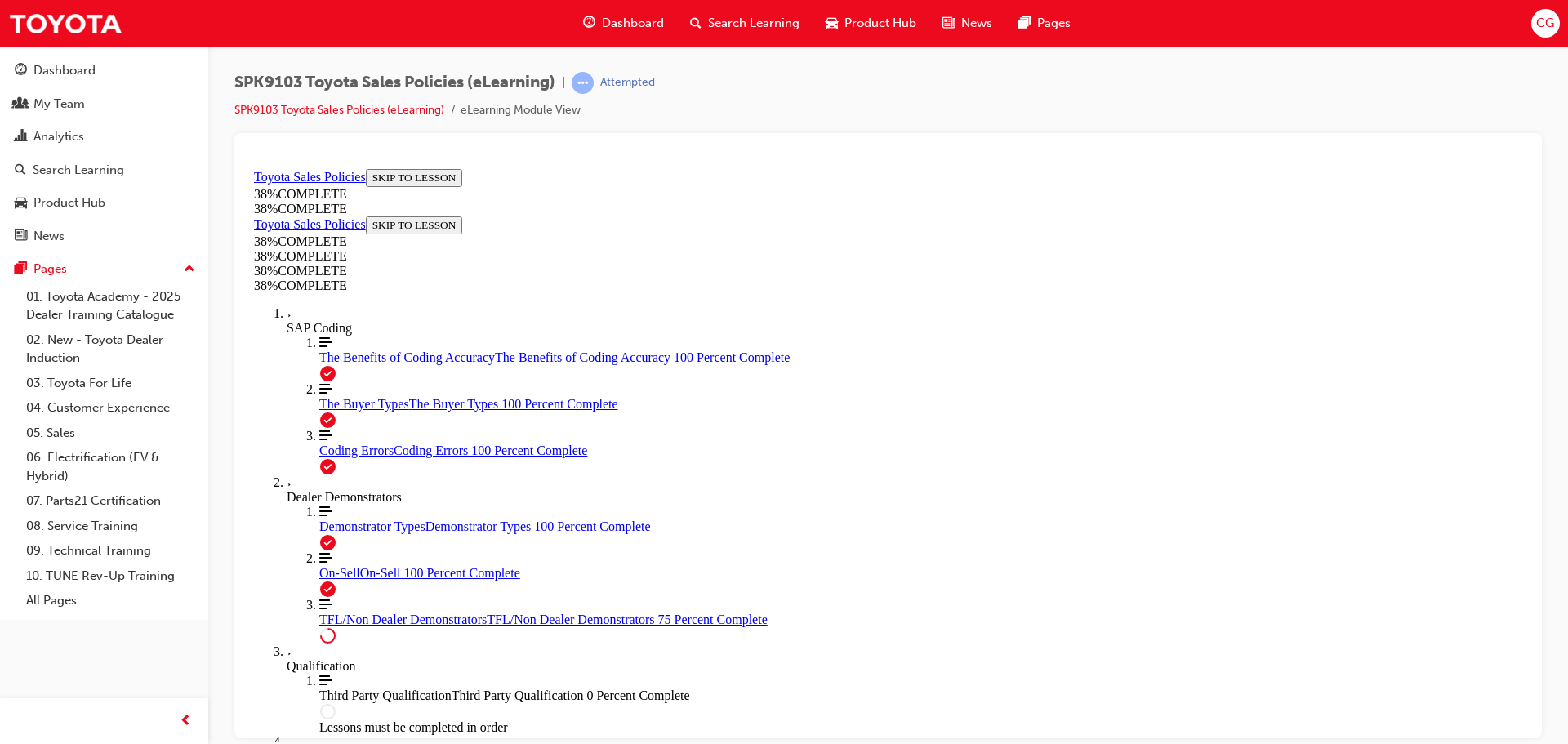
scroll to position [362, 0]
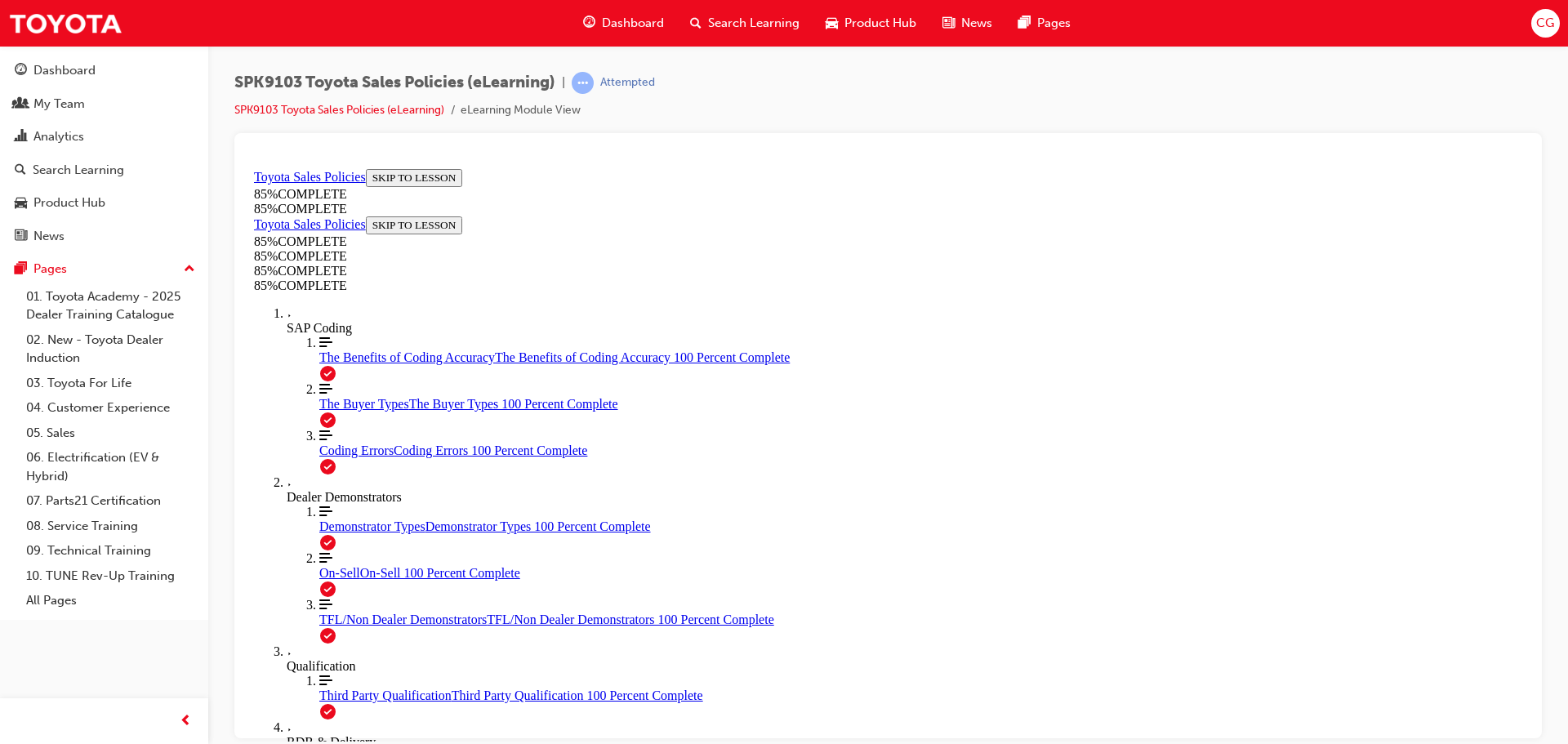
drag, startPoint x: 743, startPoint y: 475, endPoint x: 805, endPoint y: 529, distance: 82.2
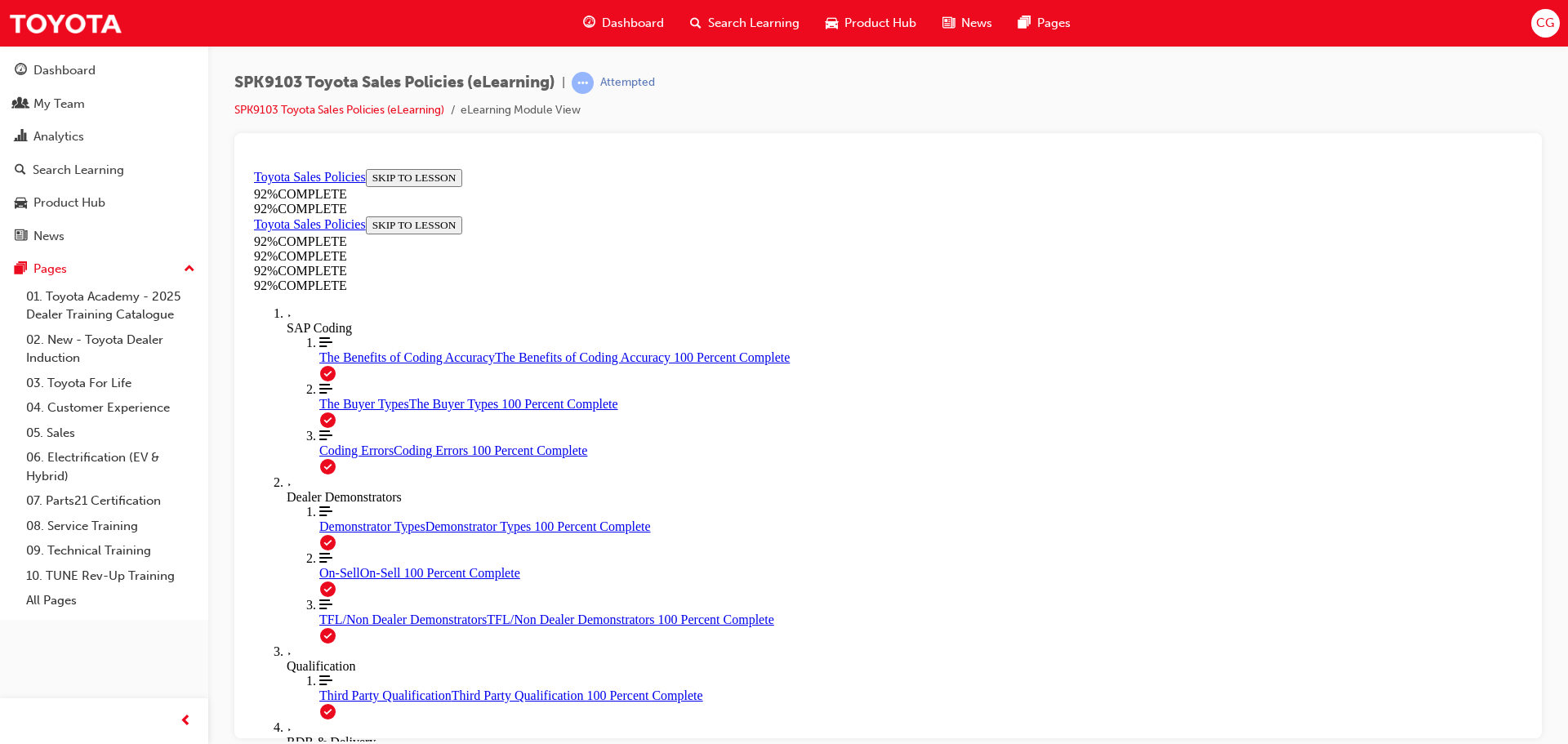
scroll to position [367, 0]
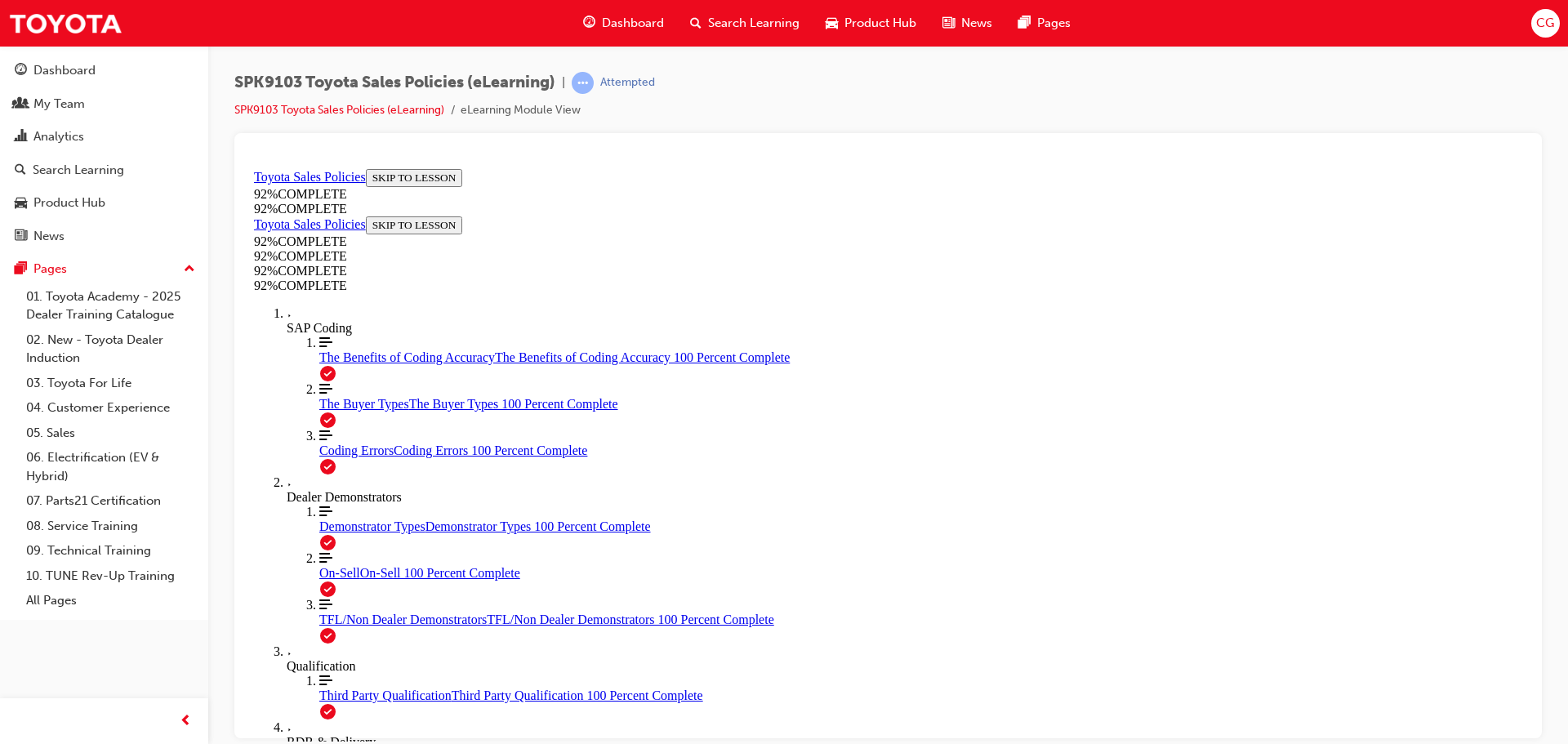
scroll to position [220, 0]
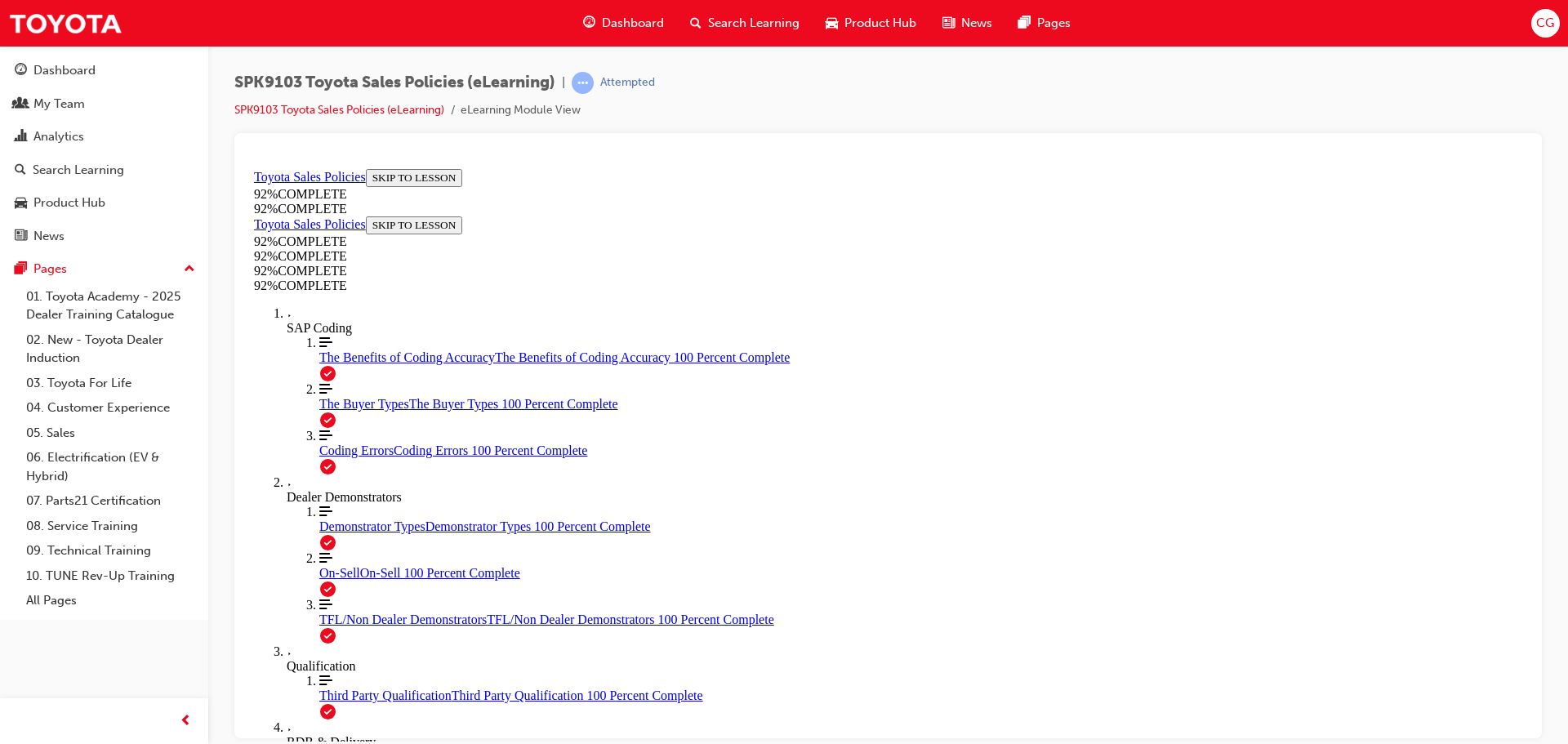
scroll to position [247, 0]
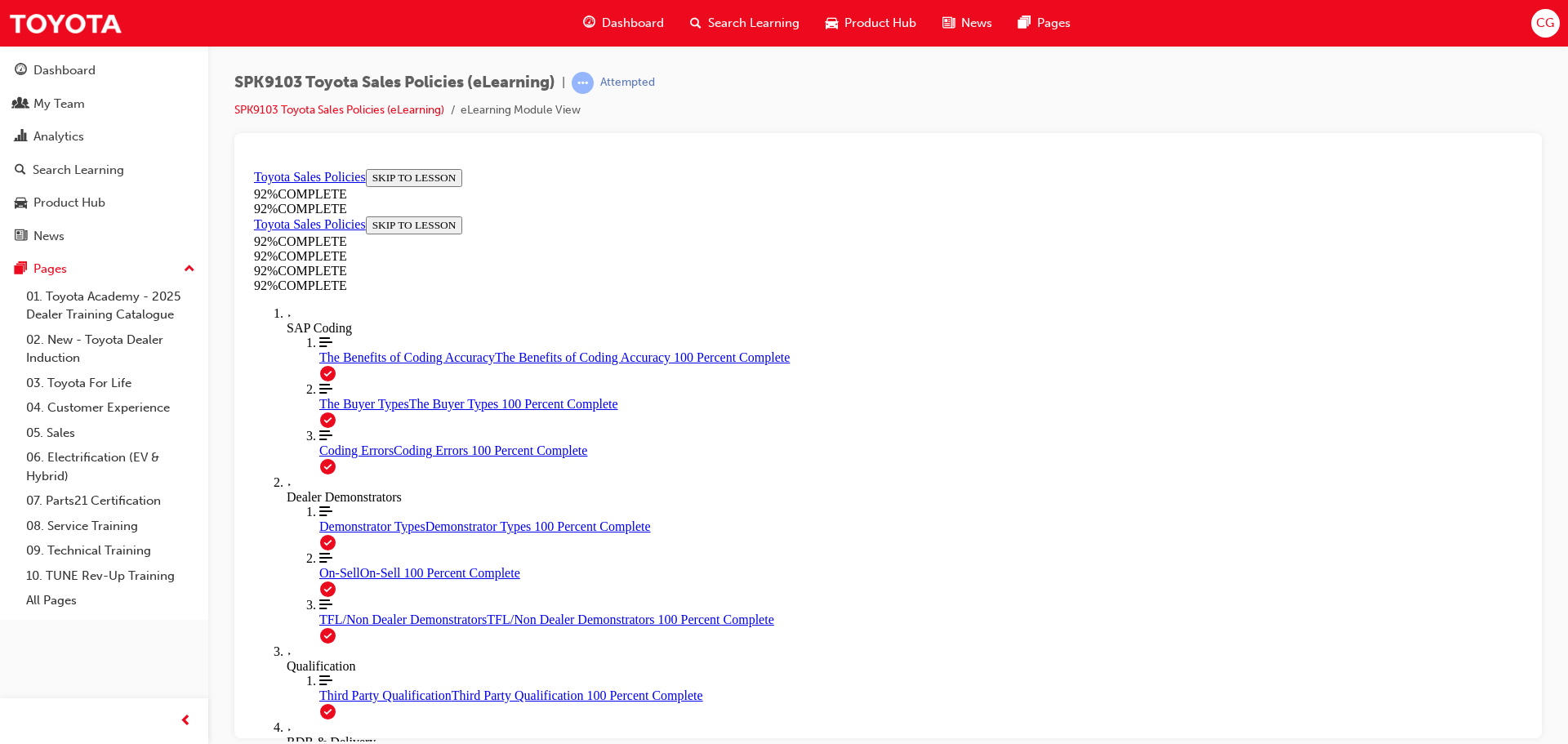
scroll to position [220, 0]
